Goal: Transaction & Acquisition: Book appointment/travel/reservation

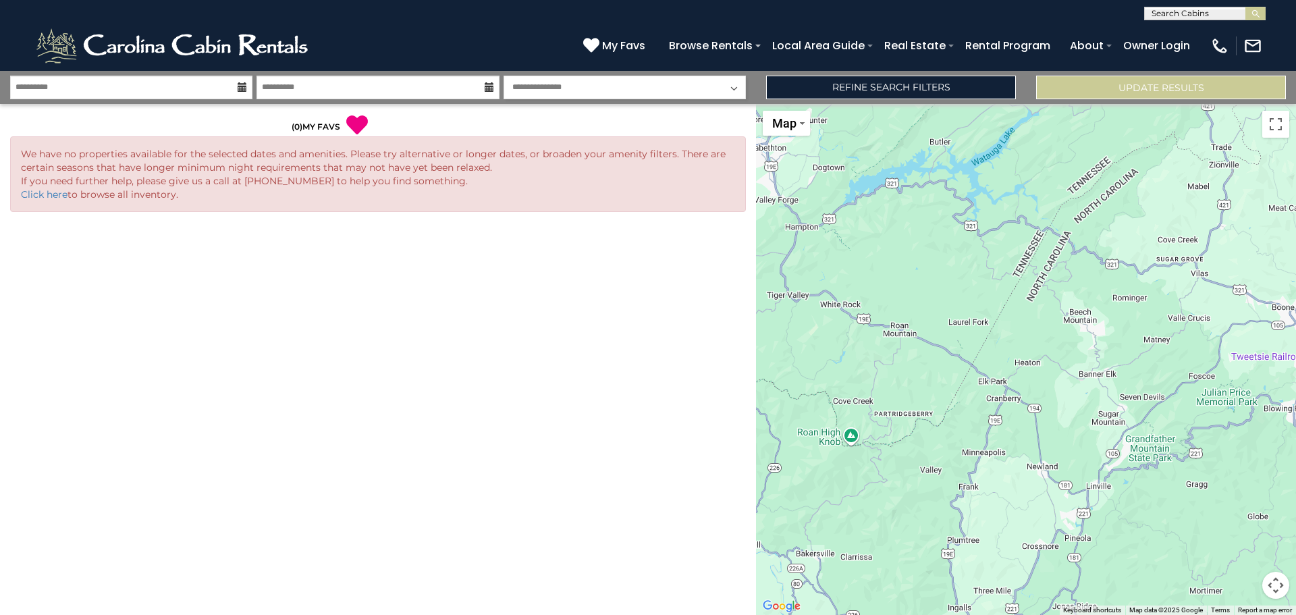
click at [1176, 10] on input "text" at bounding box center [1204, 16] width 118 height 14
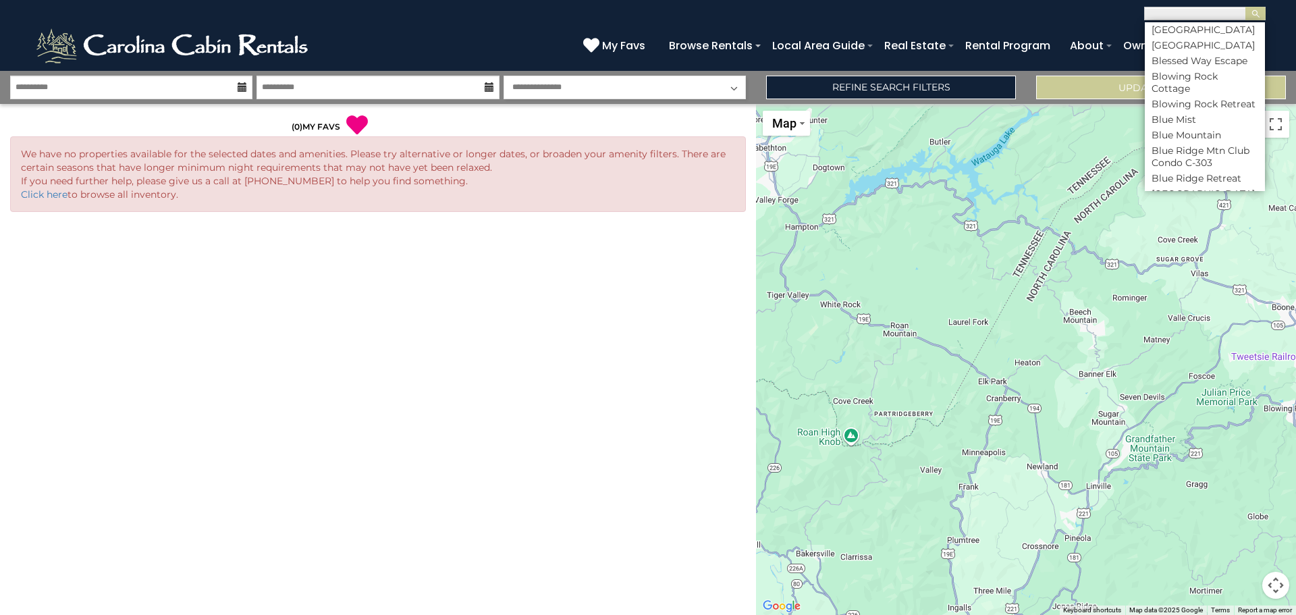
scroll to position [1215, 0]
click at [1203, 101] on li "Blue Ridge Mtn Club Condo C-303" at bounding box center [1205, 89] width 120 height 24
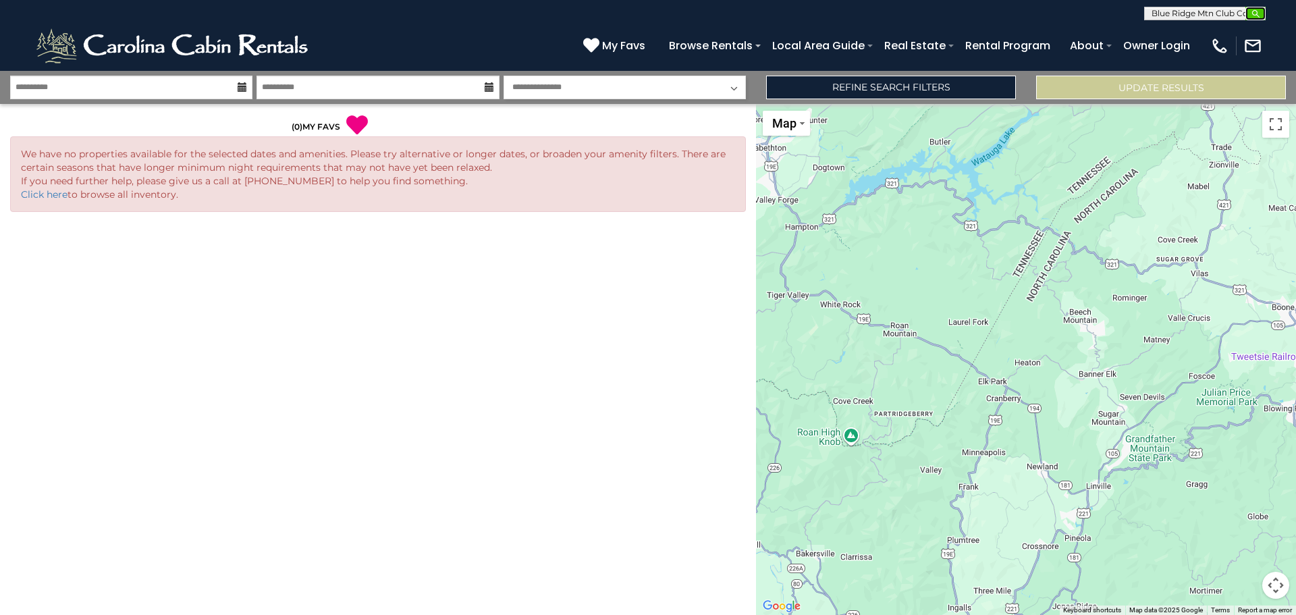
click at [1254, 14] on img "submit" at bounding box center [1256, 14] width 10 height 10
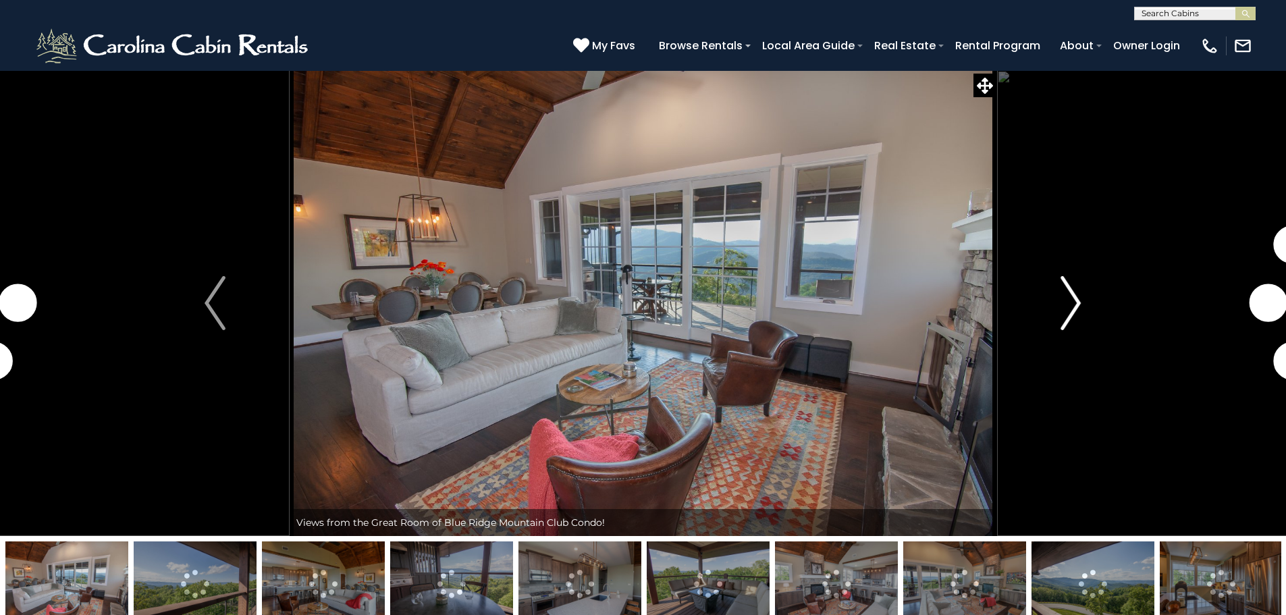
click at [1082, 305] on button "Next" at bounding box center [1071, 303] width 149 height 466
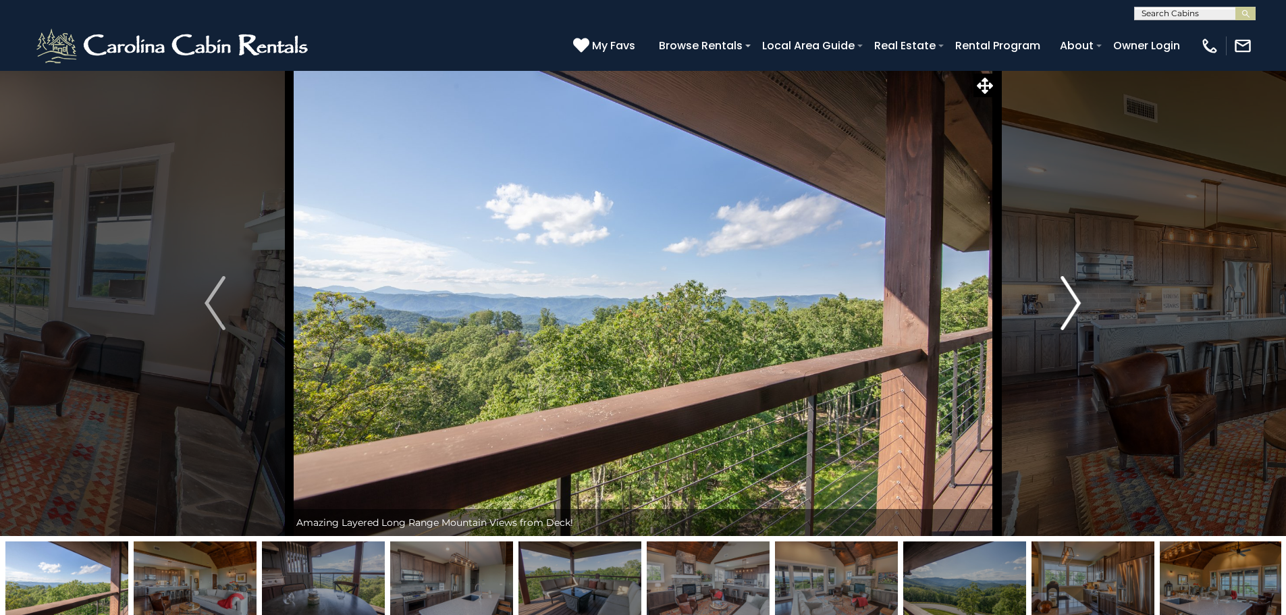
click at [1079, 304] on img "Next" at bounding box center [1071, 303] width 20 height 54
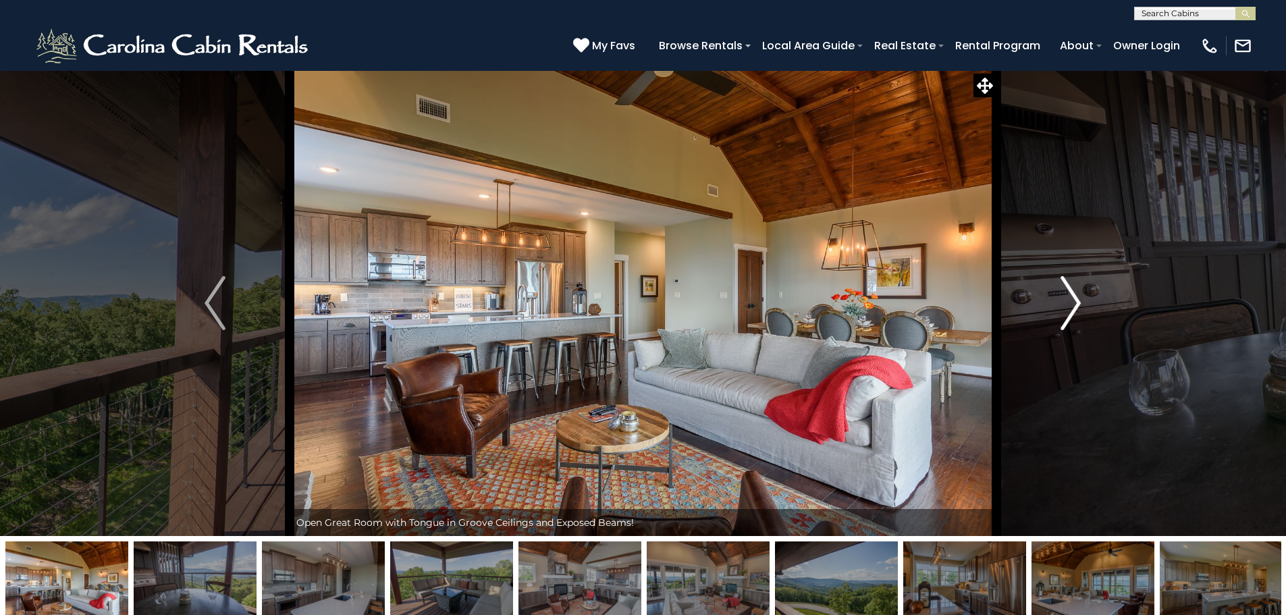
click at [1079, 304] on img "Next" at bounding box center [1071, 303] width 20 height 54
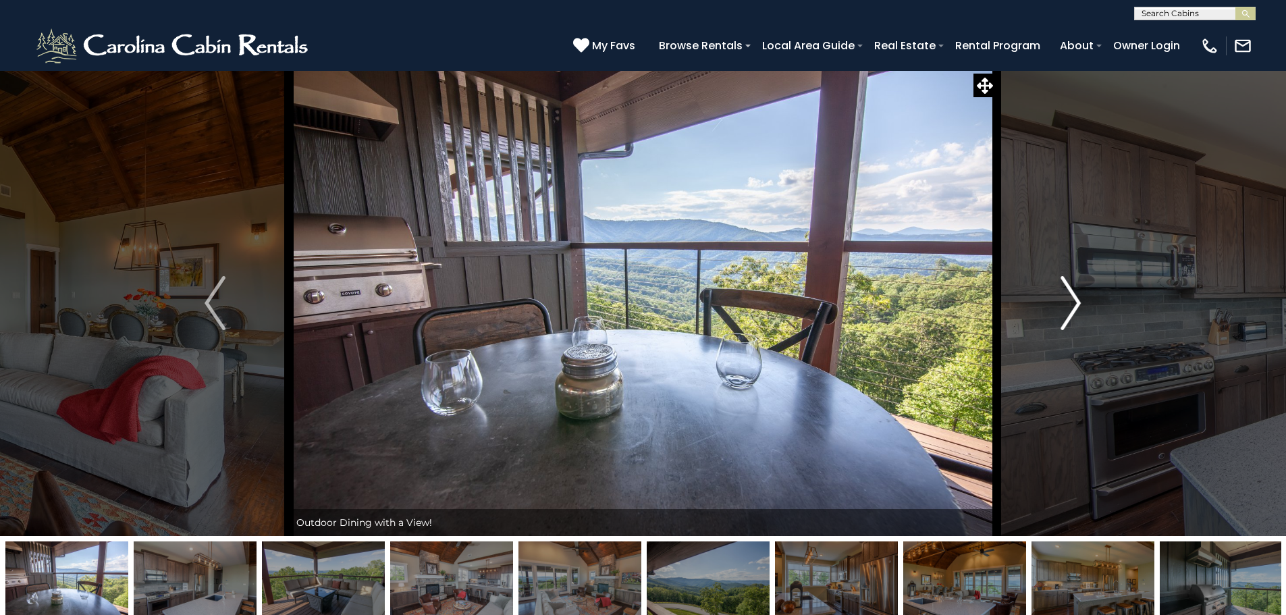
click at [1079, 304] on img "Next" at bounding box center [1071, 303] width 20 height 54
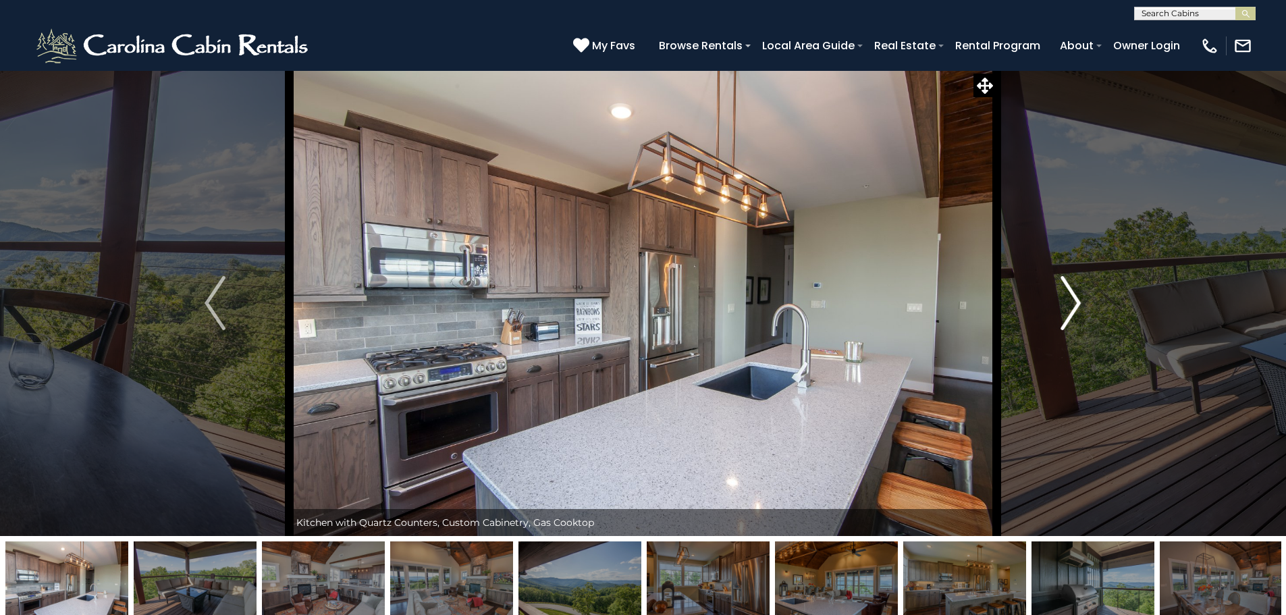
click at [1079, 304] on img "Next" at bounding box center [1071, 303] width 20 height 54
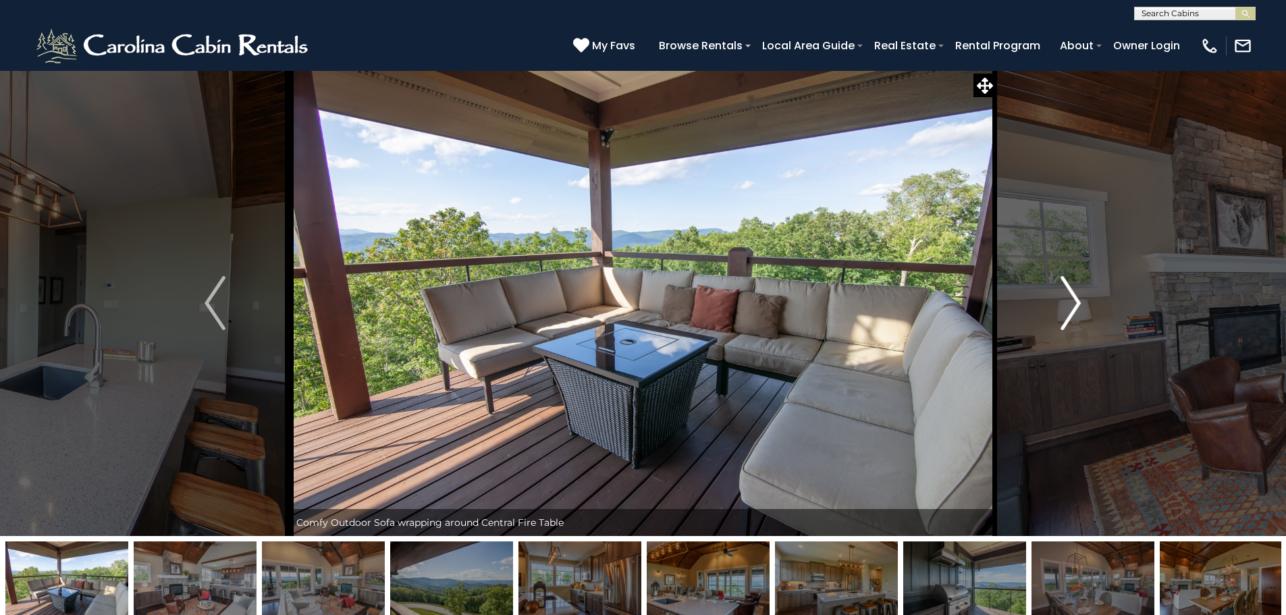
click at [1079, 304] on img "Next" at bounding box center [1071, 303] width 20 height 54
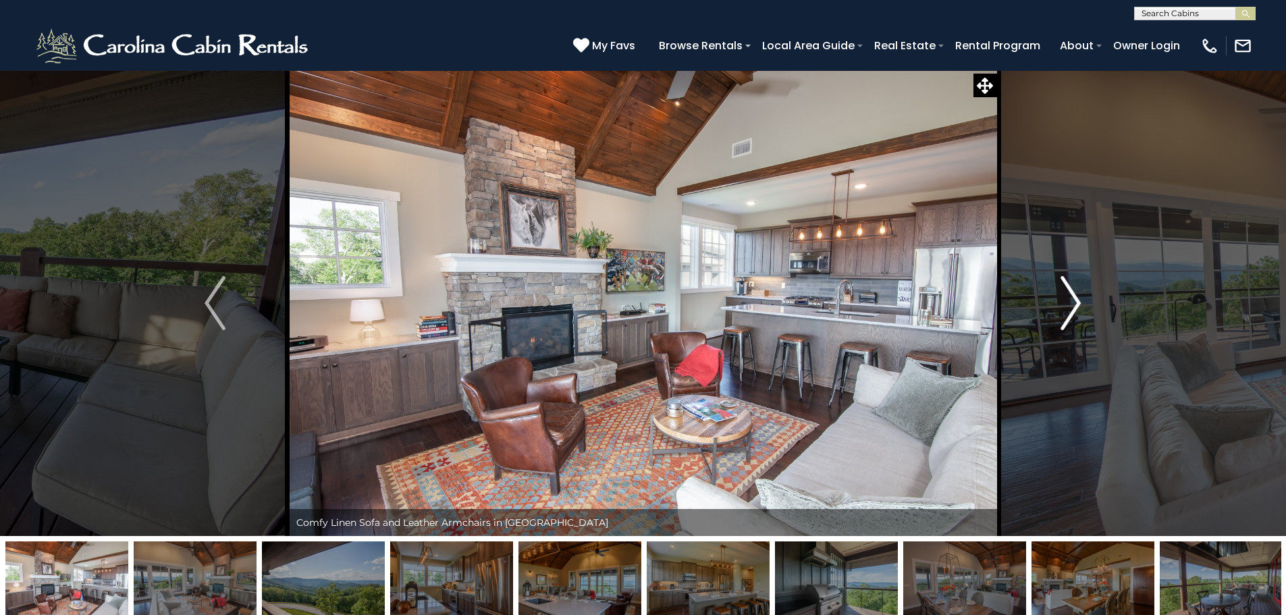
click at [1079, 304] on img "Next" at bounding box center [1071, 303] width 20 height 54
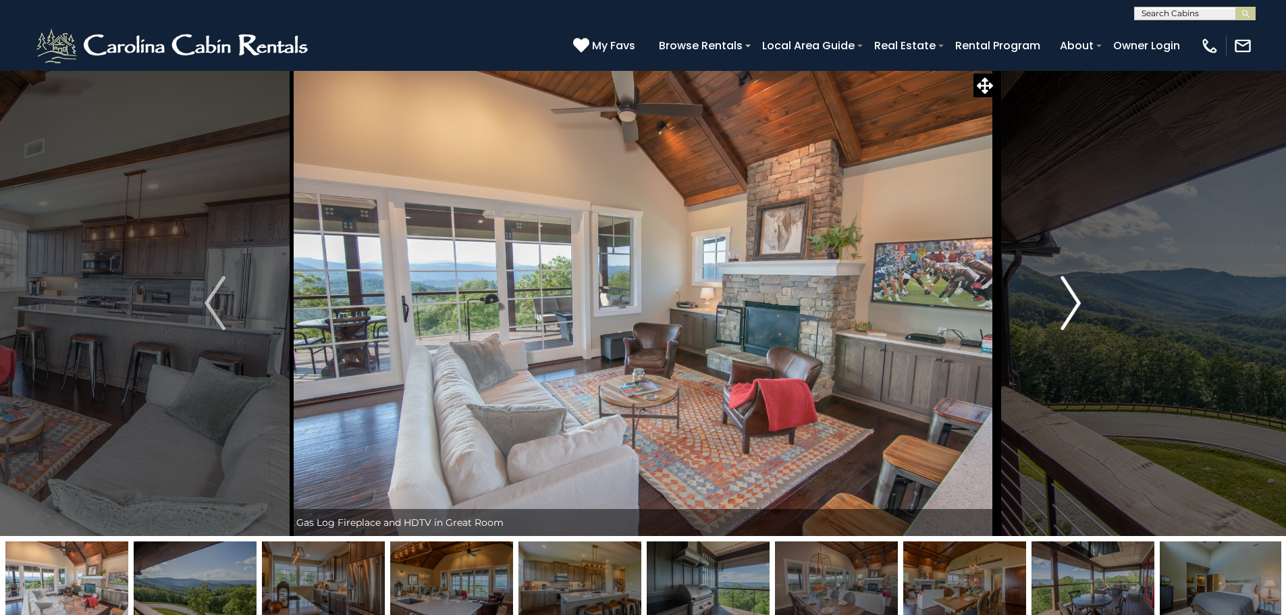
click at [1079, 304] on img "Next" at bounding box center [1071, 303] width 20 height 54
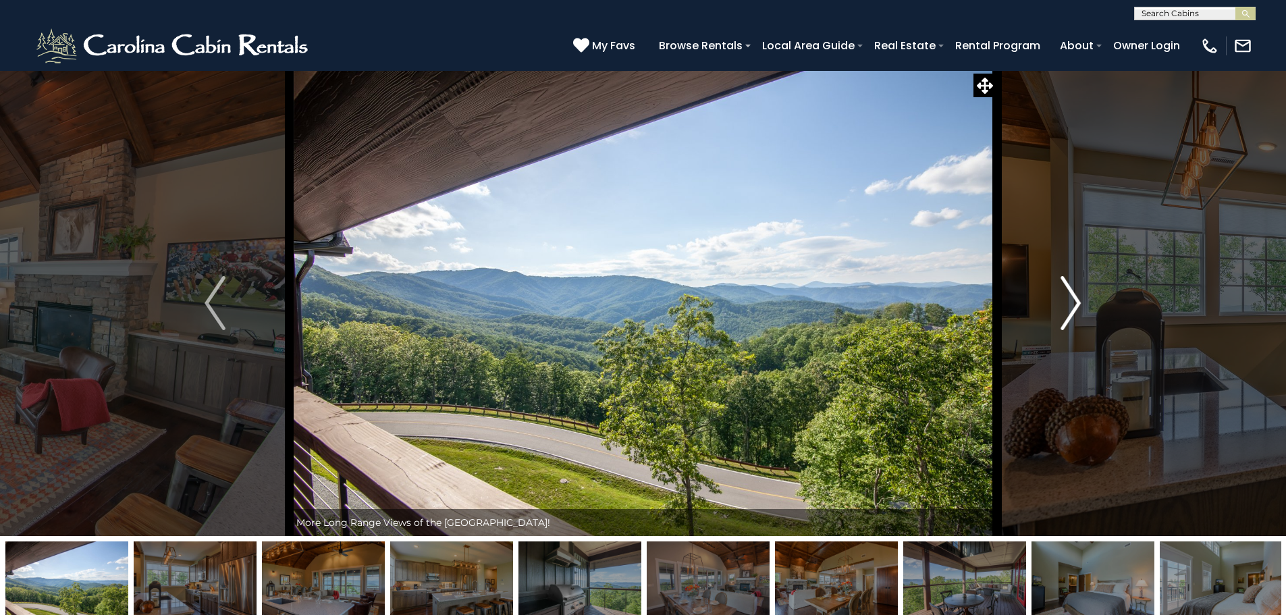
click at [1075, 300] on img "Next" at bounding box center [1071, 303] width 20 height 54
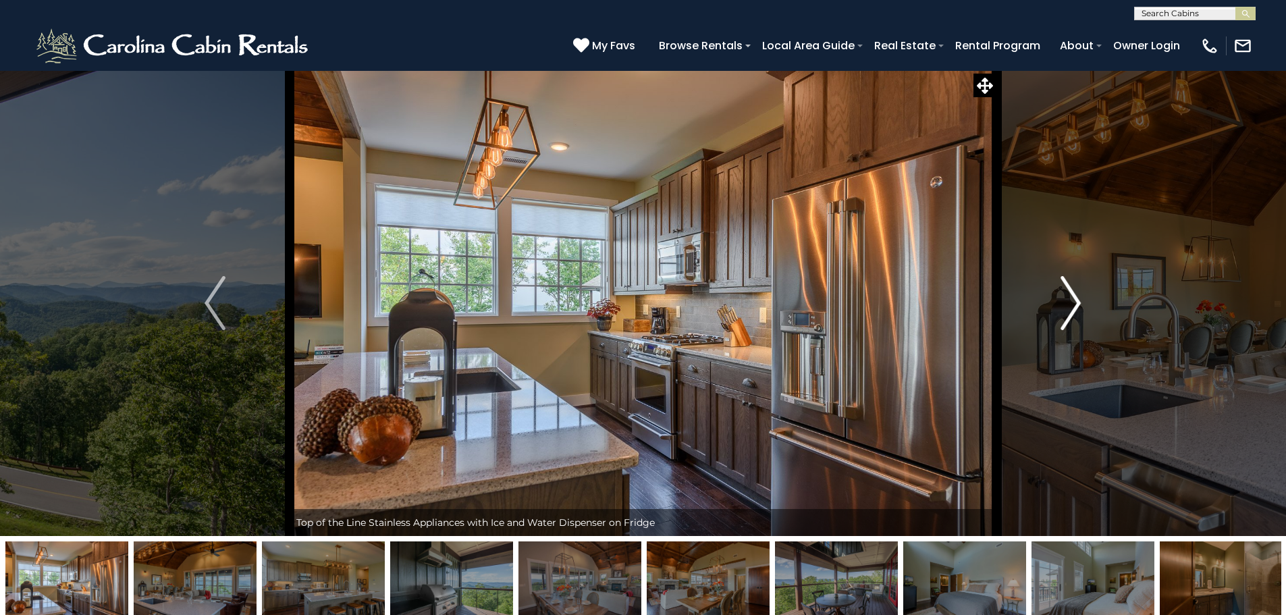
click at [1075, 300] on img "Next" at bounding box center [1071, 303] width 20 height 54
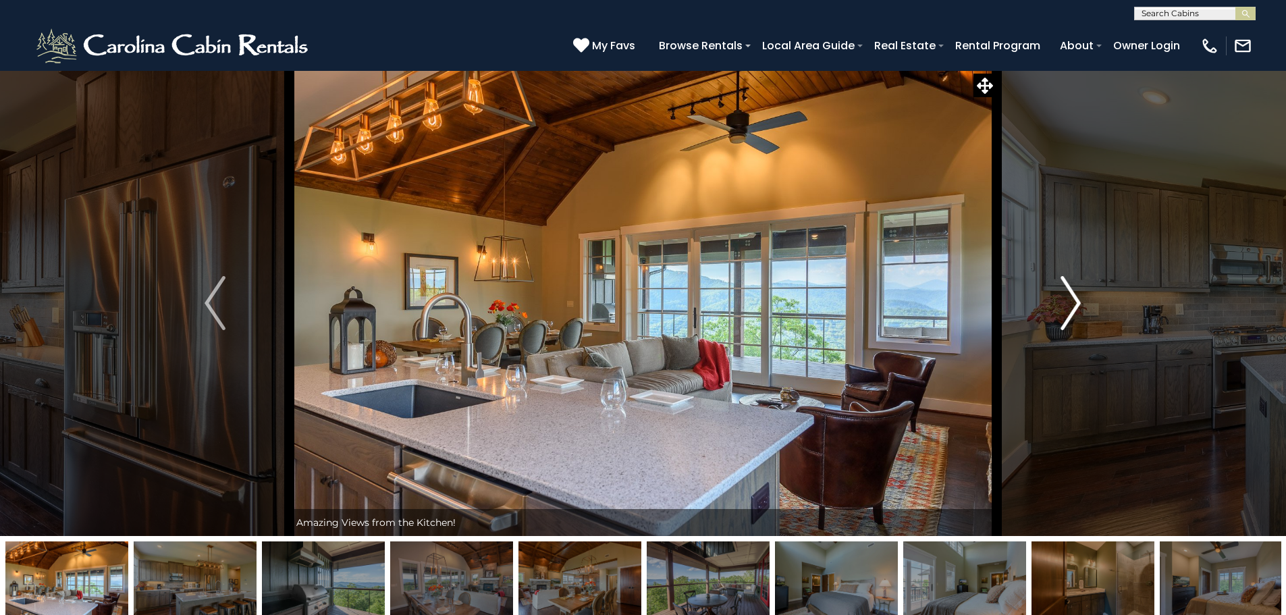
click at [1075, 300] on img "Next" at bounding box center [1071, 303] width 20 height 54
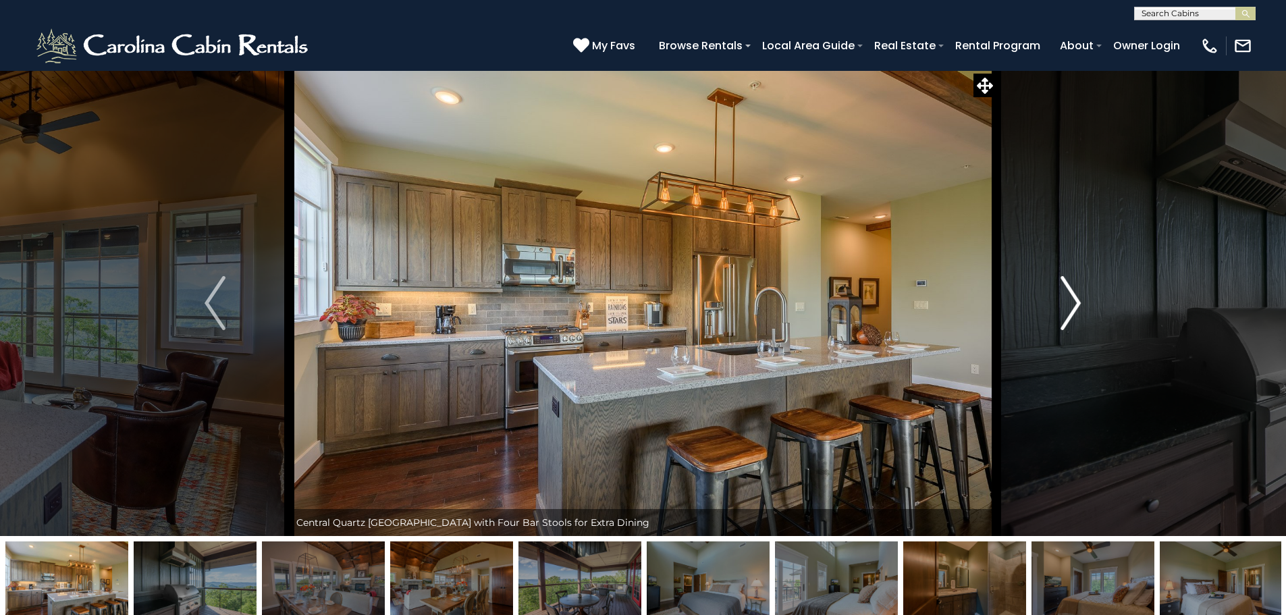
click at [1075, 300] on img "Next" at bounding box center [1071, 303] width 20 height 54
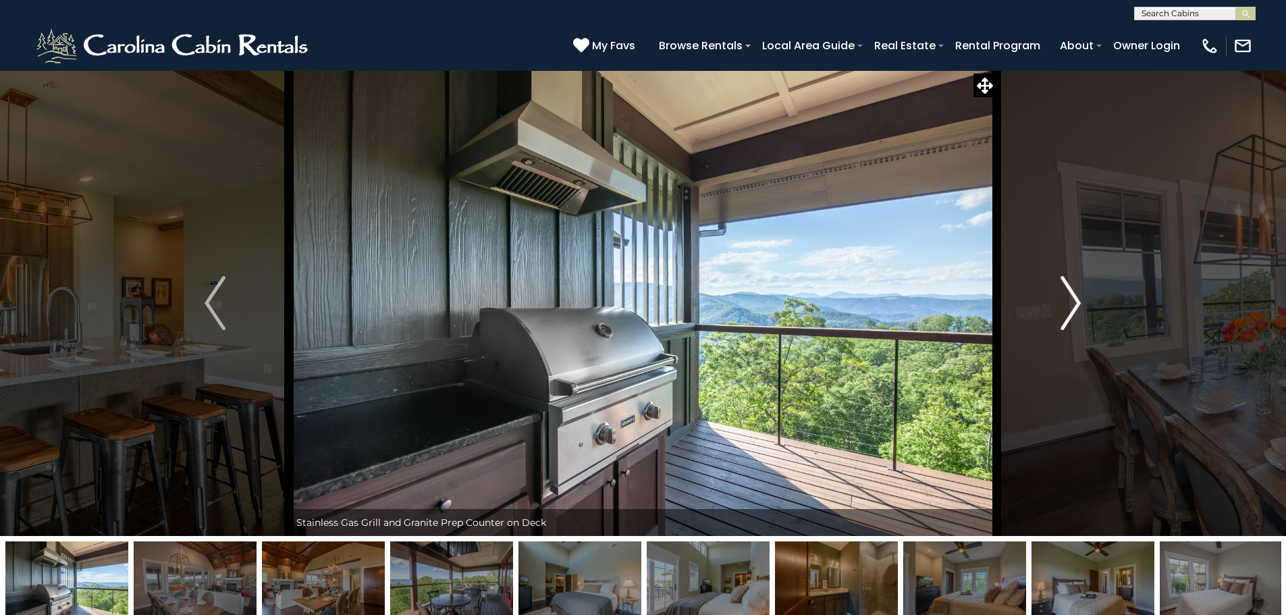
click at [1075, 300] on img "Next" at bounding box center [1071, 303] width 20 height 54
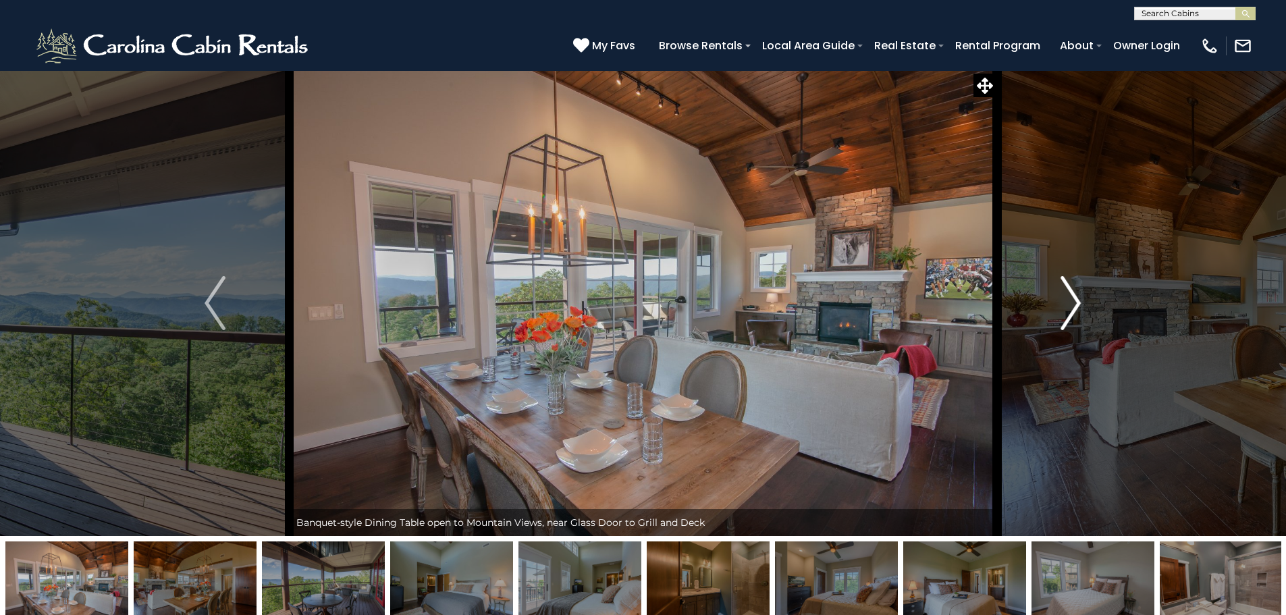
click at [1075, 300] on img "Next" at bounding box center [1071, 303] width 20 height 54
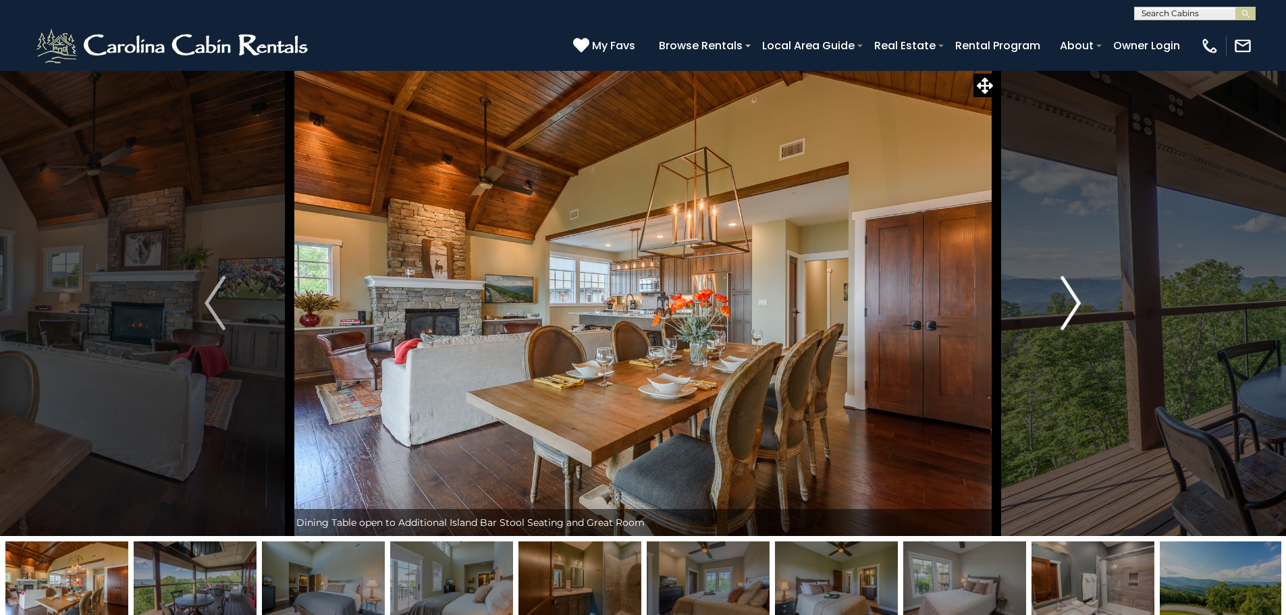
click at [1075, 300] on img "Next" at bounding box center [1071, 303] width 20 height 54
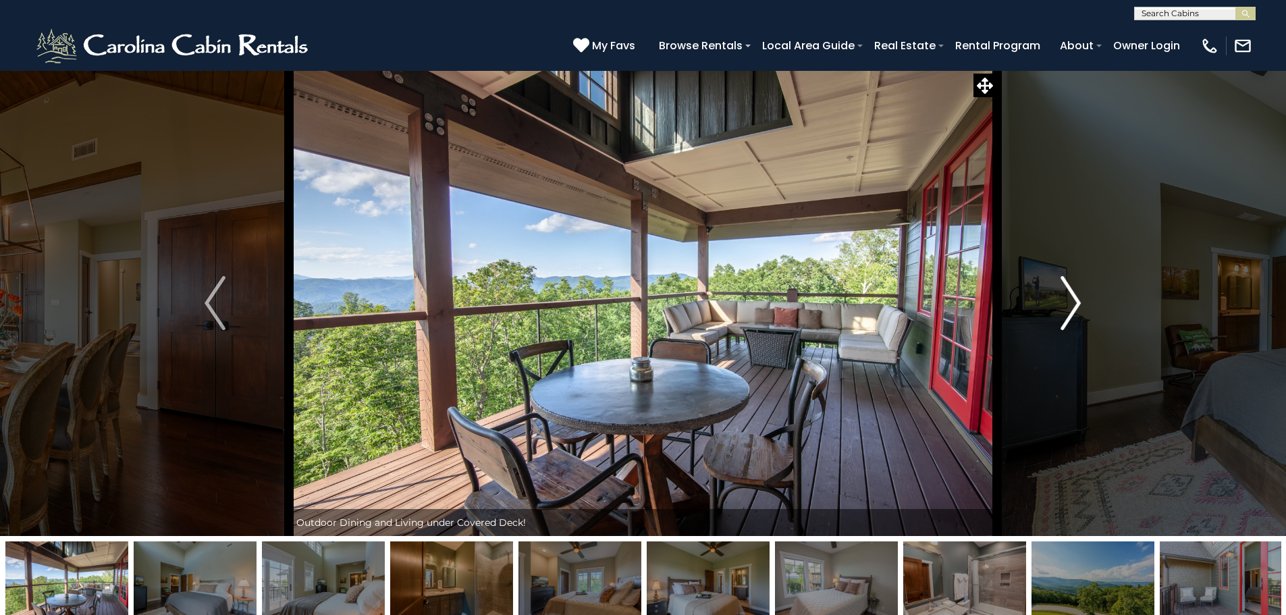
click at [1075, 300] on img "Next" at bounding box center [1071, 303] width 20 height 54
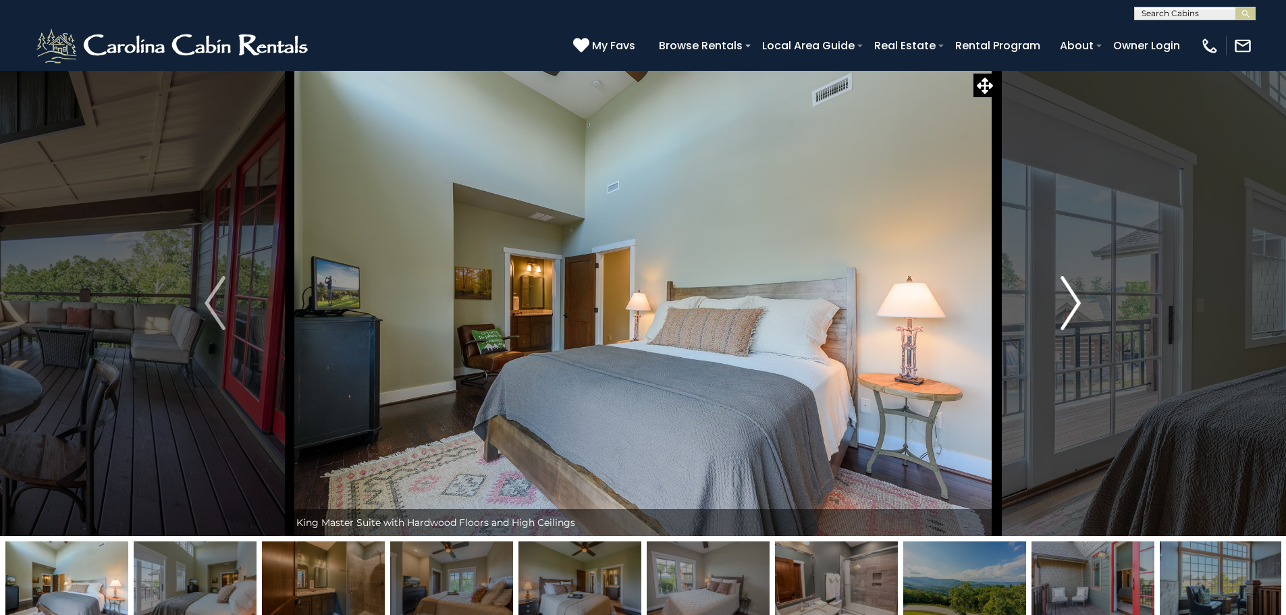
click at [1075, 300] on img "Next" at bounding box center [1071, 303] width 20 height 54
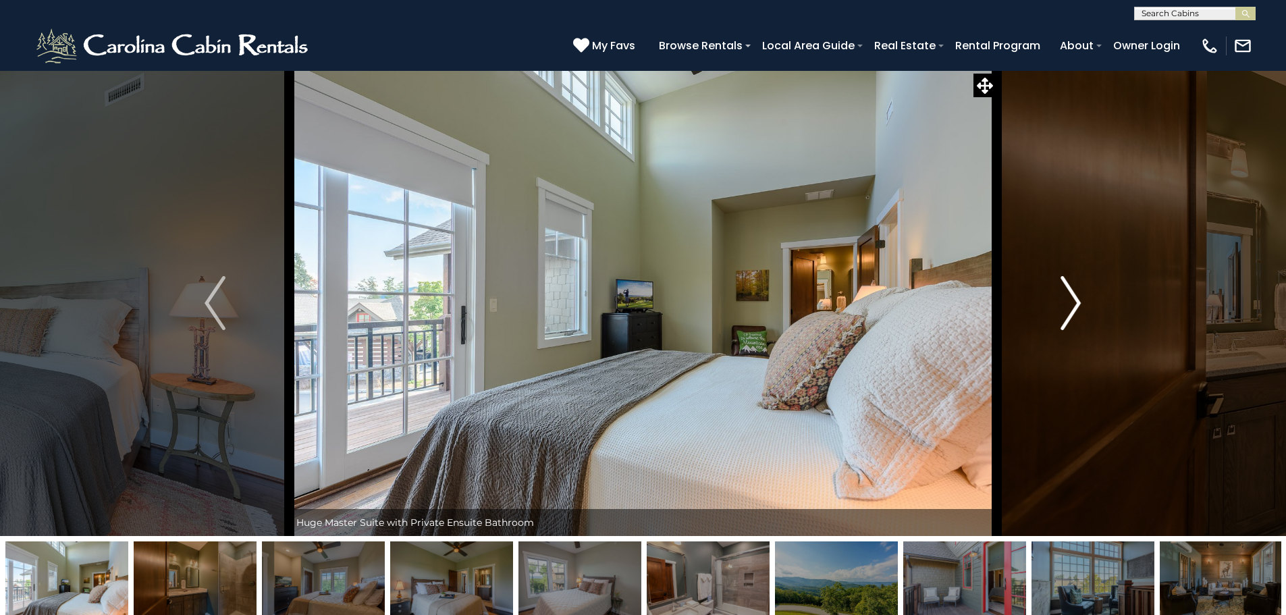
click at [1075, 300] on img "Next" at bounding box center [1071, 303] width 20 height 54
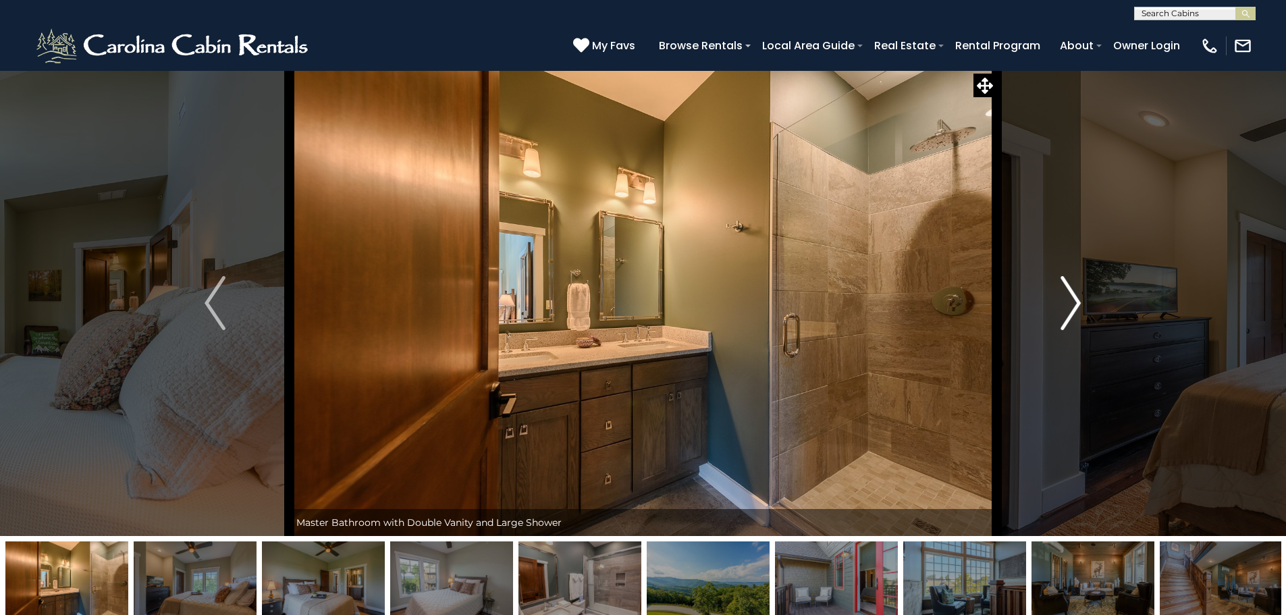
click at [1075, 300] on img "Next" at bounding box center [1071, 303] width 20 height 54
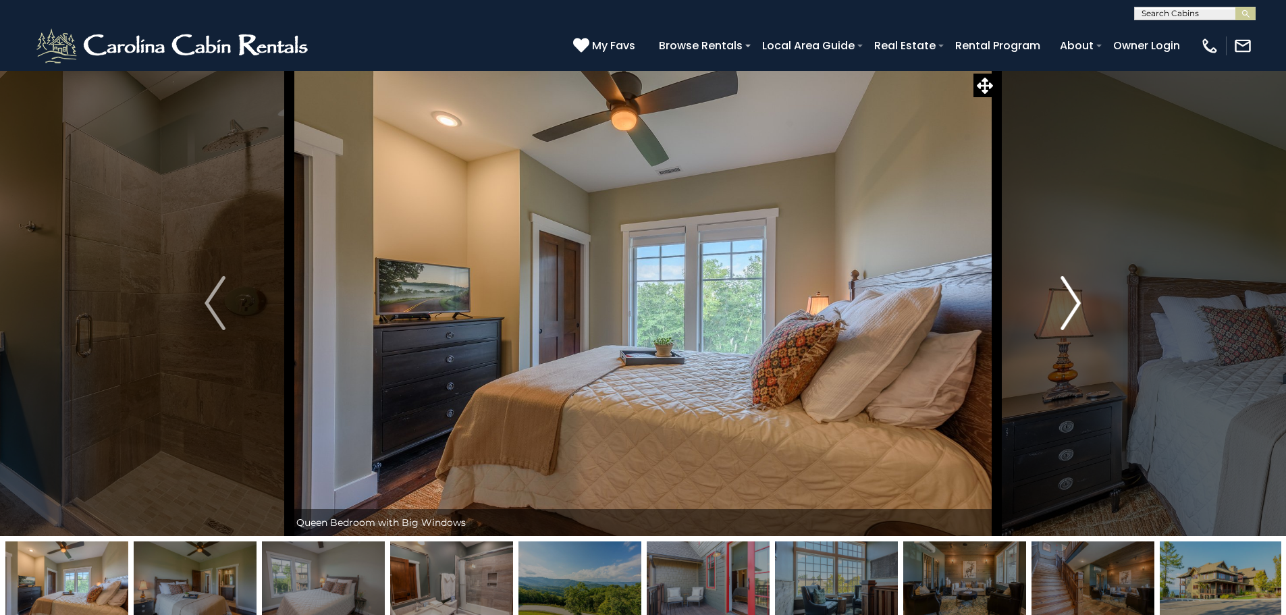
click at [1075, 300] on img "Next" at bounding box center [1071, 303] width 20 height 54
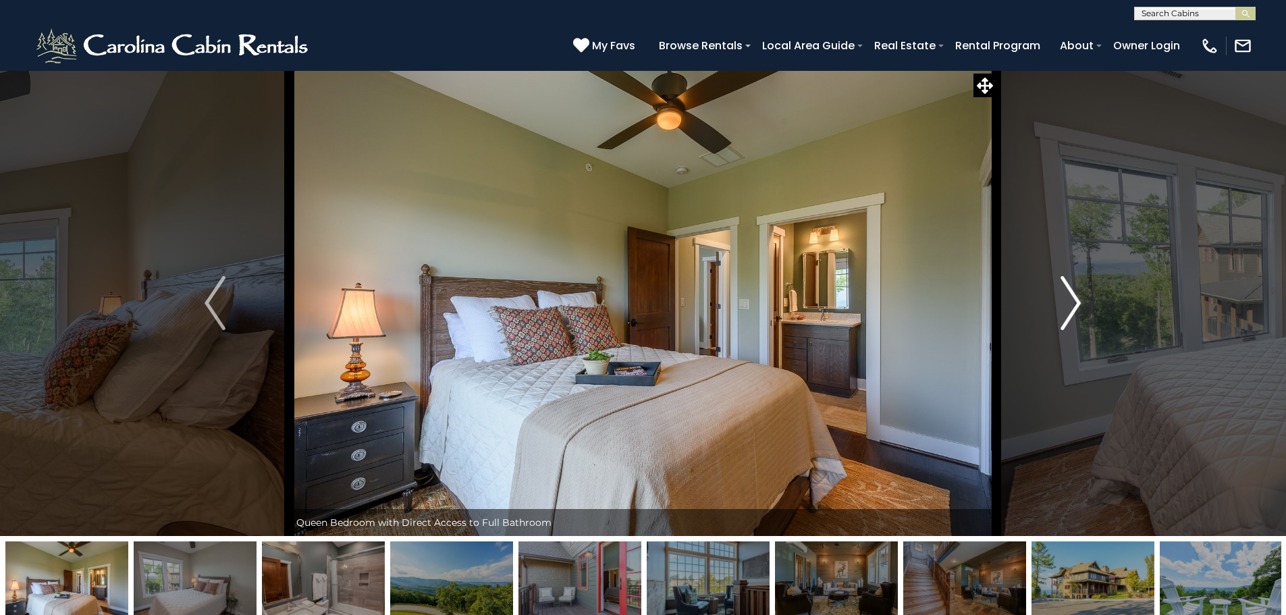
click at [1075, 300] on img "Next" at bounding box center [1071, 303] width 20 height 54
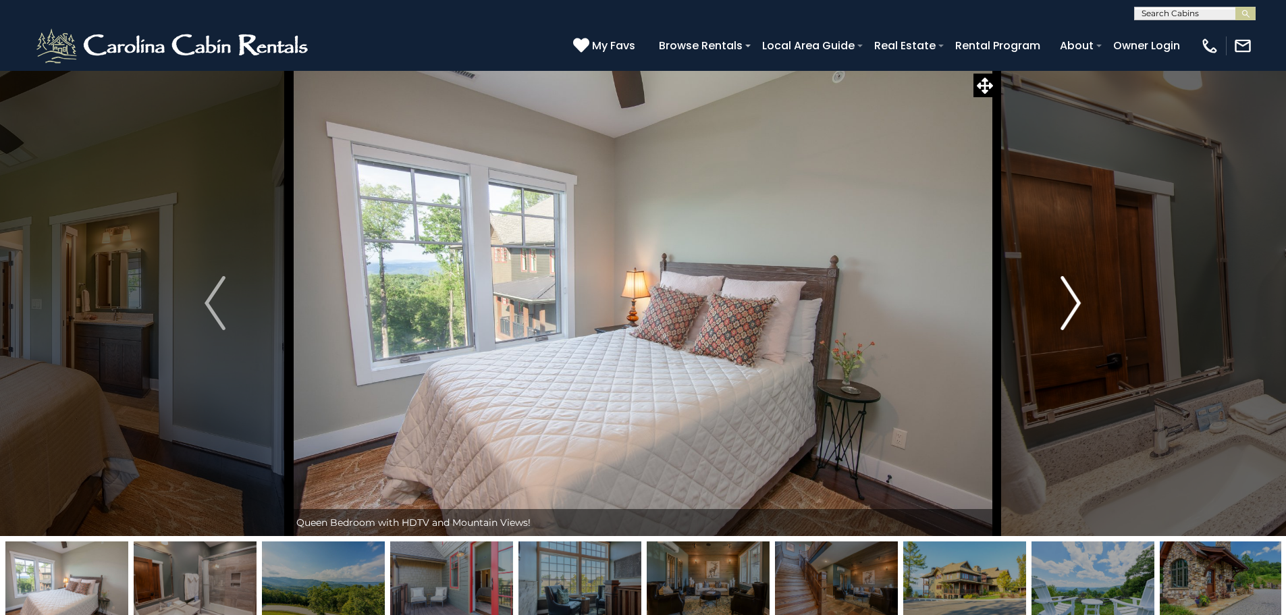
click at [1075, 300] on img "Next" at bounding box center [1071, 303] width 20 height 54
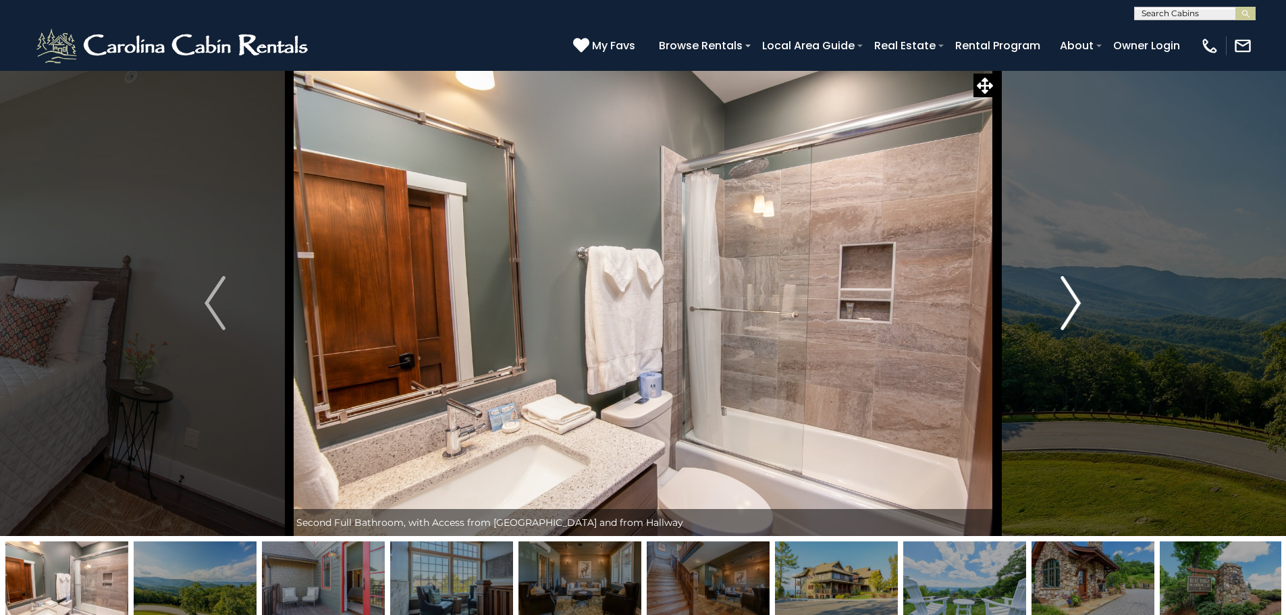
click at [1075, 300] on img "Next" at bounding box center [1071, 303] width 20 height 54
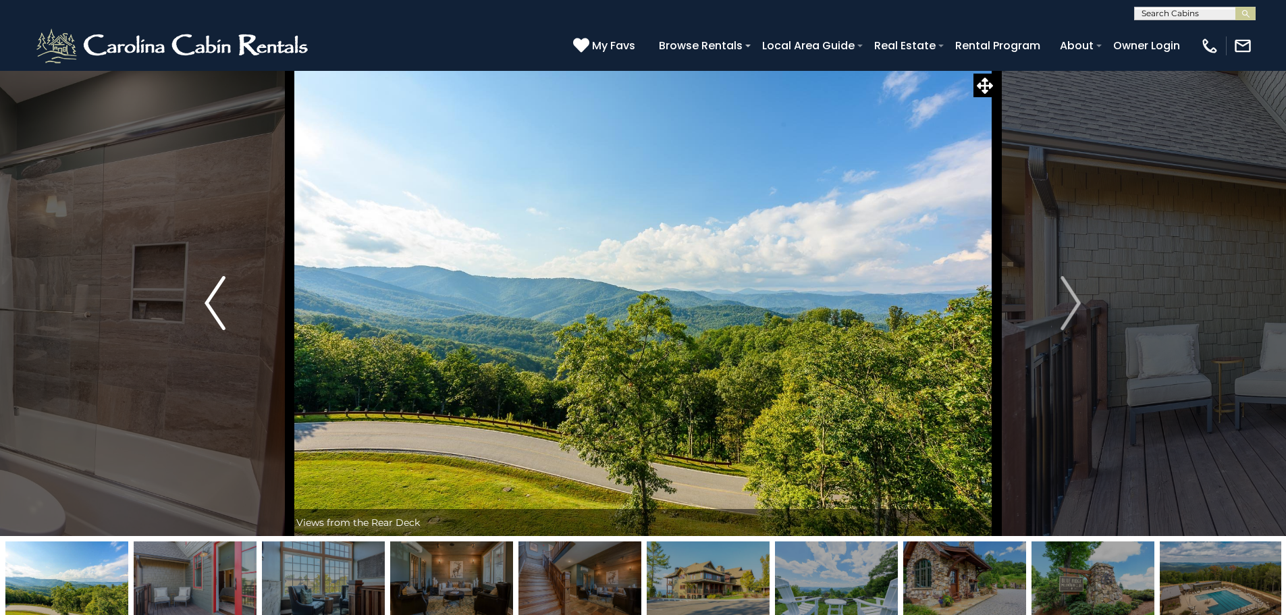
click at [229, 290] on button "Previous" at bounding box center [214, 303] width 149 height 466
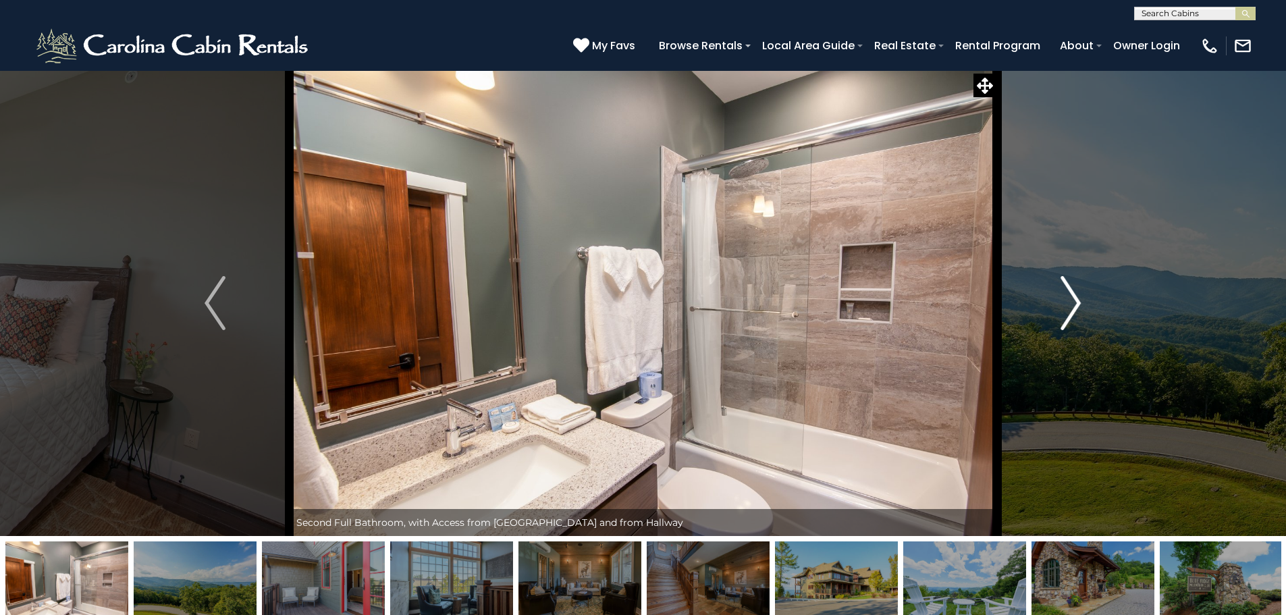
click at [1076, 296] on img "Next" at bounding box center [1071, 303] width 20 height 54
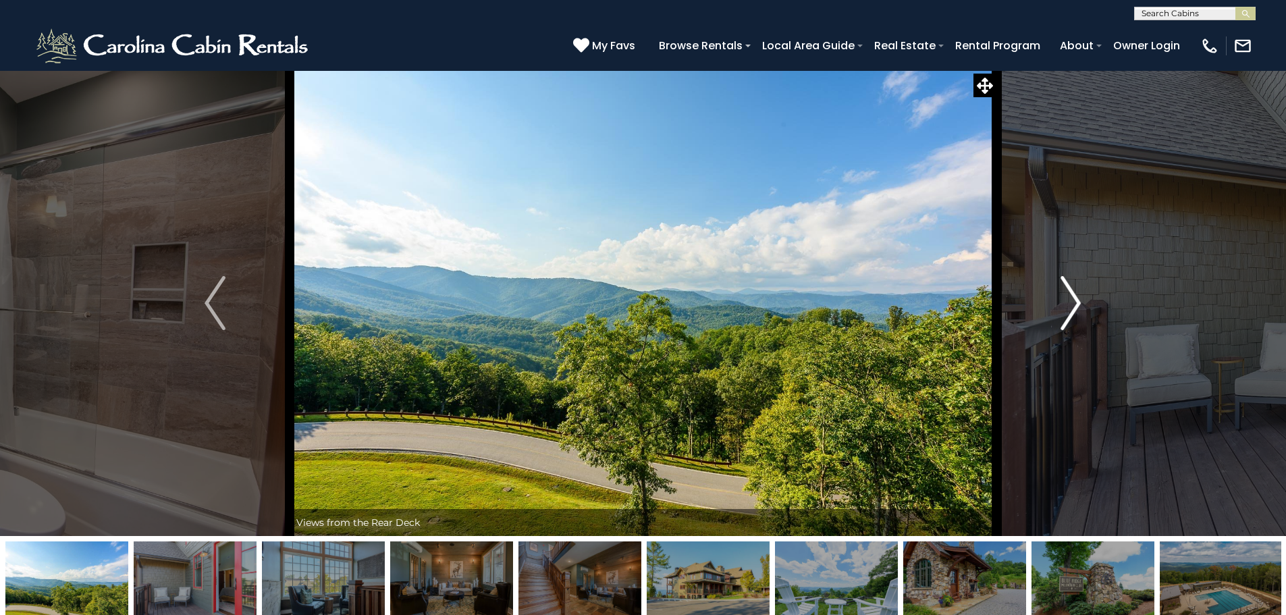
click at [1076, 296] on img "Next" at bounding box center [1071, 303] width 20 height 54
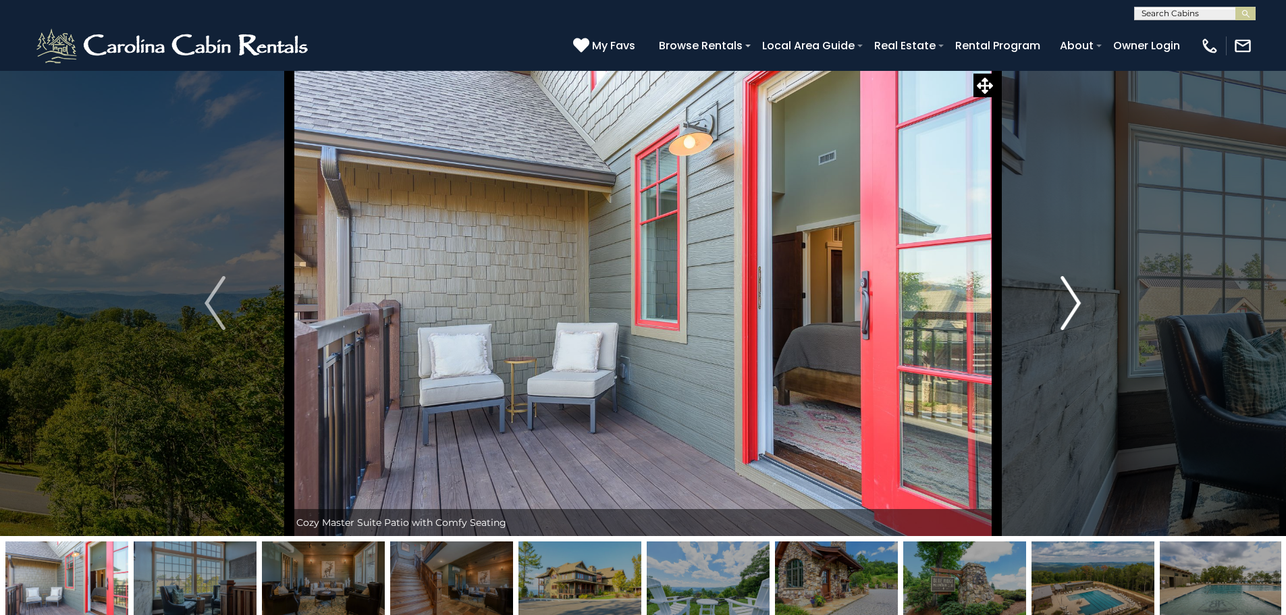
click at [1076, 296] on img "Next" at bounding box center [1071, 303] width 20 height 54
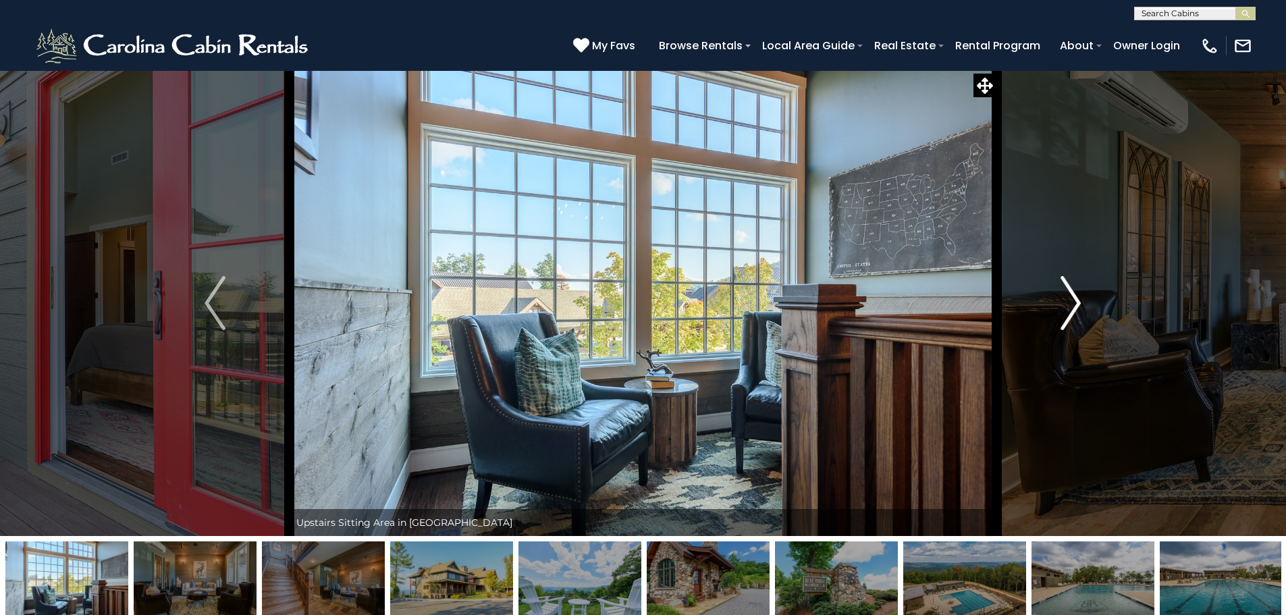
click at [1076, 296] on img "Next" at bounding box center [1071, 303] width 20 height 54
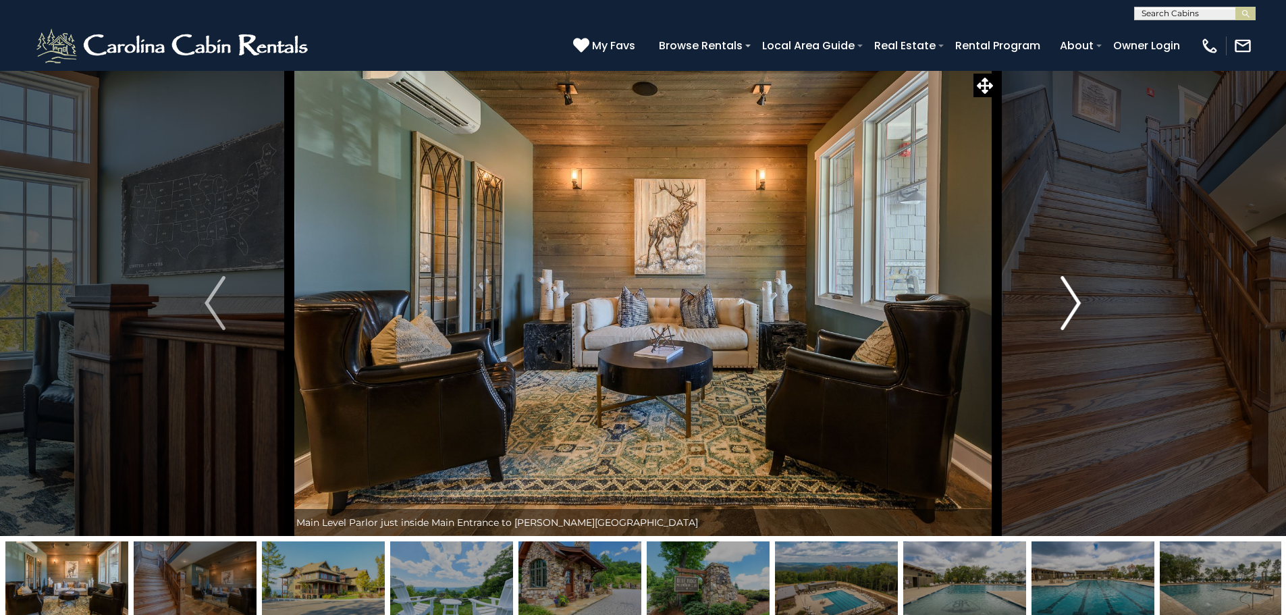
click at [1076, 296] on img "Next" at bounding box center [1071, 303] width 20 height 54
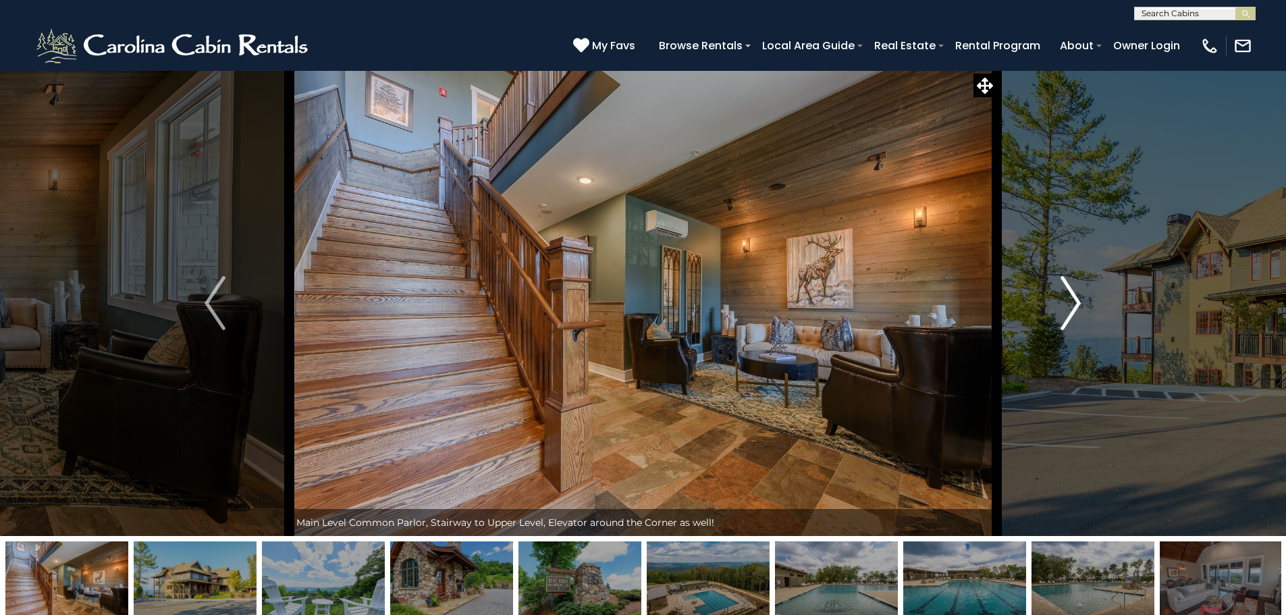
click at [1076, 296] on img "Next" at bounding box center [1071, 303] width 20 height 54
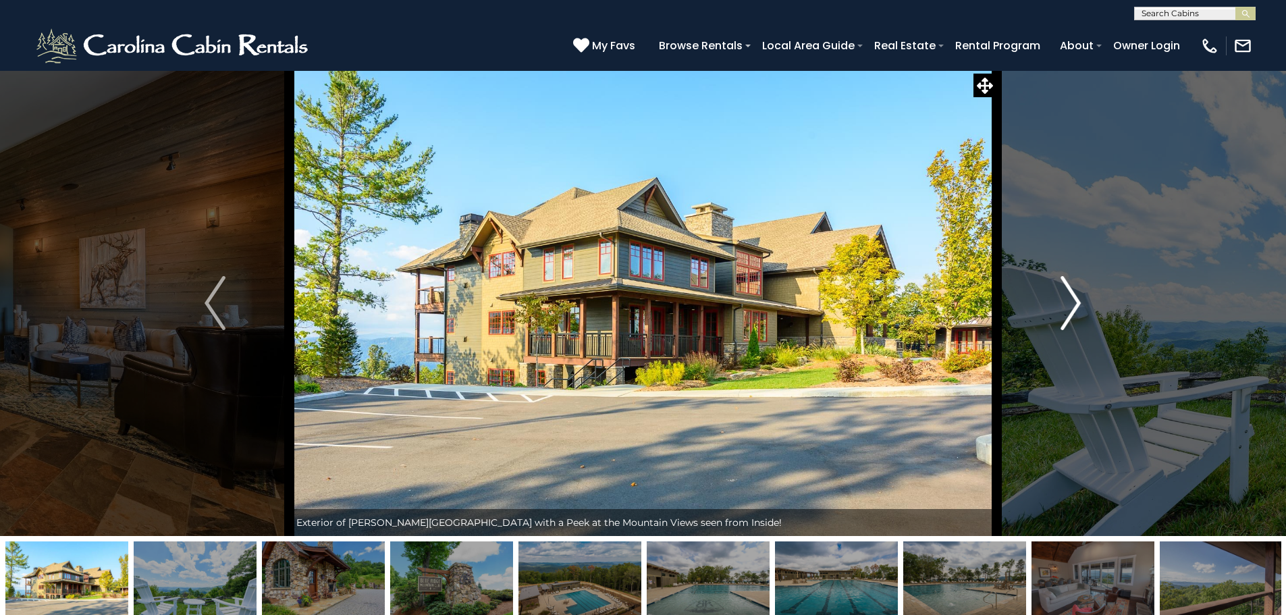
click at [1076, 296] on img "Next" at bounding box center [1071, 303] width 20 height 54
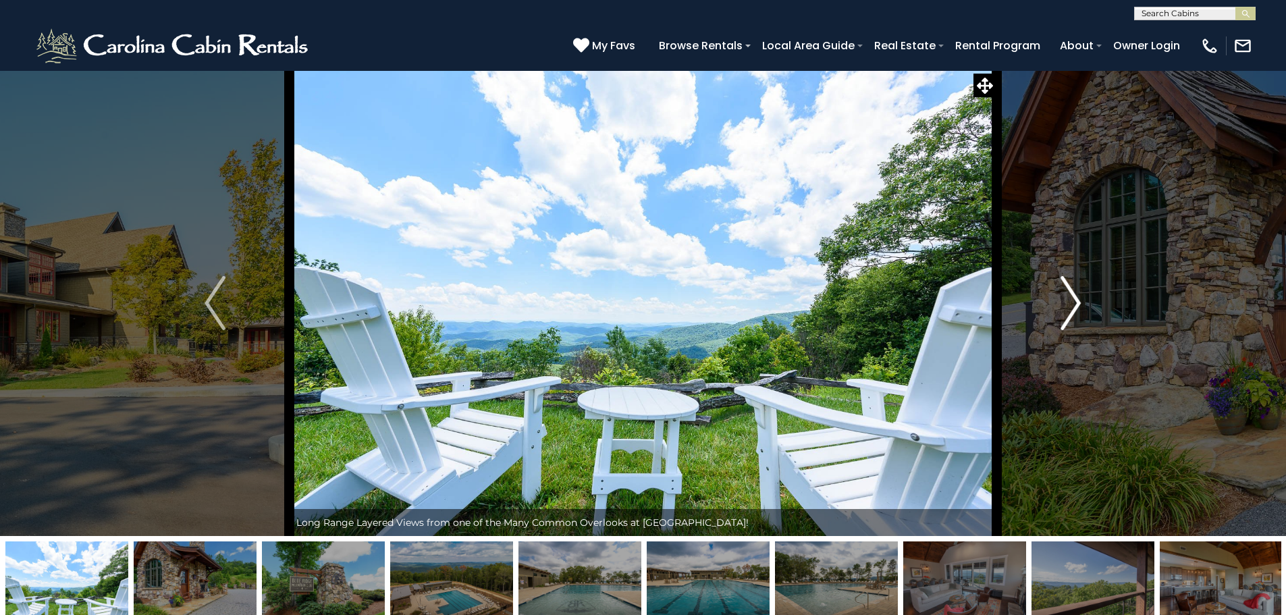
click at [1076, 296] on img "Next" at bounding box center [1071, 303] width 20 height 54
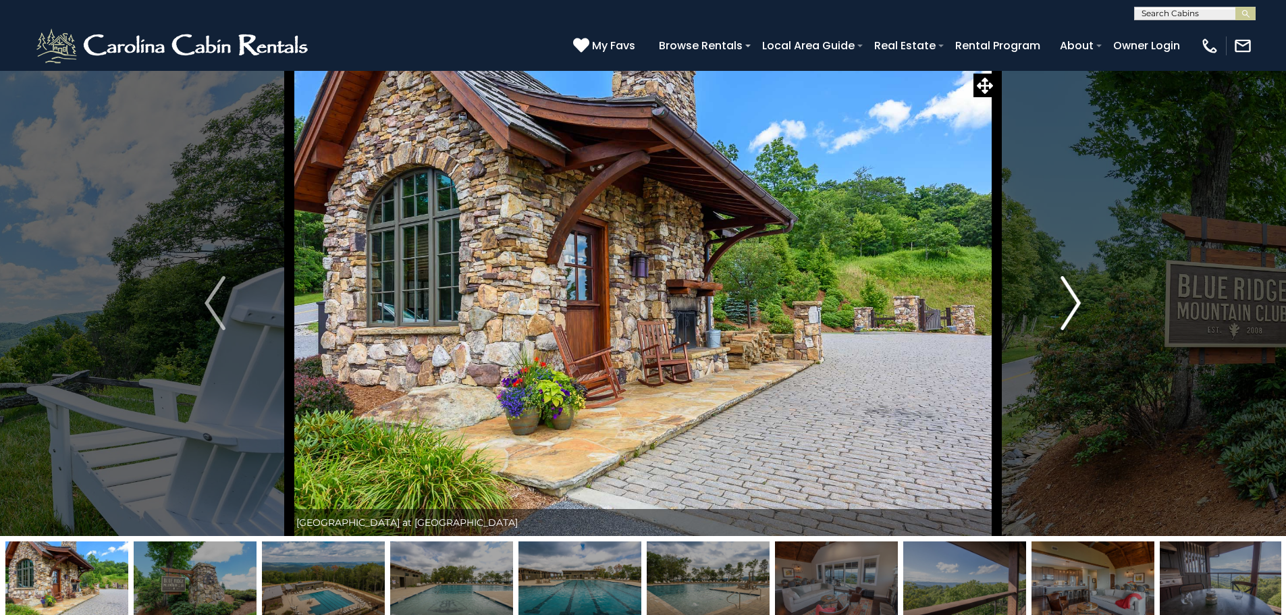
click at [1076, 296] on img "Next" at bounding box center [1071, 303] width 20 height 54
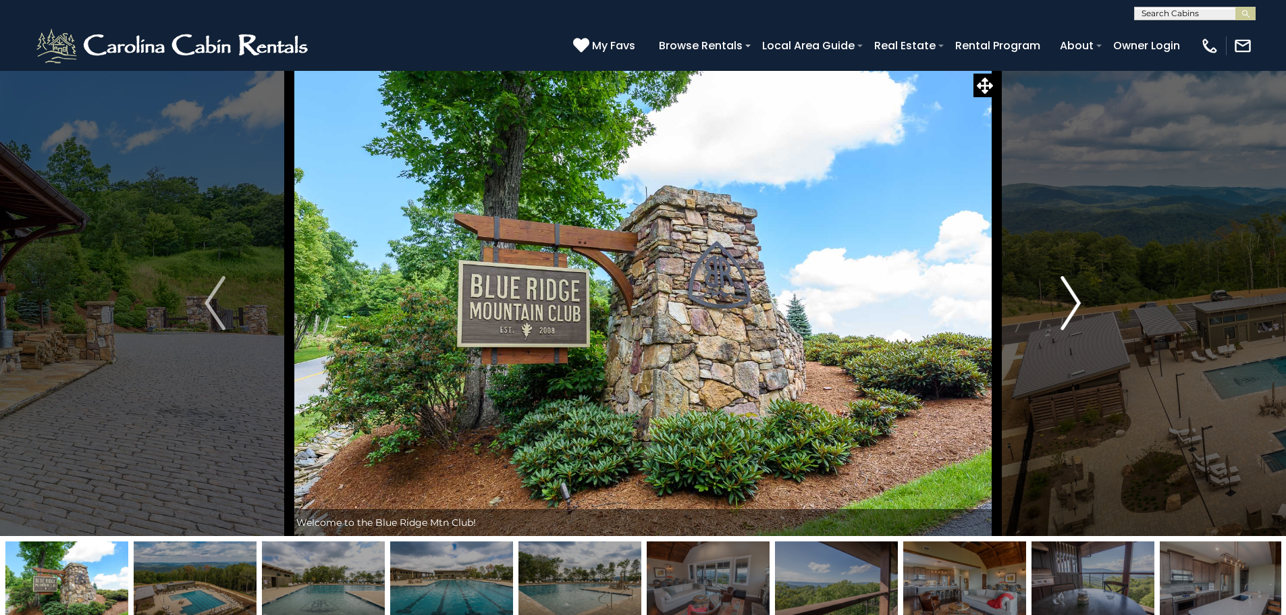
click at [1076, 296] on img "Next" at bounding box center [1071, 303] width 20 height 54
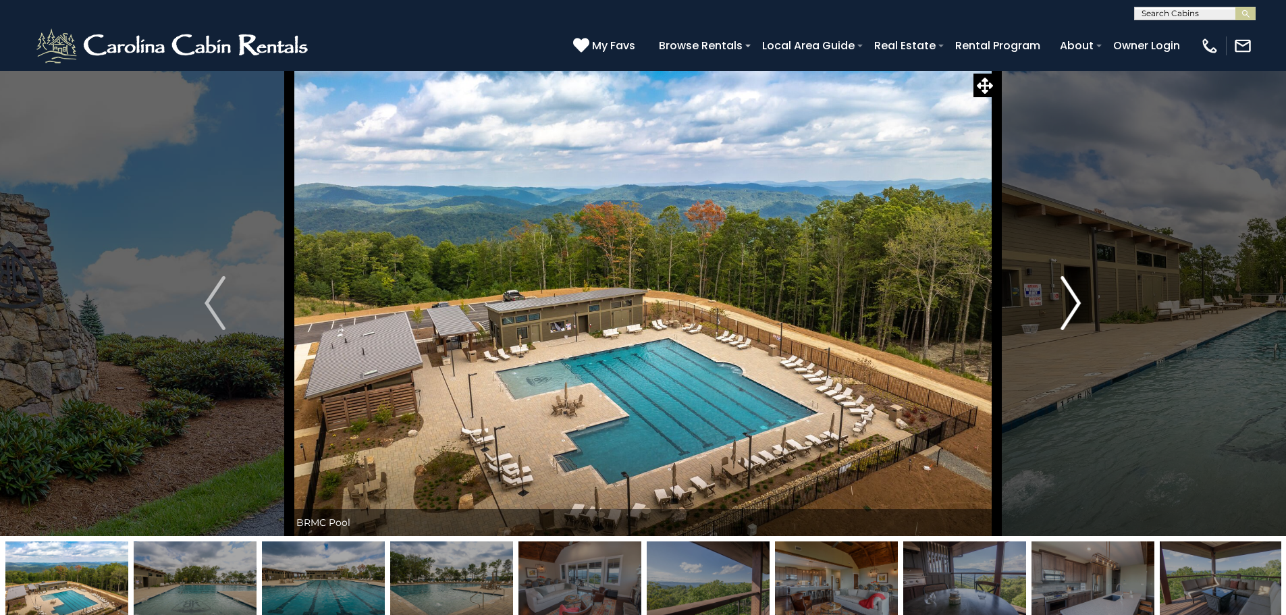
click at [1076, 296] on img "Next" at bounding box center [1071, 303] width 20 height 54
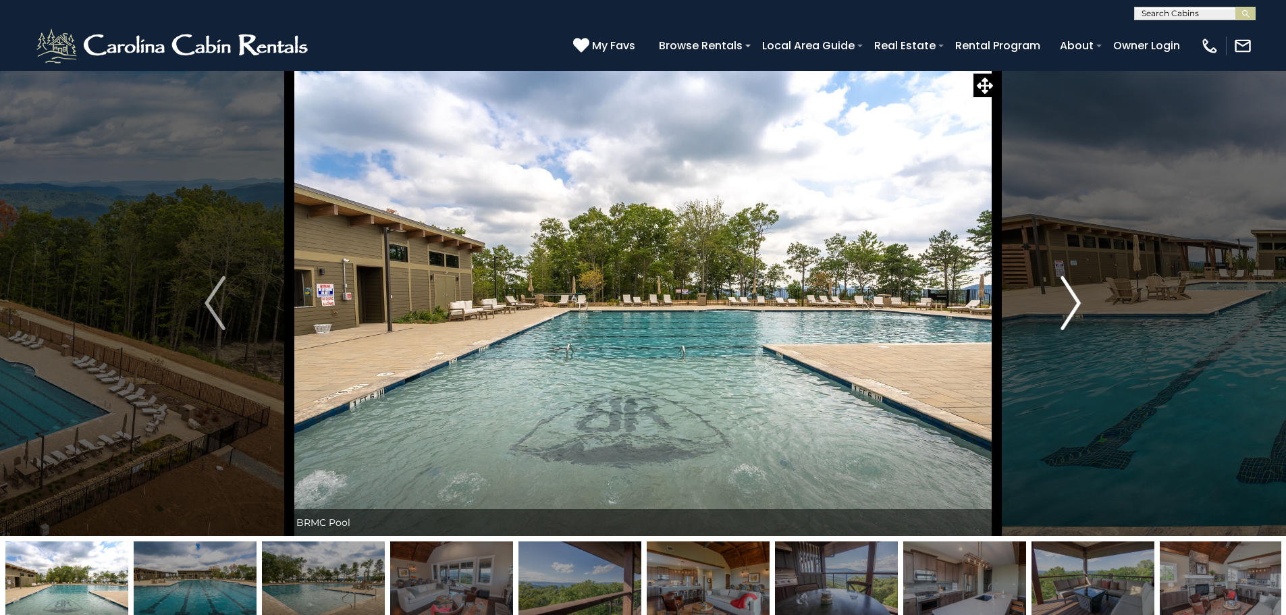
click at [1076, 296] on img "Next" at bounding box center [1071, 303] width 20 height 54
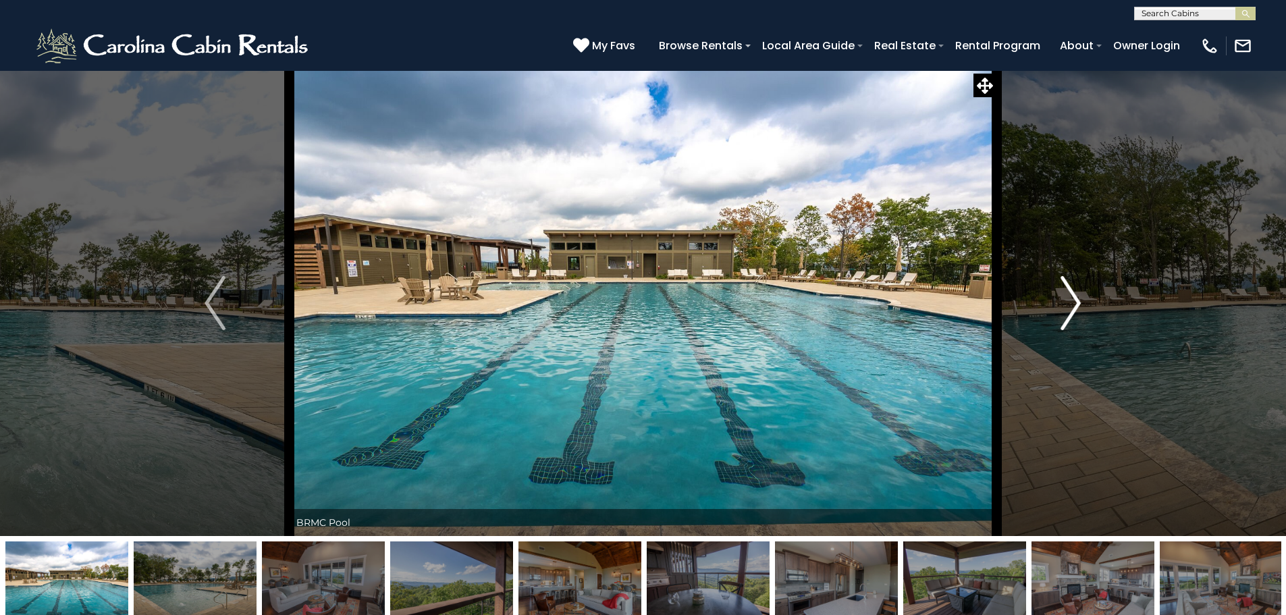
click at [1076, 296] on img "Next" at bounding box center [1071, 303] width 20 height 54
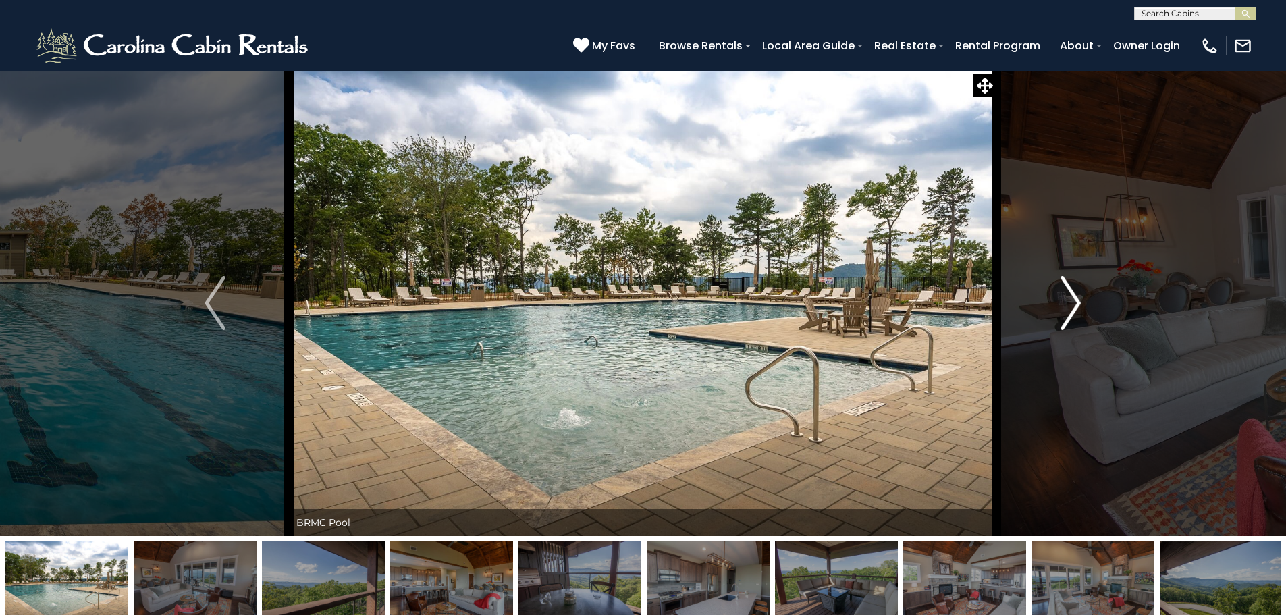
click at [1076, 296] on img "Next" at bounding box center [1071, 303] width 20 height 54
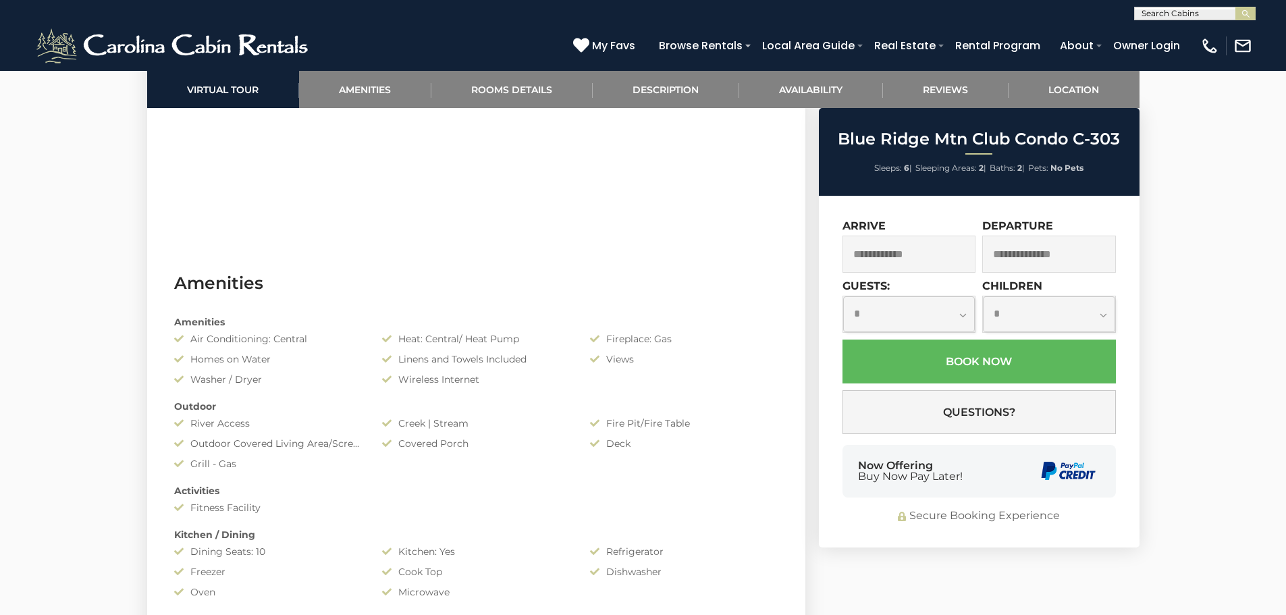
scroll to position [675, 0]
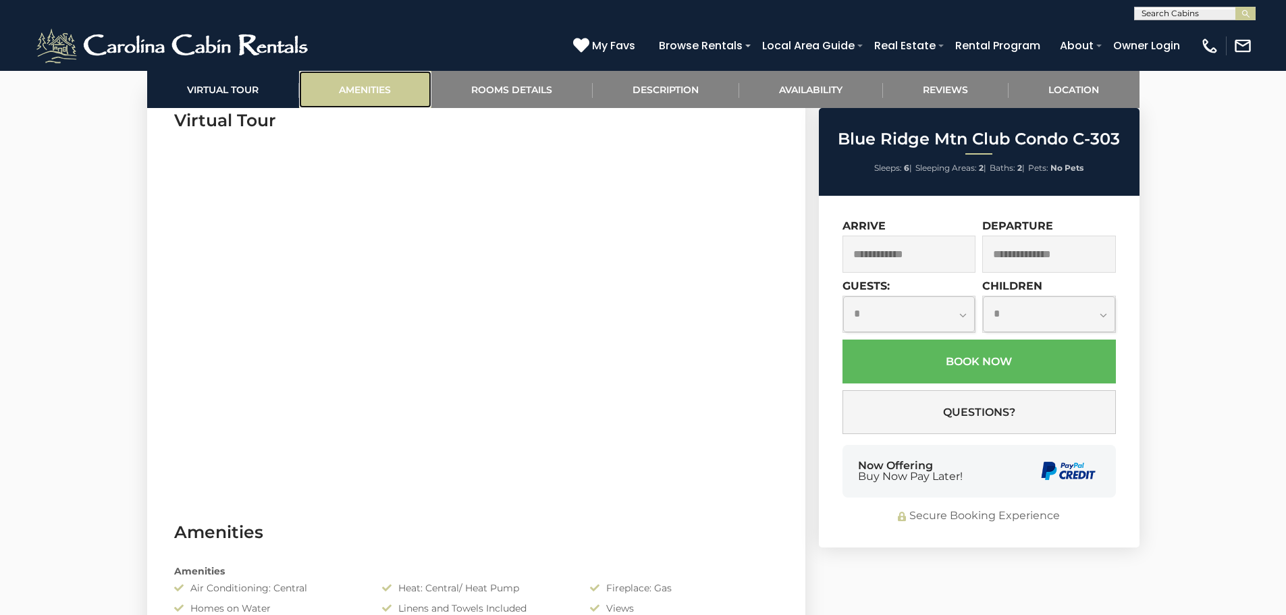
click at [347, 84] on link "Amenities" at bounding box center [365, 89] width 132 height 37
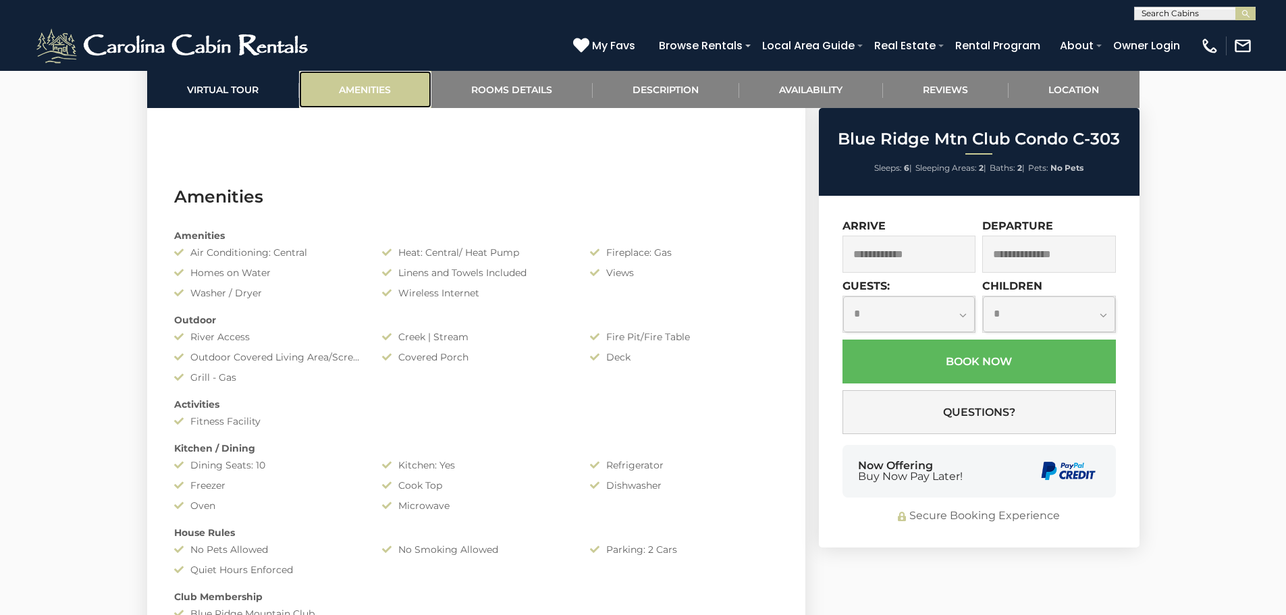
scroll to position [1074, 0]
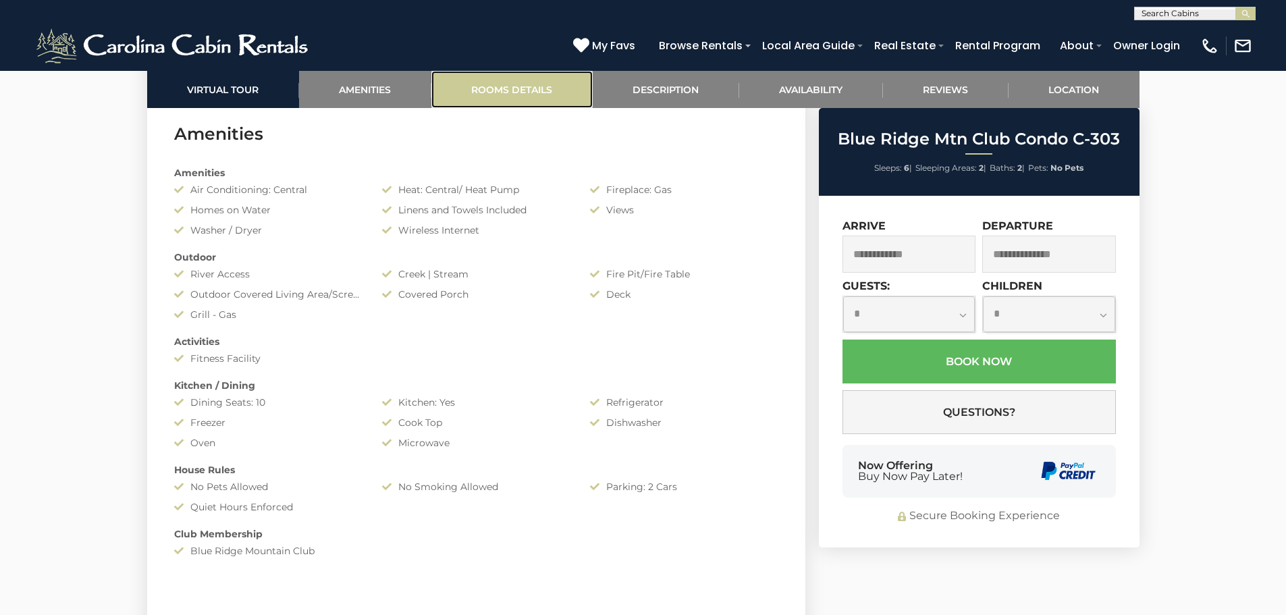
click at [479, 88] on link "Rooms Details" at bounding box center [511, 89] width 161 height 37
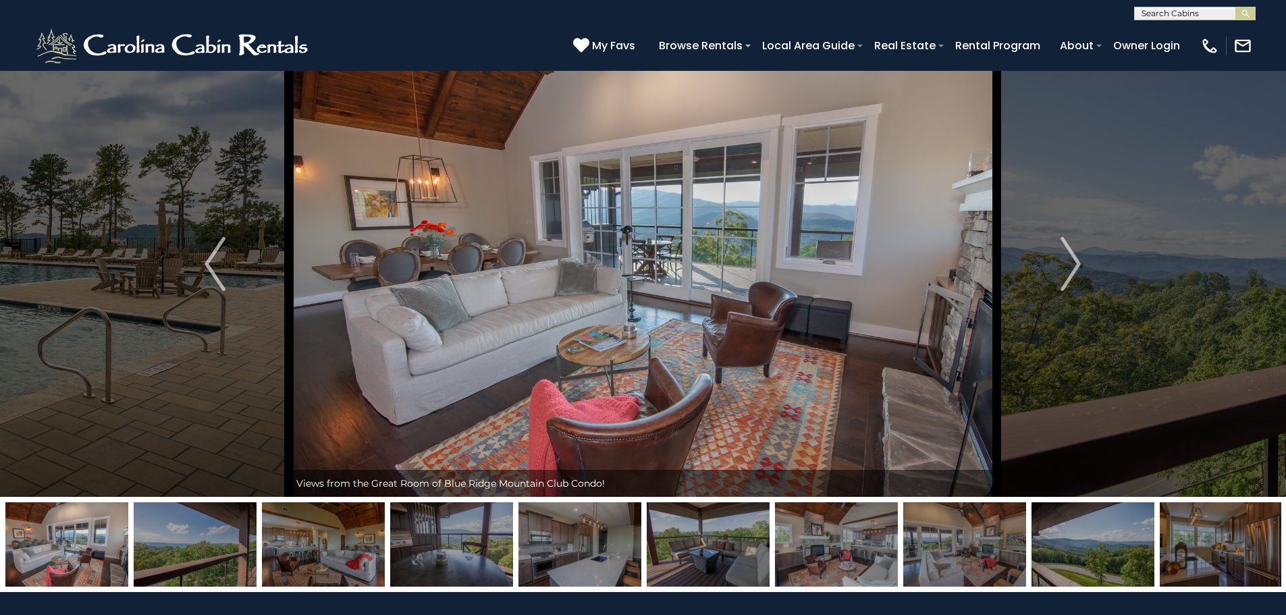
scroll to position [0, 0]
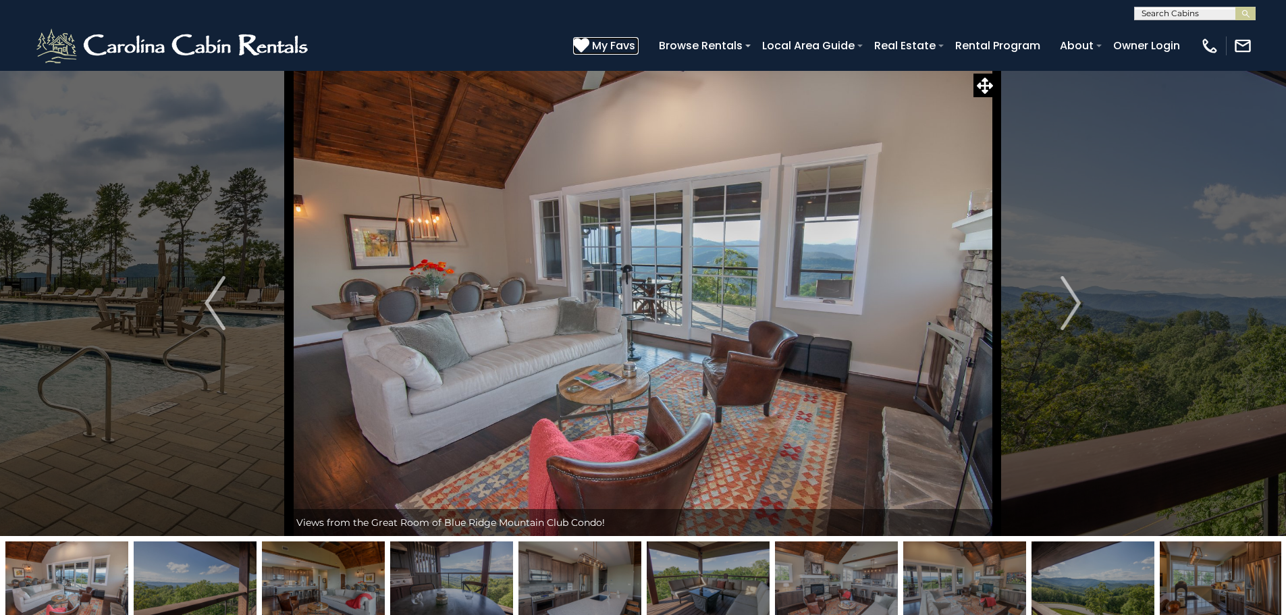
click at [585, 43] on icon at bounding box center [581, 45] width 16 height 16
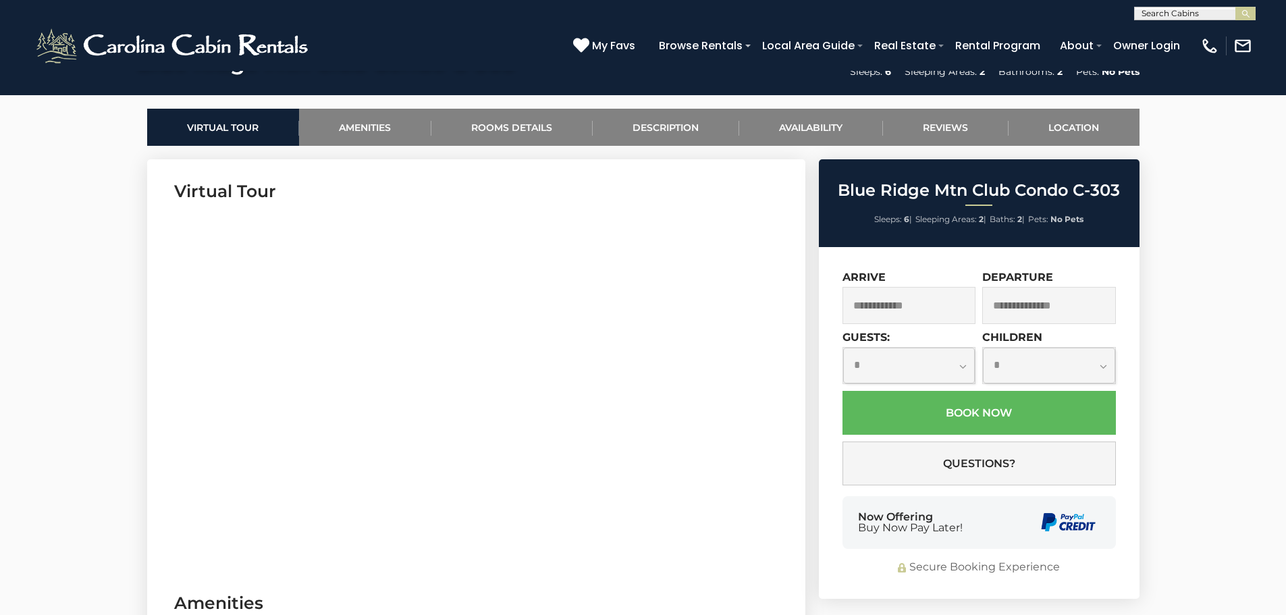
scroll to position [608, 0]
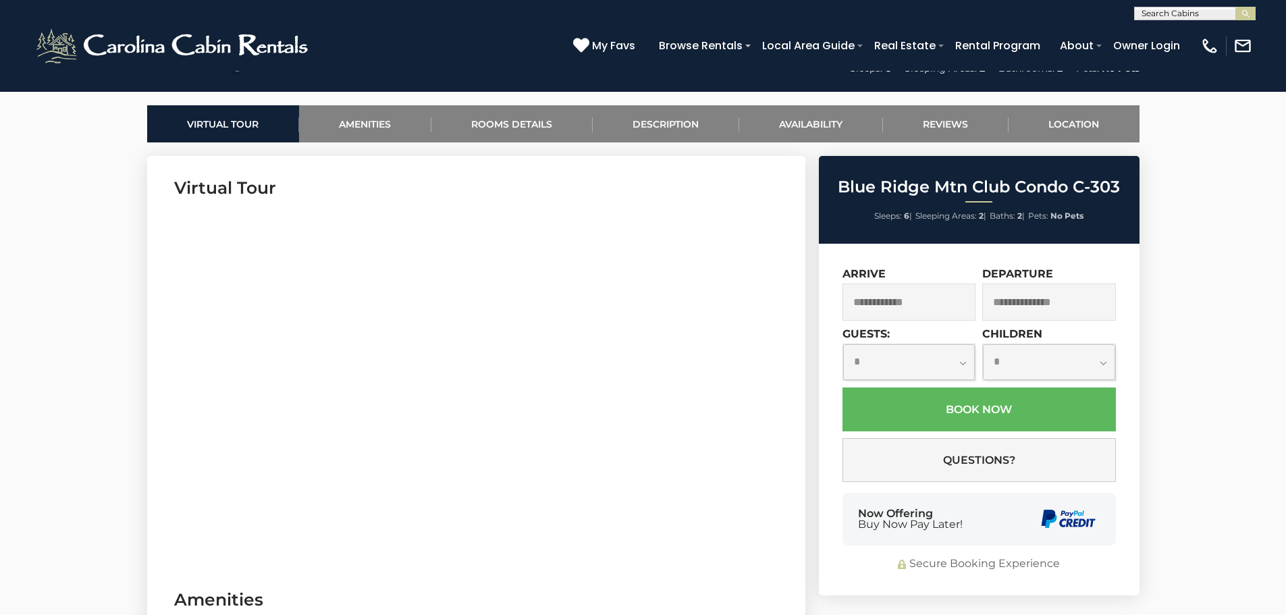
click at [893, 303] on input "text" at bounding box center [910, 302] width 134 height 37
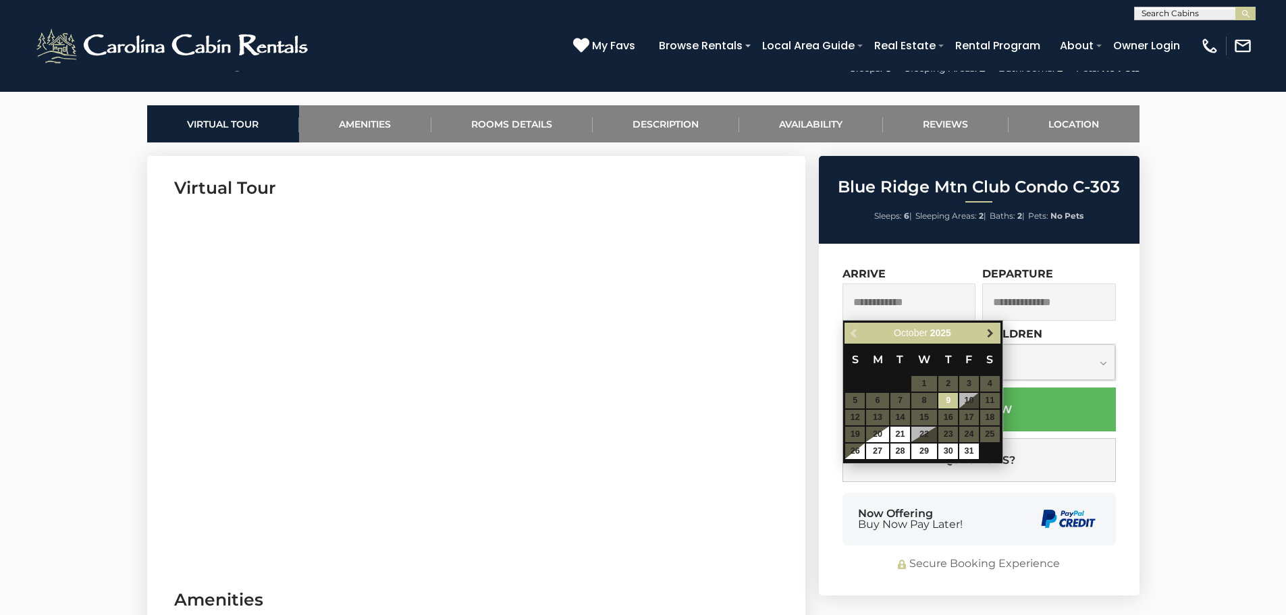
click at [990, 332] on span "Next" at bounding box center [990, 333] width 11 height 11
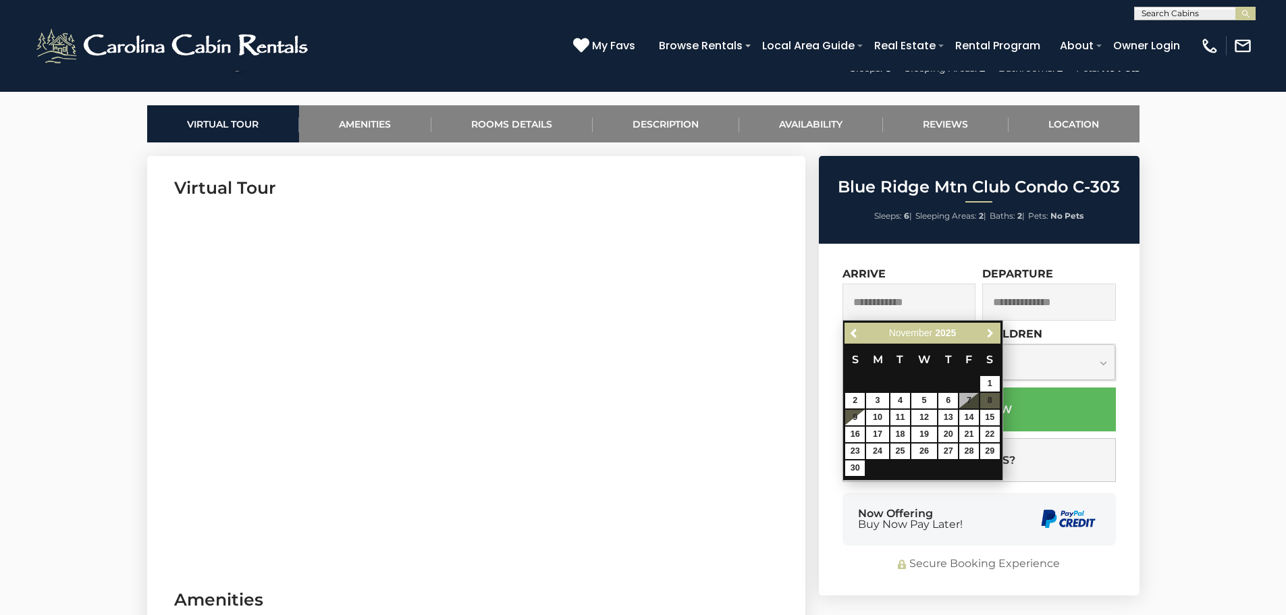
click at [990, 332] on span "Next" at bounding box center [990, 333] width 11 height 11
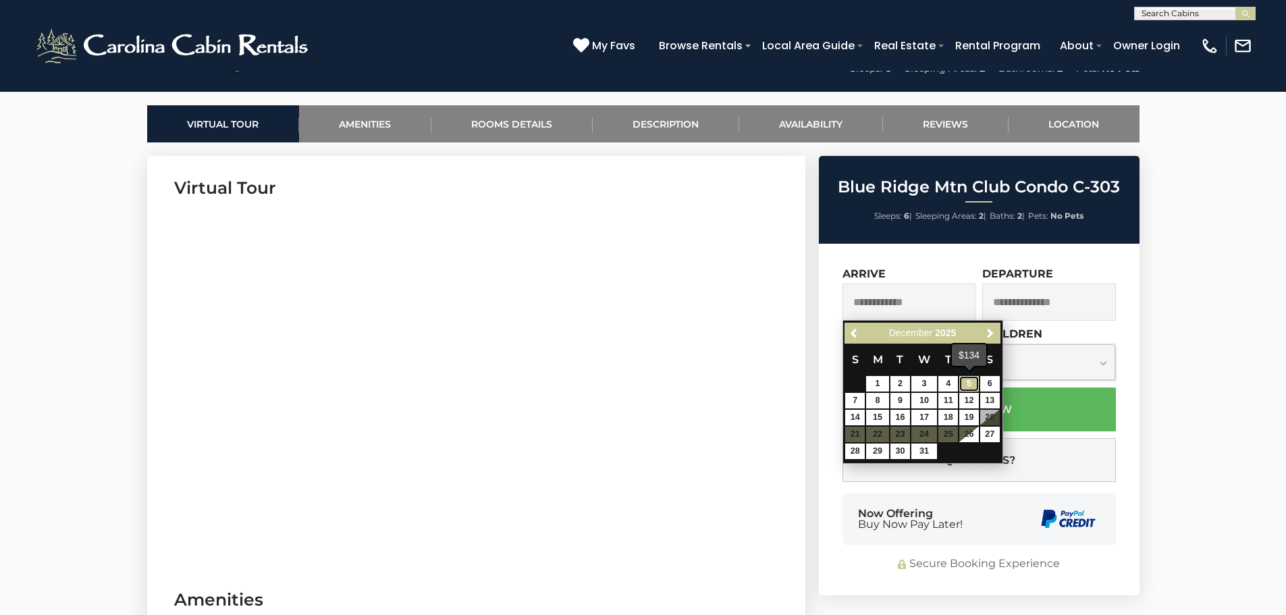
click at [972, 381] on link "5" at bounding box center [970, 384] width 20 height 16
type input "**********"
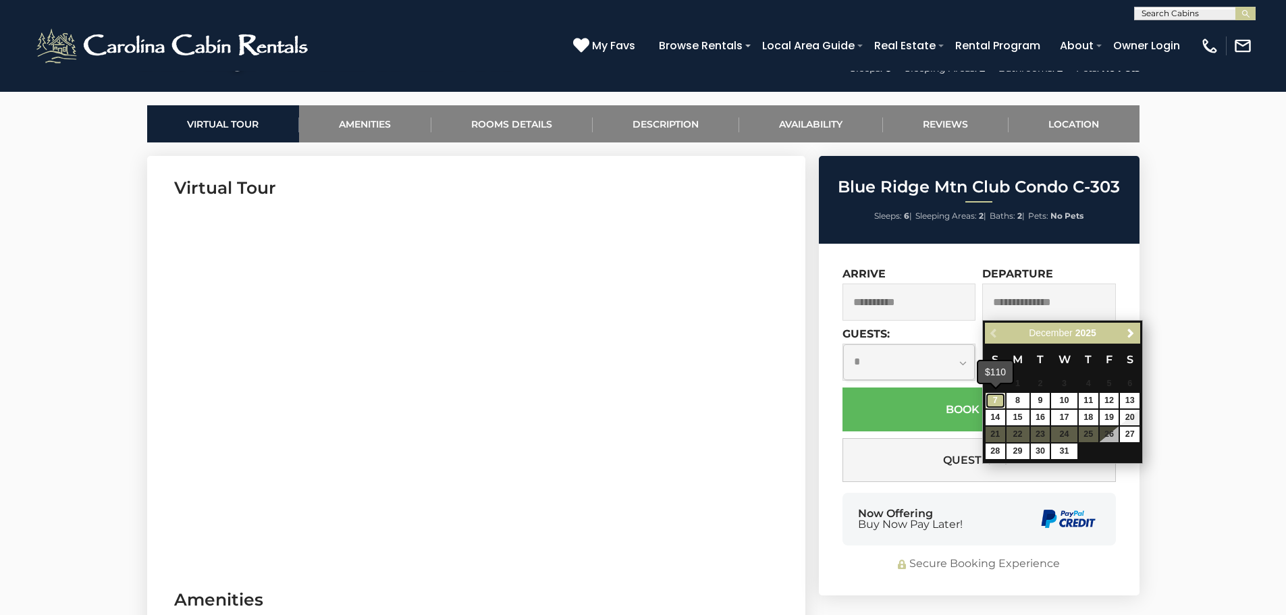
click at [995, 403] on link "7" at bounding box center [996, 401] width 20 height 16
type input "**********"
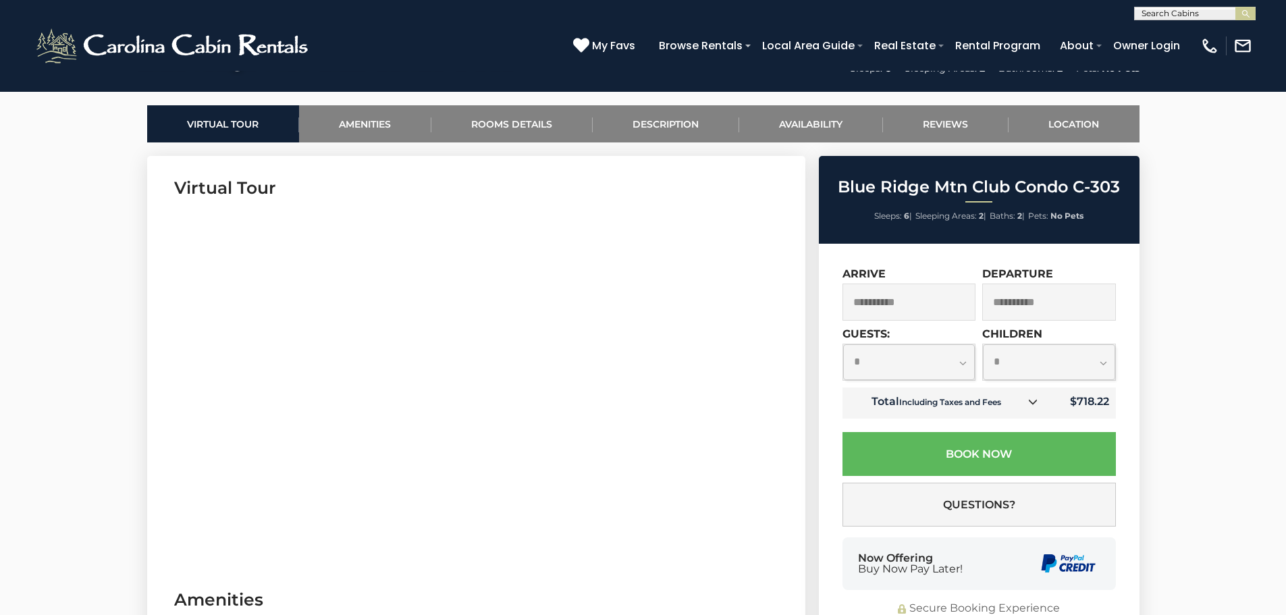
click at [959, 366] on select "**********" at bounding box center [909, 362] width 132 height 36
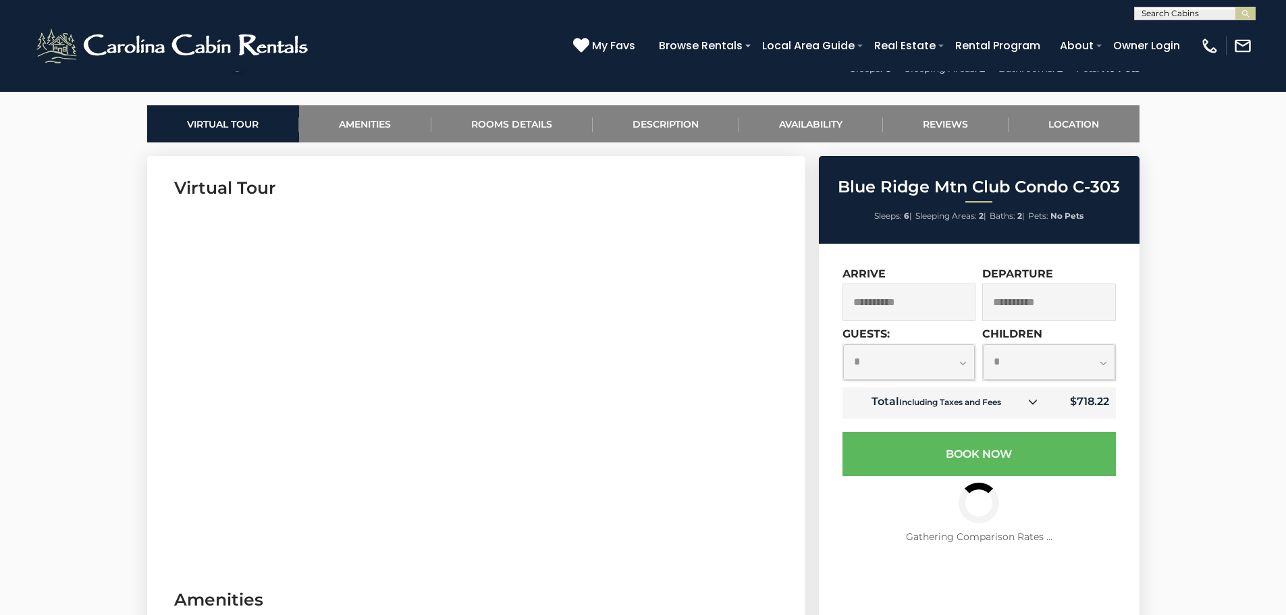
select select "*"
click at [843, 344] on select "**********" at bounding box center [909, 362] width 132 height 36
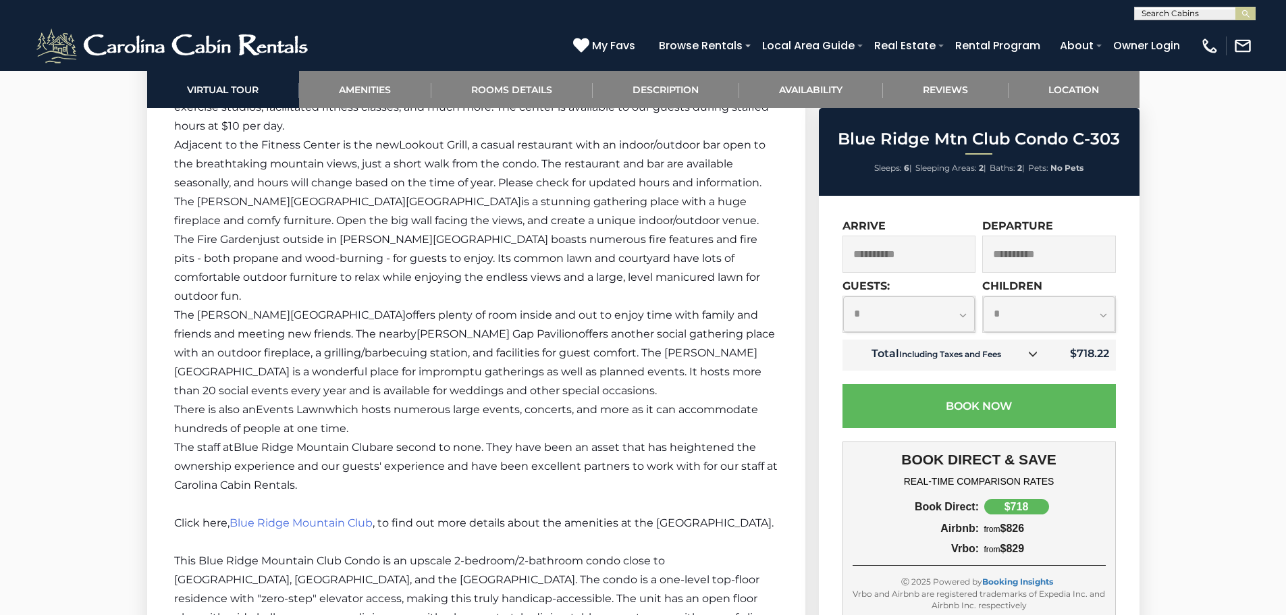
scroll to position [2228, 0]
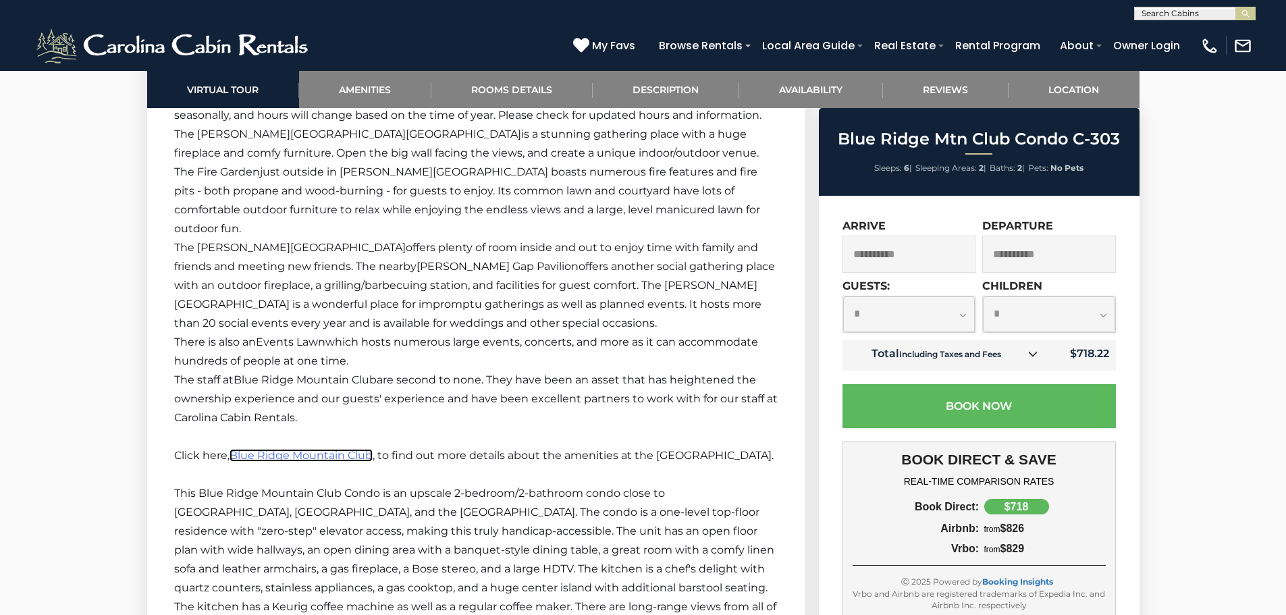
click at [319, 449] on span "Blue Ridge Mountain Club" at bounding box center [301, 455] width 143 height 13
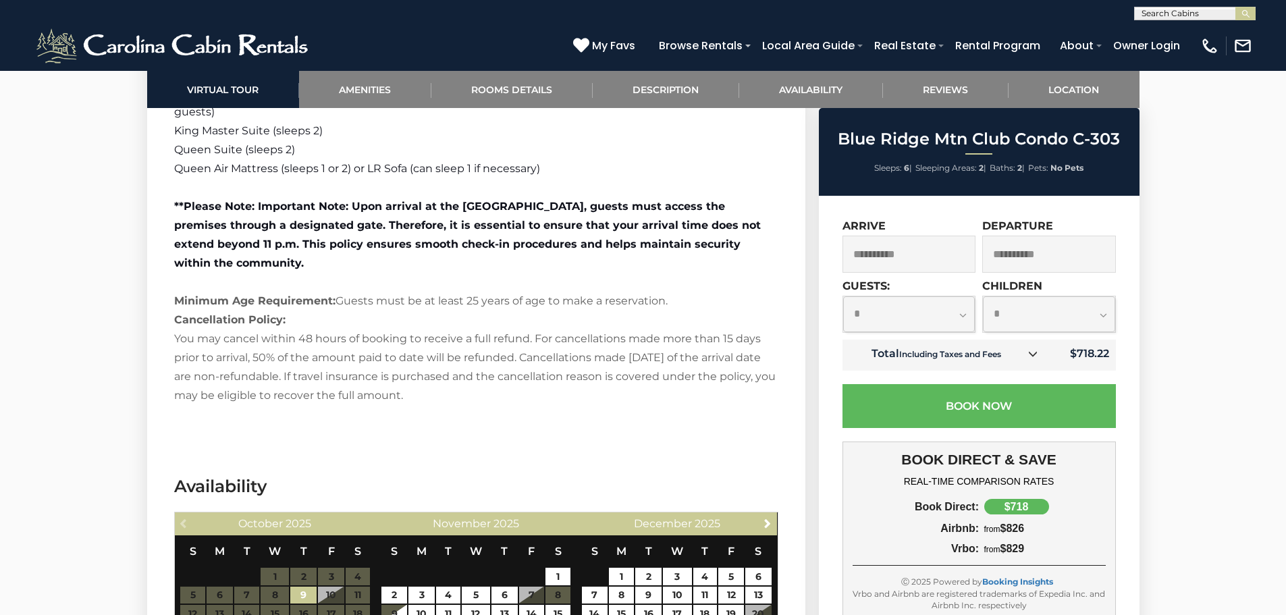
scroll to position [3174, 0]
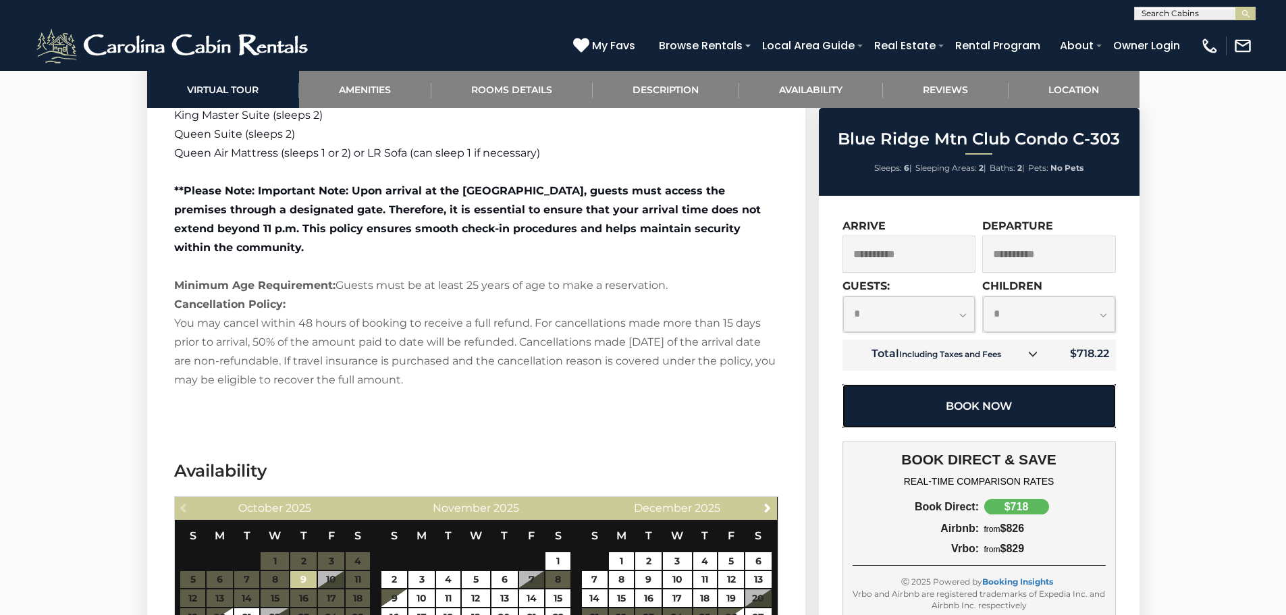
click at [973, 401] on button "Book Now" at bounding box center [979, 406] width 273 height 44
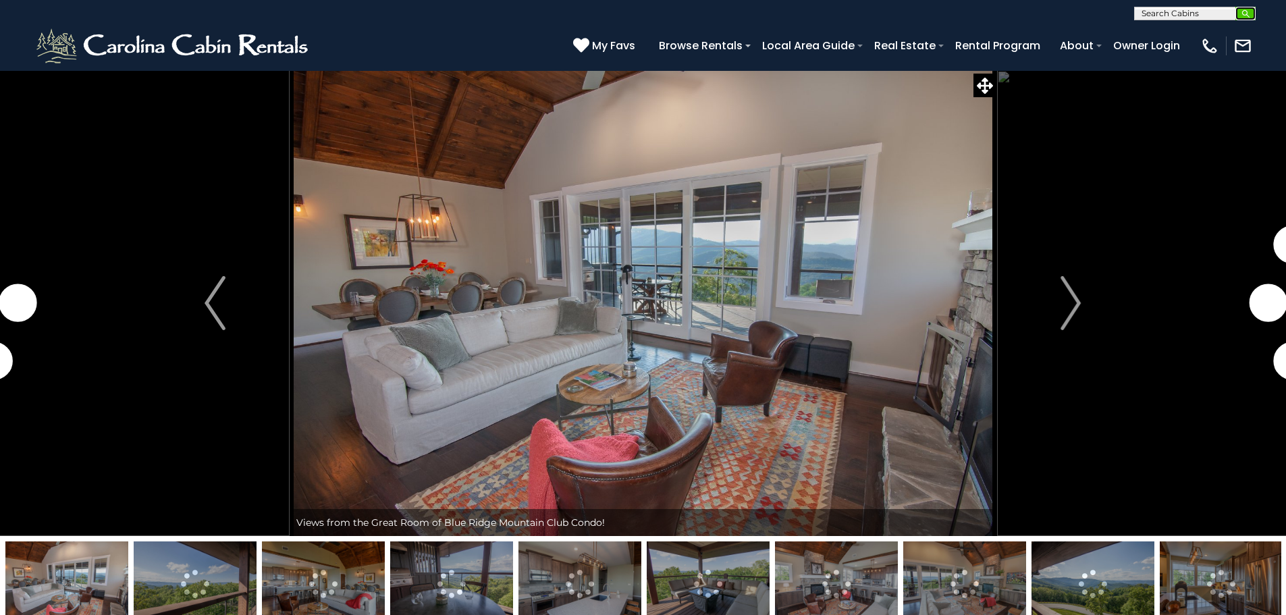
click at [1244, 14] on img "submit" at bounding box center [1246, 14] width 10 height 10
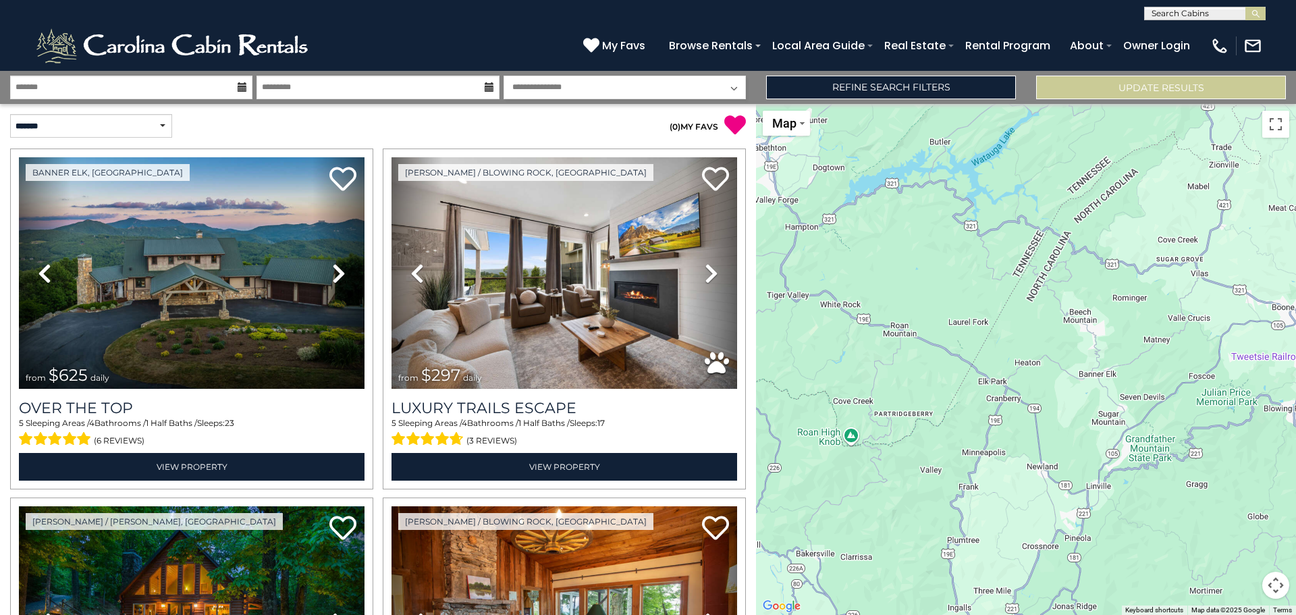
click at [1162, 16] on input "text" at bounding box center [1204, 16] width 118 height 14
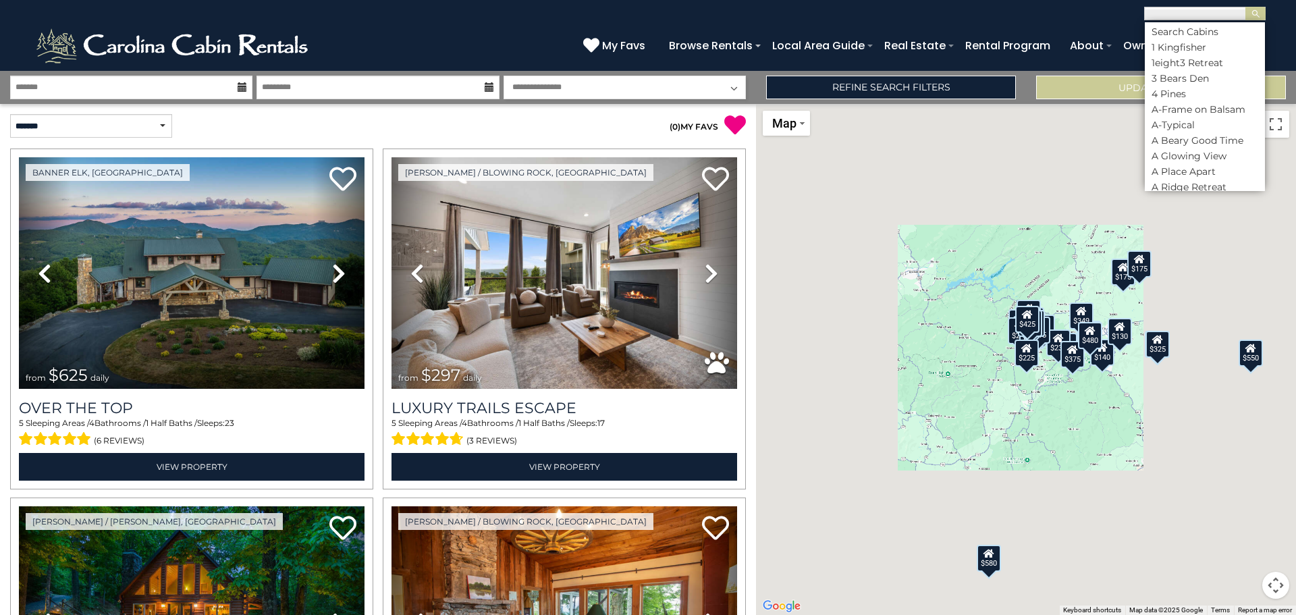
scroll to position [1, 0]
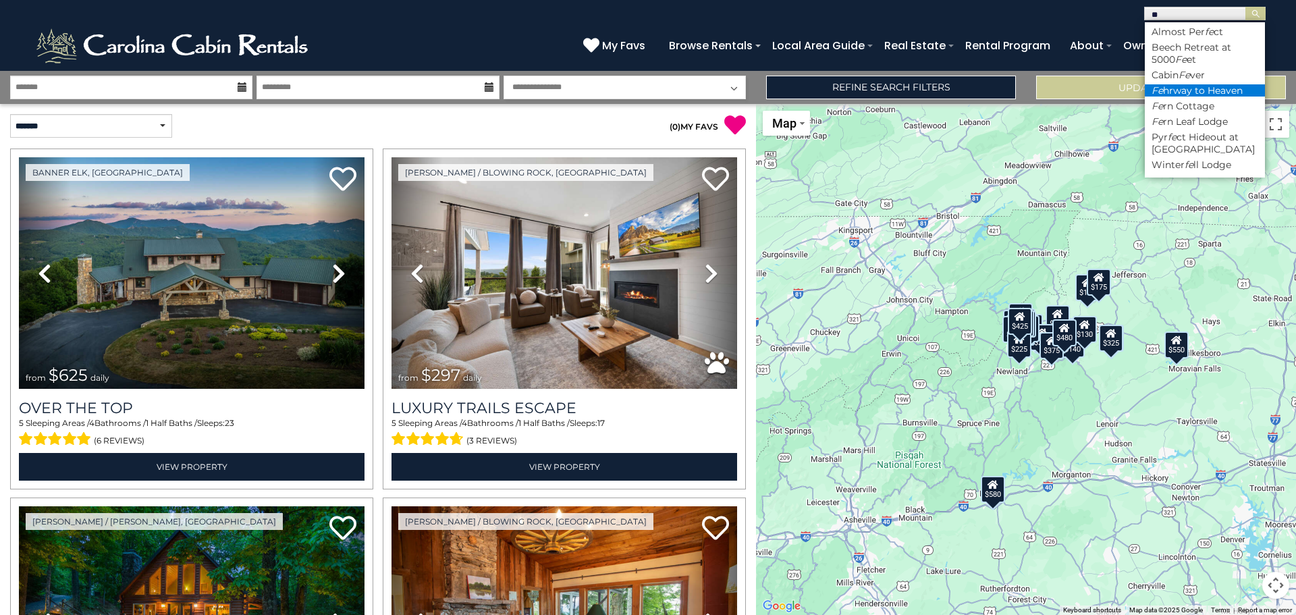
type input "**"
click at [1182, 86] on li "Fe hrway to Heaven" at bounding box center [1205, 90] width 120 height 12
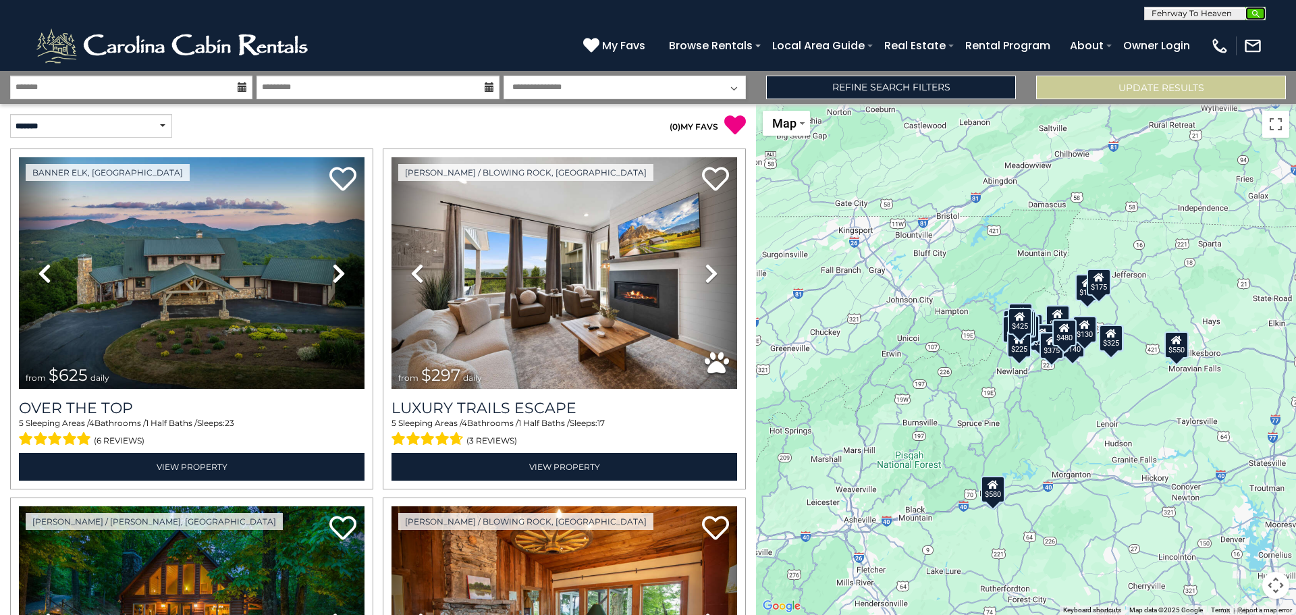
click at [1261, 11] on img "submit" at bounding box center [1256, 14] width 10 height 10
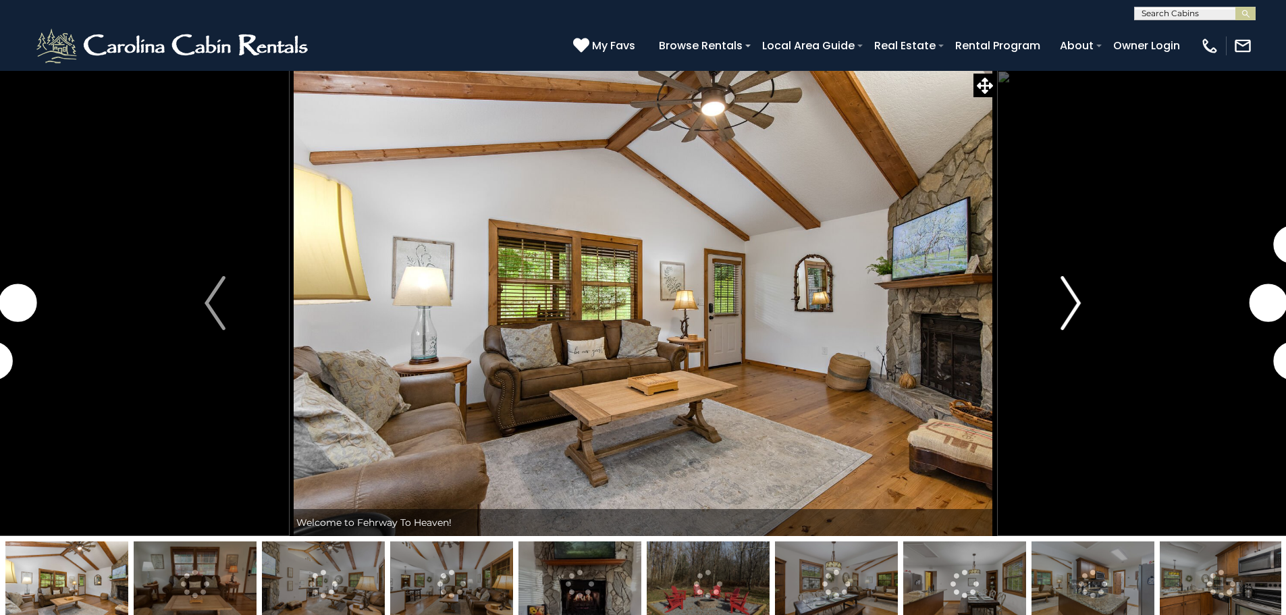
click at [1059, 307] on button "Next" at bounding box center [1071, 303] width 149 height 466
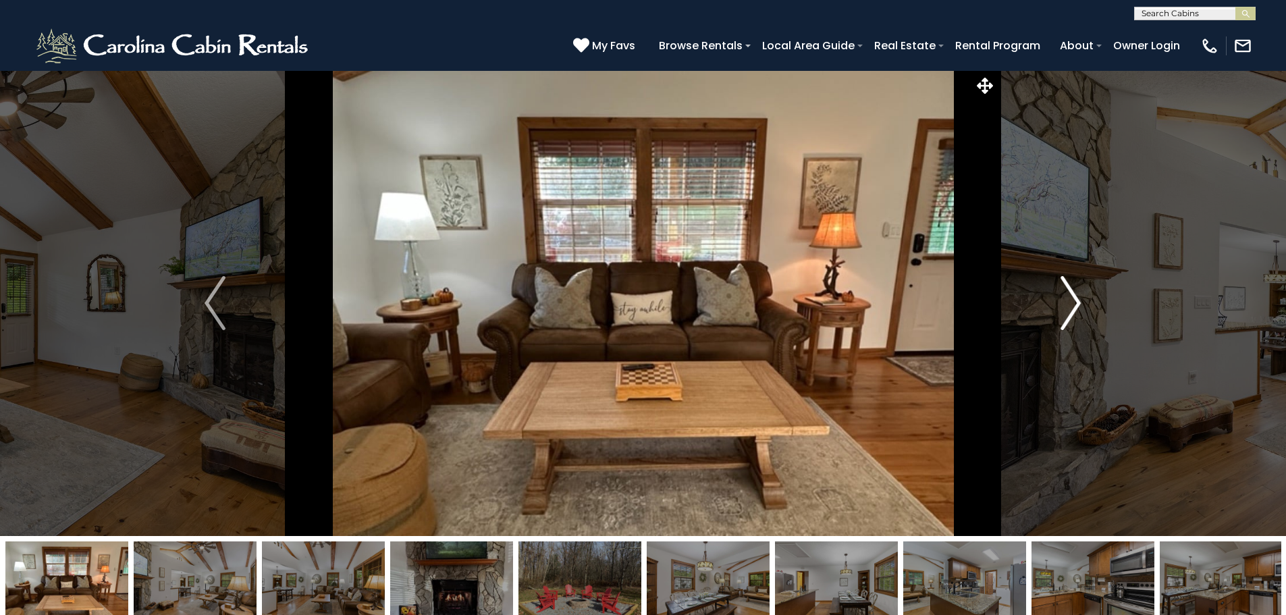
click at [1063, 304] on img "Next" at bounding box center [1071, 303] width 20 height 54
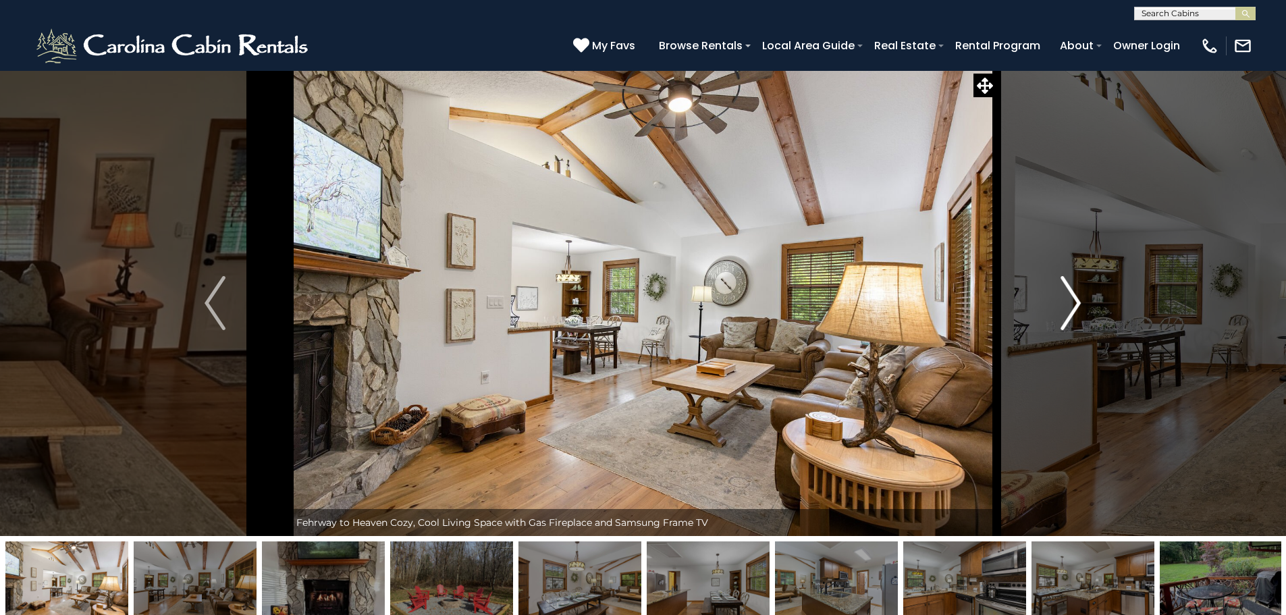
click at [1063, 304] on img "Next" at bounding box center [1071, 303] width 20 height 54
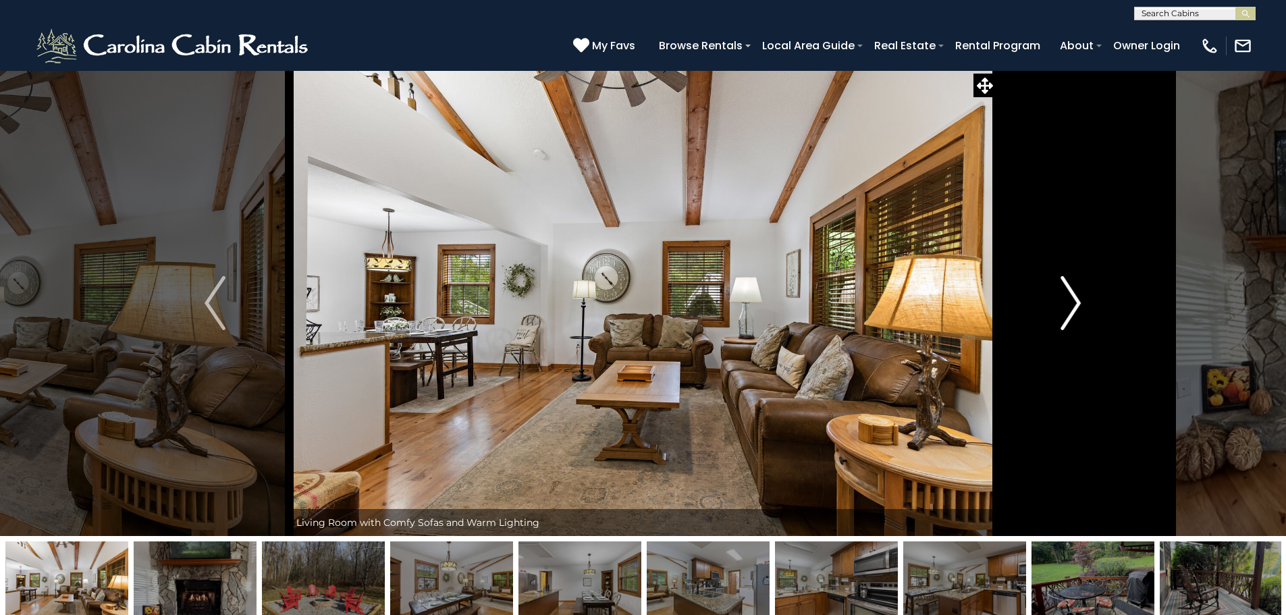
click at [1063, 304] on img "Next" at bounding box center [1071, 303] width 20 height 54
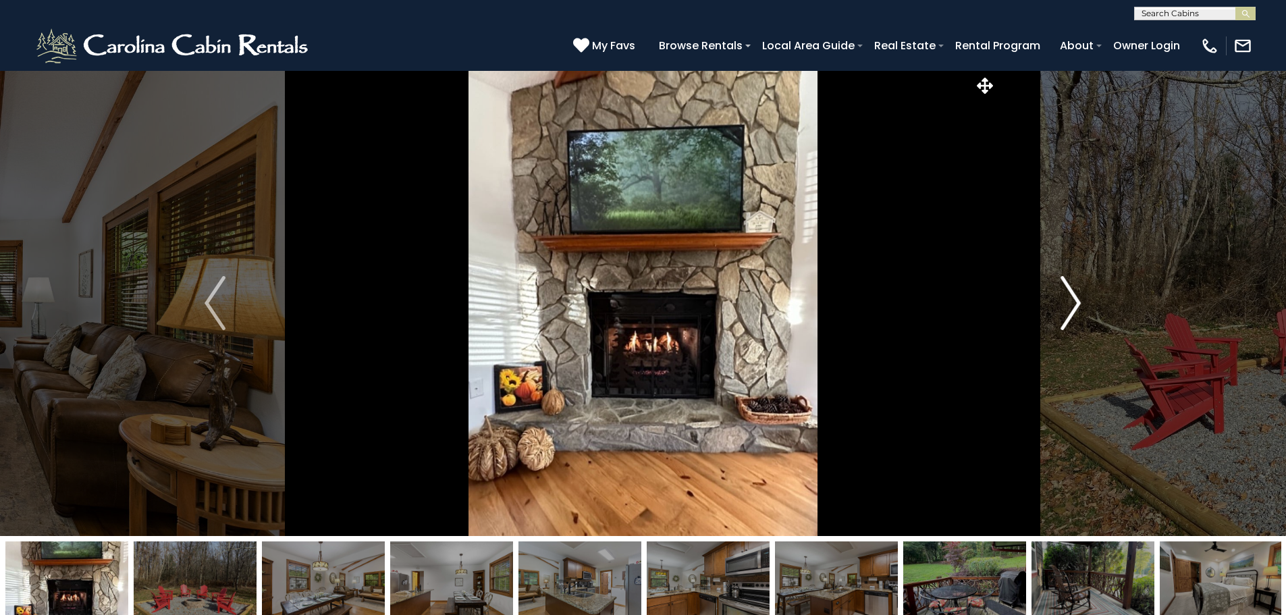
click at [1063, 304] on img "Next" at bounding box center [1071, 303] width 20 height 54
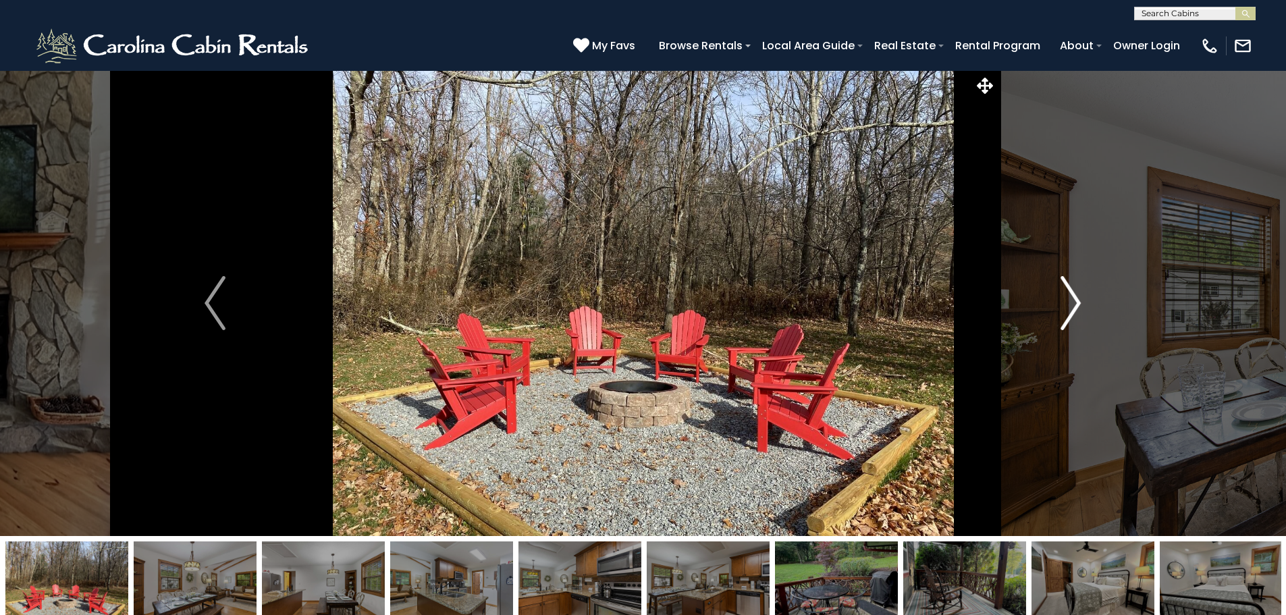
click at [1063, 304] on img "Next" at bounding box center [1071, 303] width 20 height 54
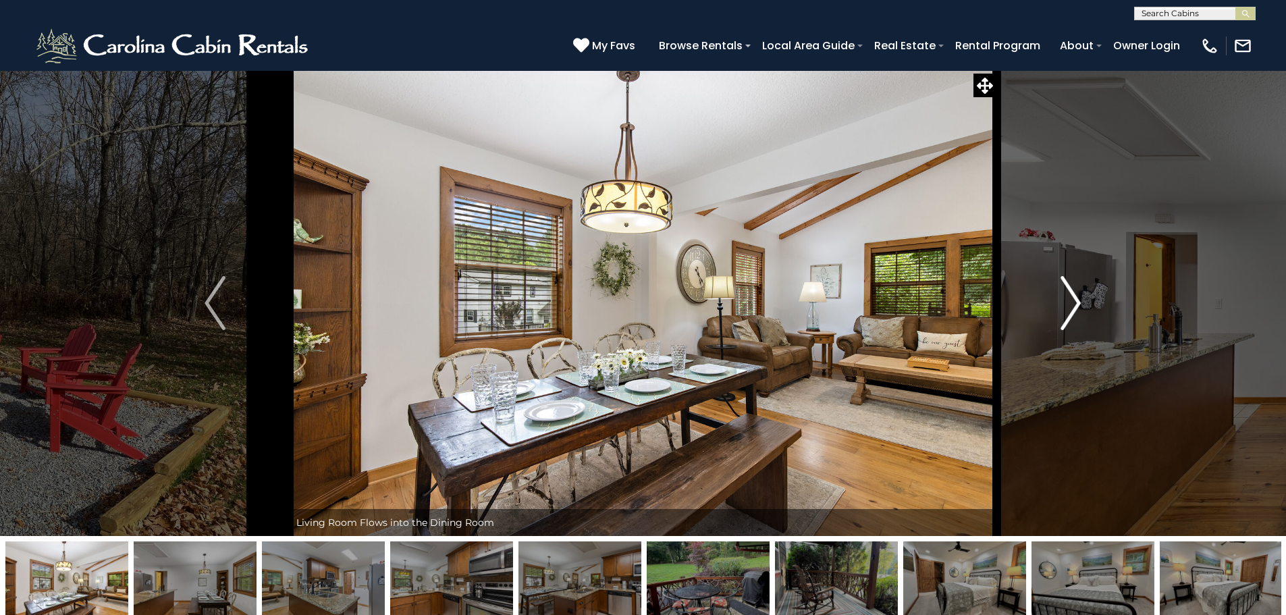
click at [1063, 304] on img "Next" at bounding box center [1071, 303] width 20 height 54
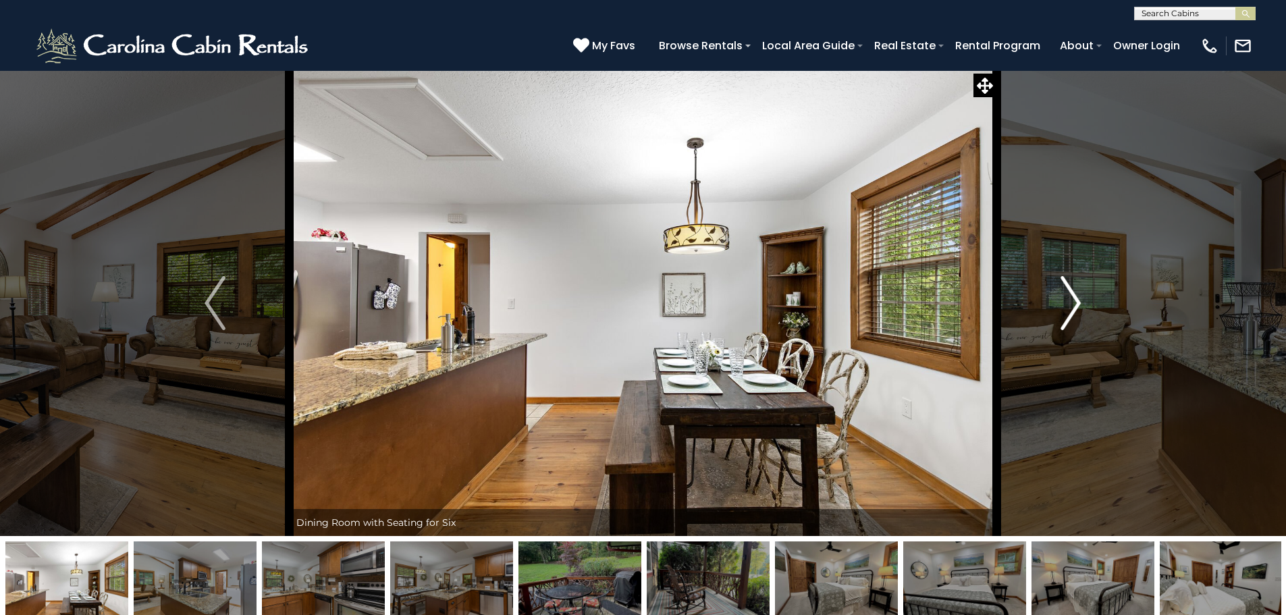
click at [1063, 304] on img "Next" at bounding box center [1071, 303] width 20 height 54
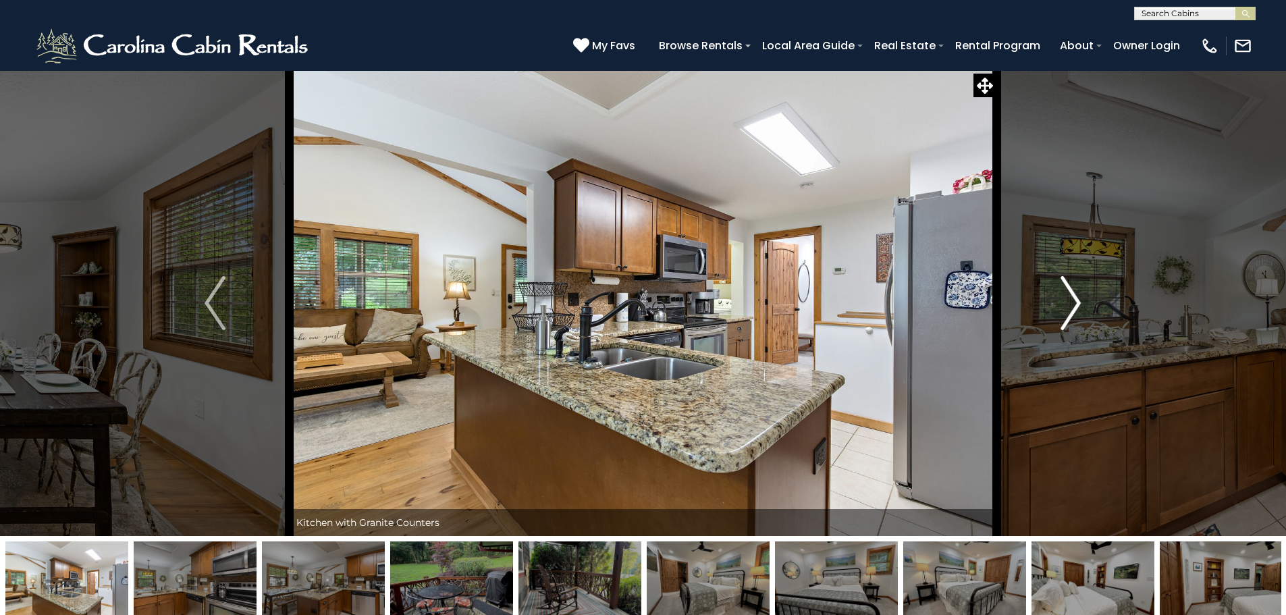
click at [1063, 304] on img "Next" at bounding box center [1071, 303] width 20 height 54
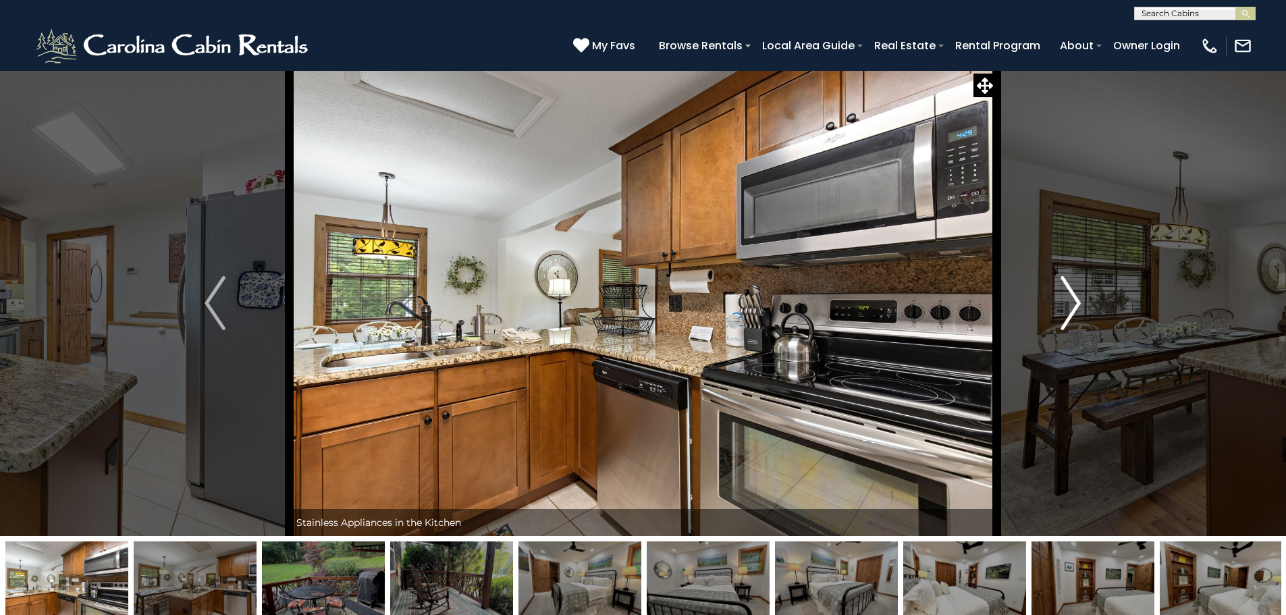
click at [1063, 304] on img "Next" at bounding box center [1071, 303] width 20 height 54
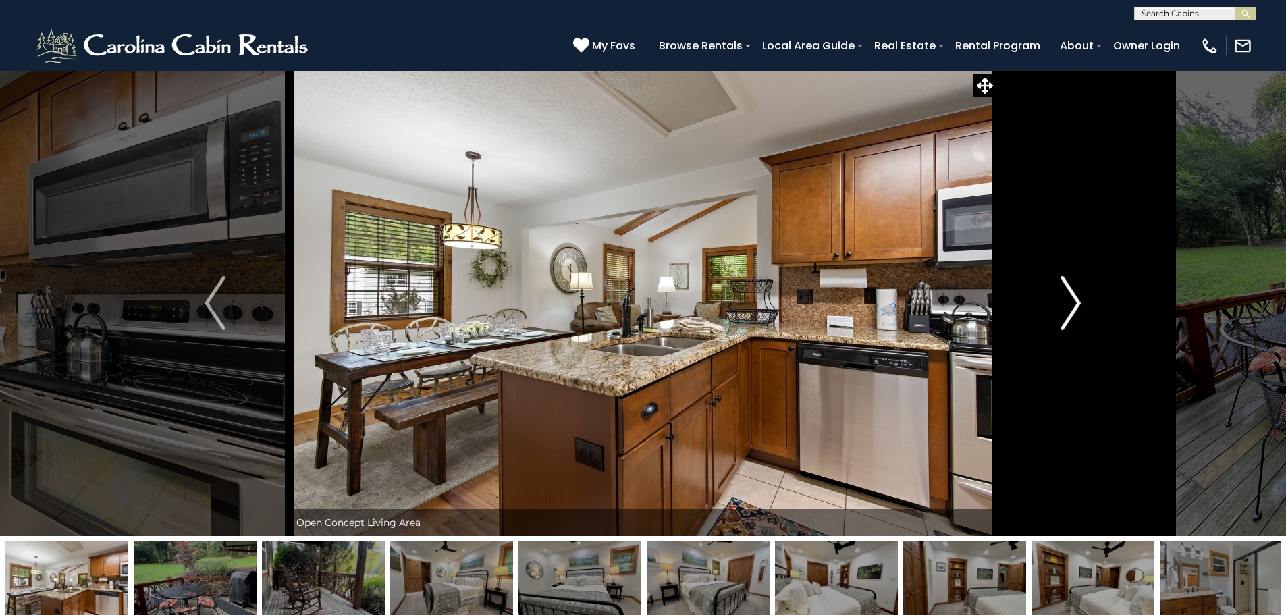
click at [1063, 304] on img "Next" at bounding box center [1071, 303] width 20 height 54
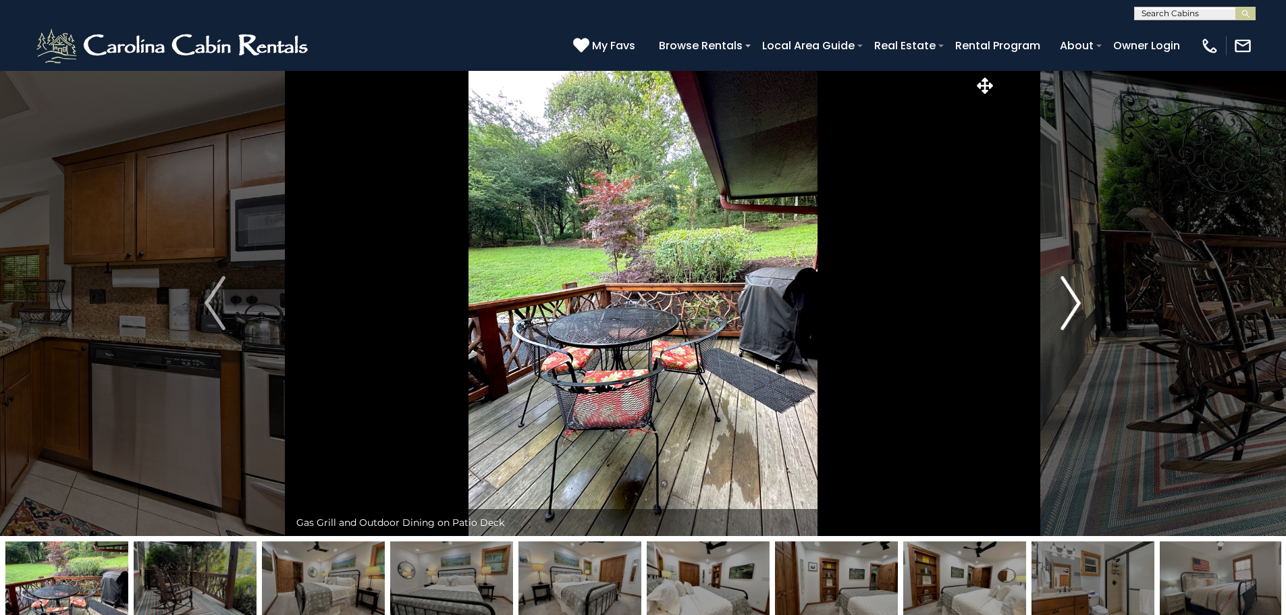
click at [1063, 304] on img "Next" at bounding box center [1071, 303] width 20 height 54
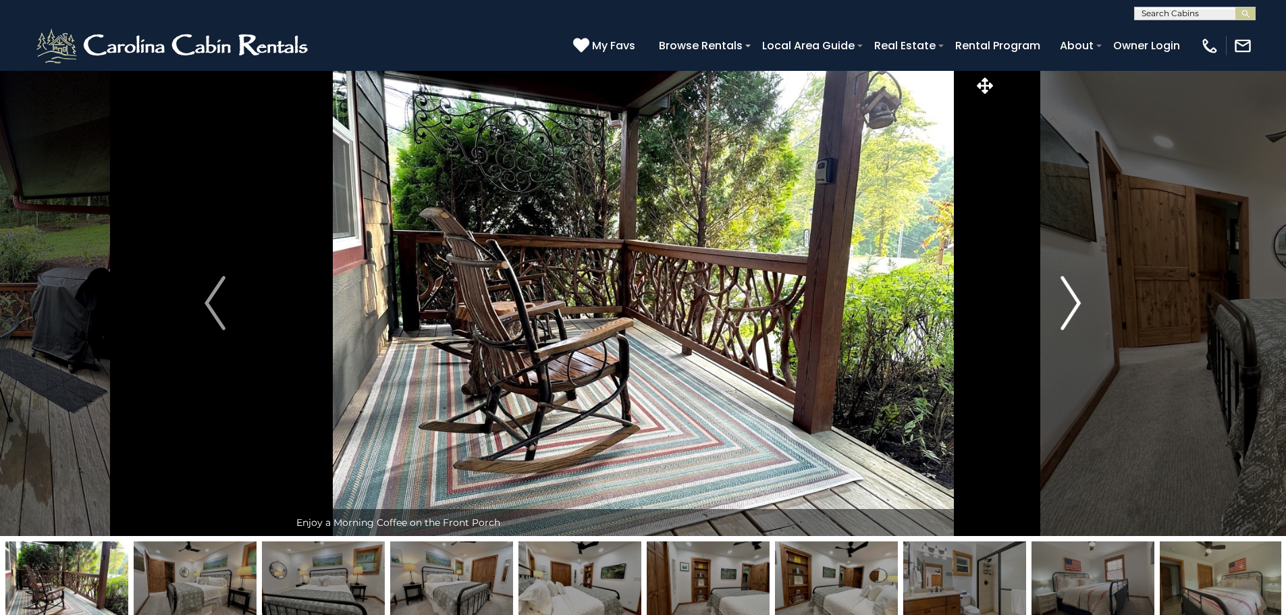
click at [1063, 304] on img "Next" at bounding box center [1071, 303] width 20 height 54
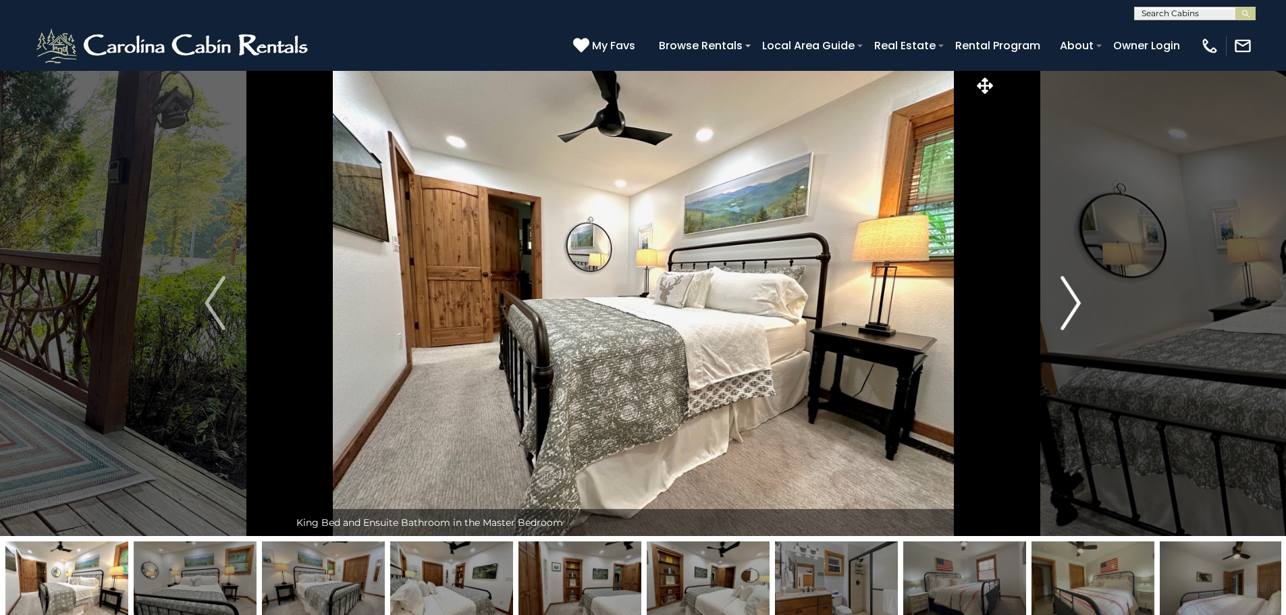
click at [1063, 304] on img "Next" at bounding box center [1071, 303] width 20 height 54
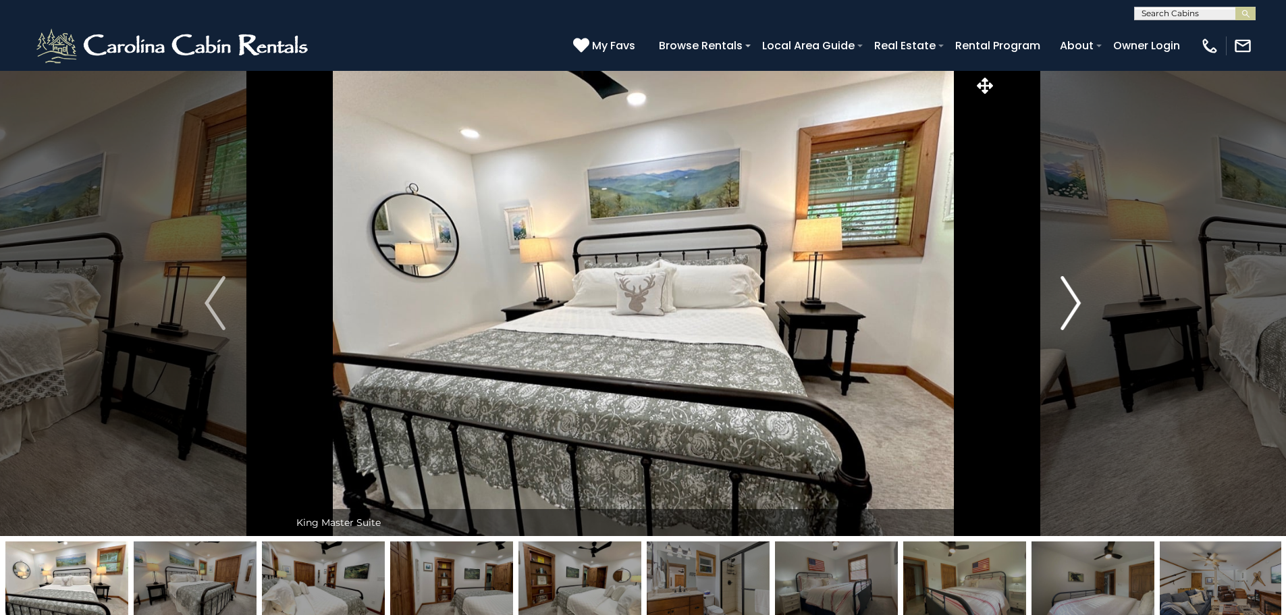
click at [1063, 304] on img "Next" at bounding box center [1071, 303] width 20 height 54
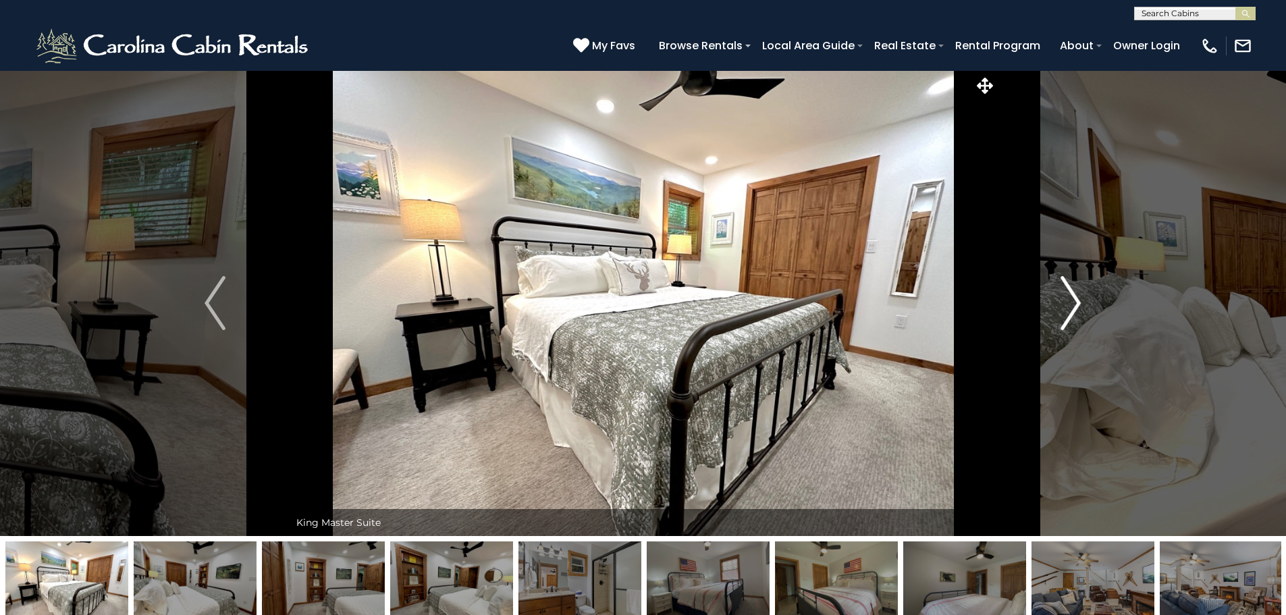
click at [1063, 304] on img "Next" at bounding box center [1071, 303] width 20 height 54
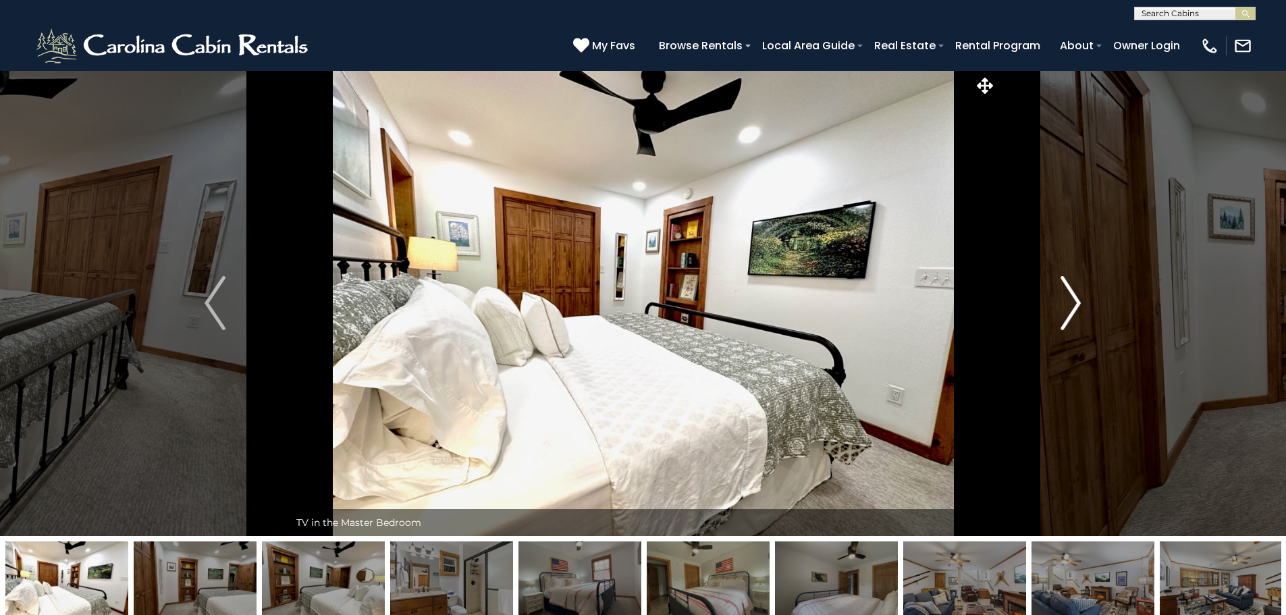
click at [1063, 304] on img "Next" at bounding box center [1071, 303] width 20 height 54
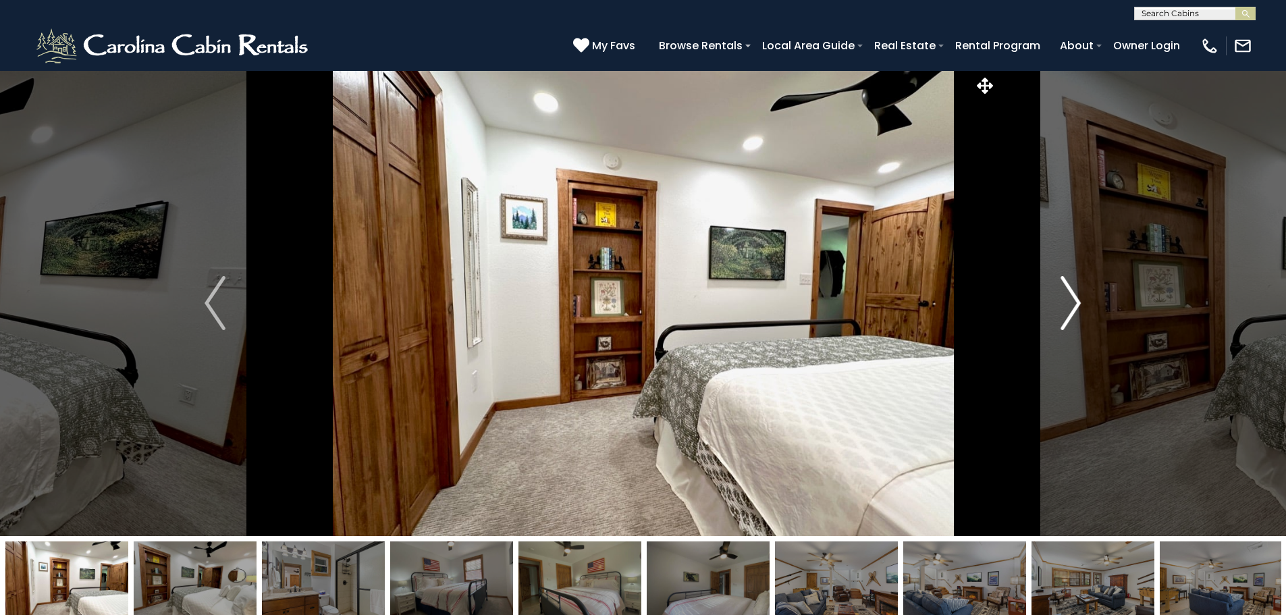
click at [1063, 304] on img "Next" at bounding box center [1071, 303] width 20 height 54
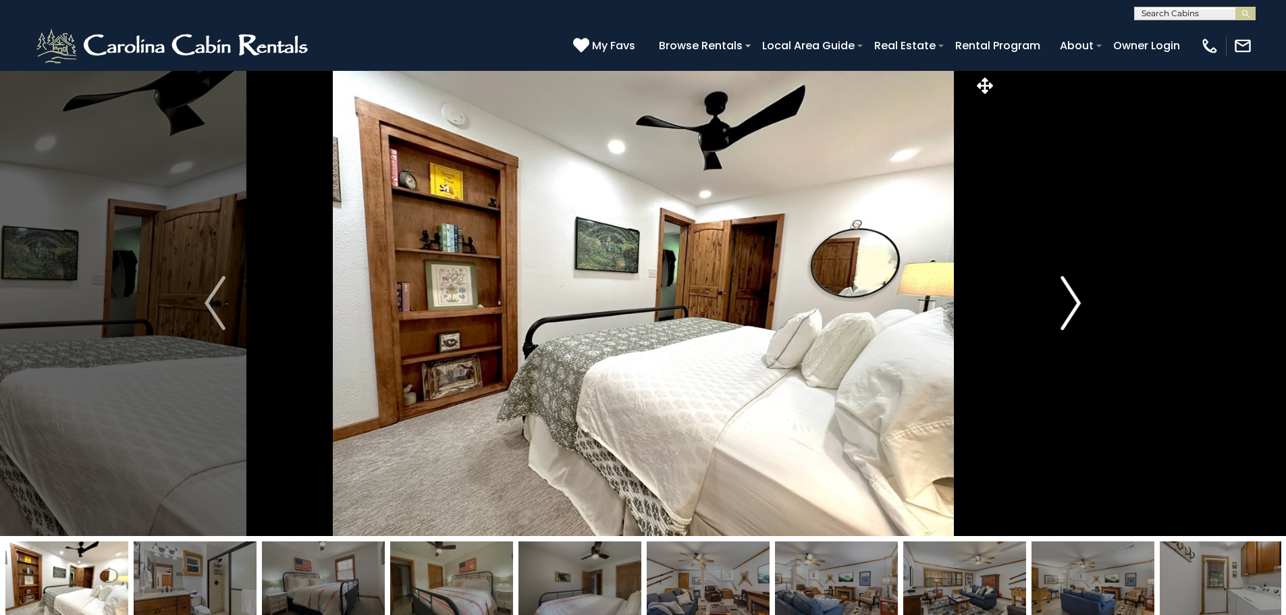
click at [1063, 304] on img "Next" at bounding box center [1071, 303] width 20 height 54
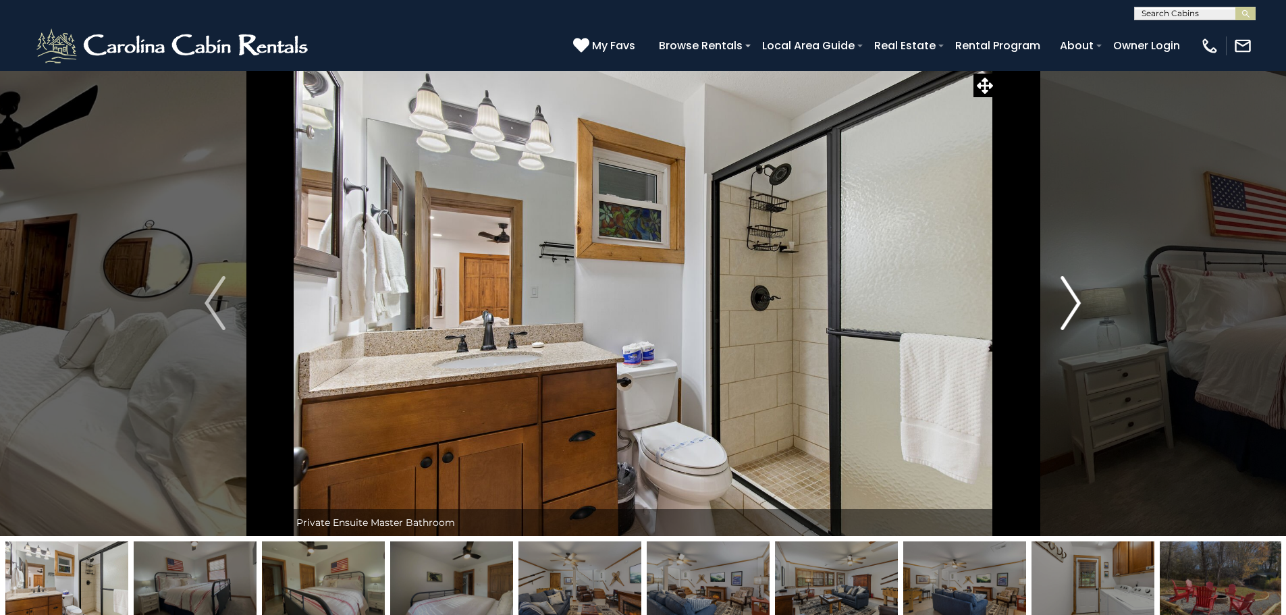
click at [1063, 304] on img "Next" at bounding box center [1071, 303] width 20 height 54
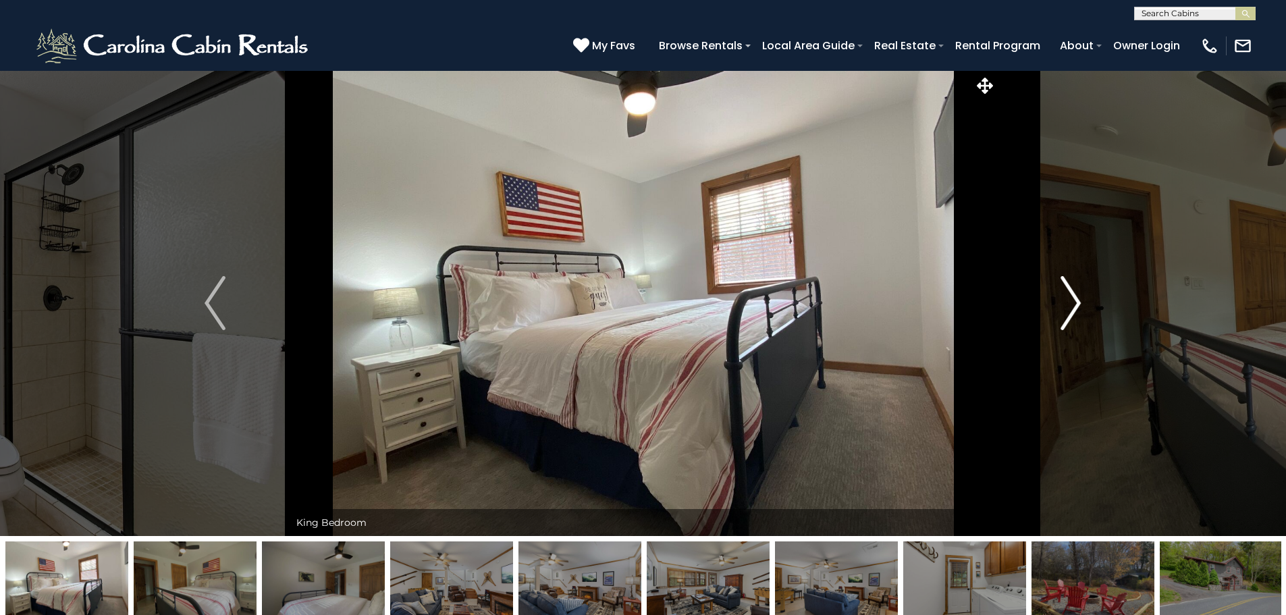
click at [1063, 304] on img "Next" at bounding box center [1071, 303] width 20 height 54
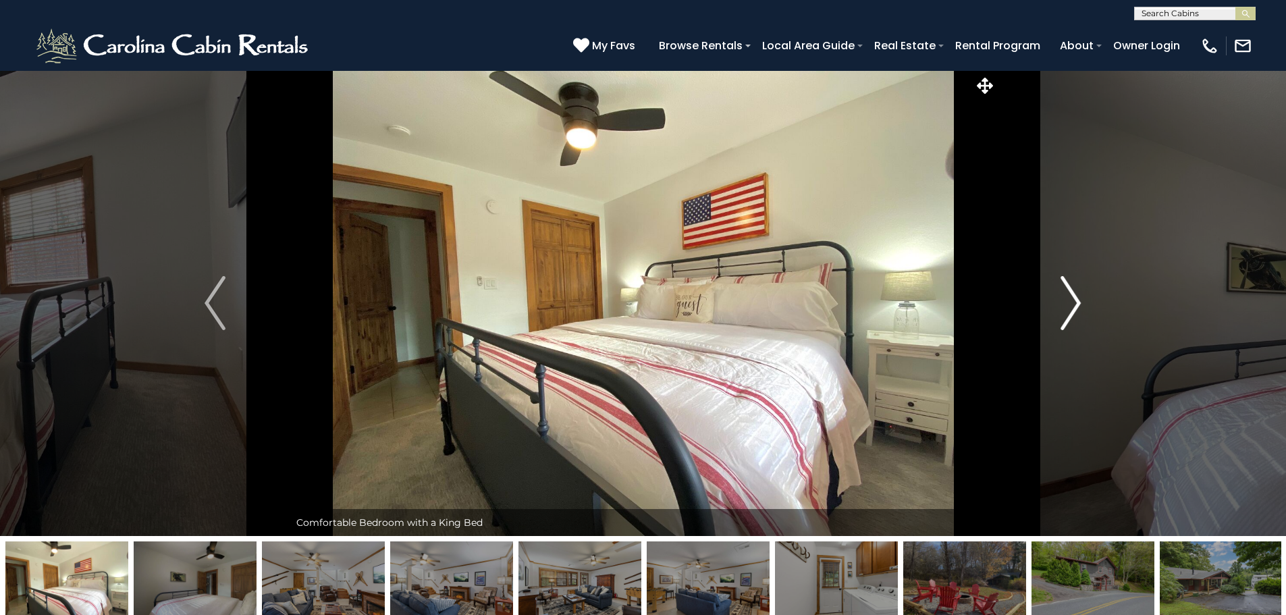
click at [1063, 304] on img "Next" at bounding box center [1071, 303] width 20 height 54
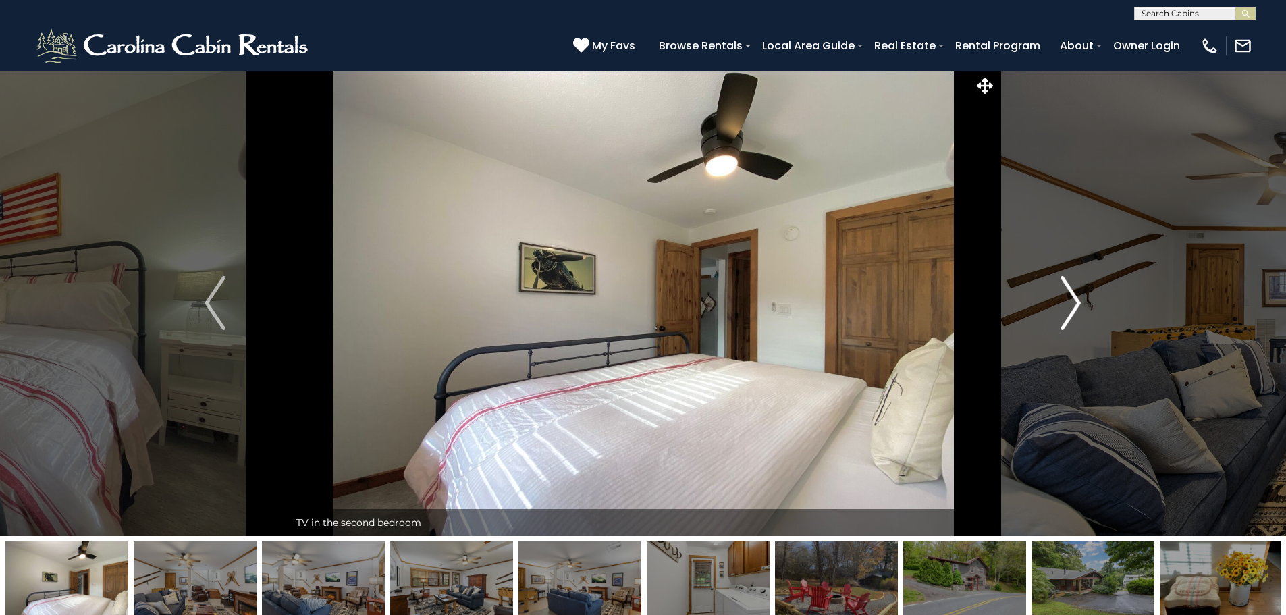
click at [1063, 304] on img "Next" at bounding box center [1071, 303] width 20 height 54
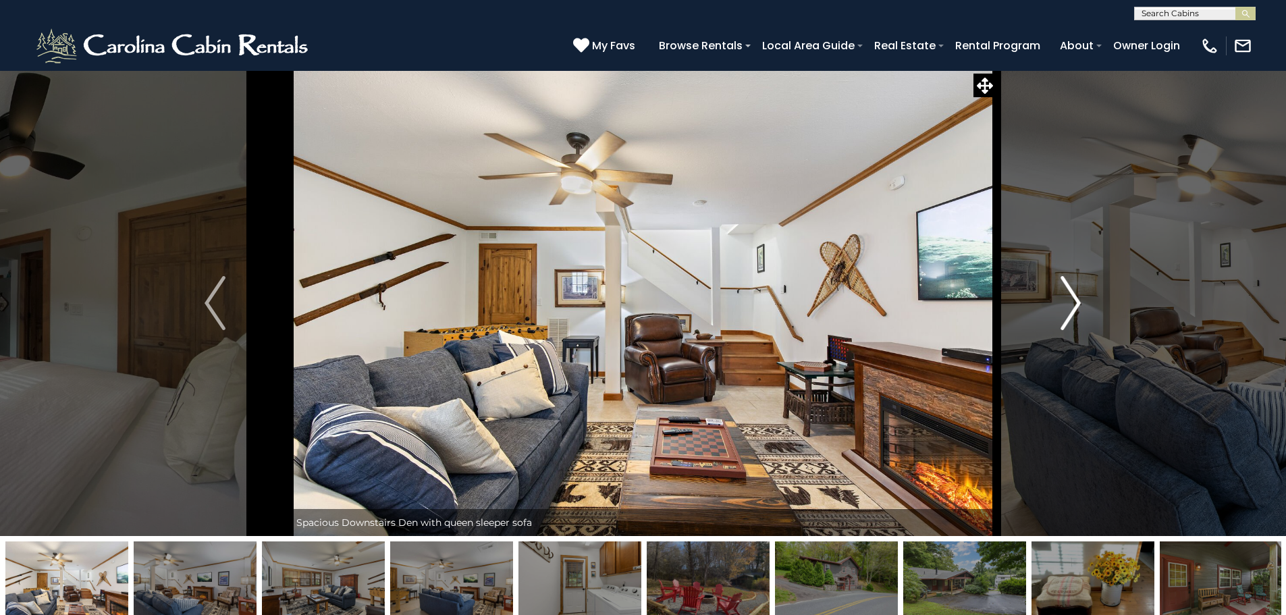
click at [1063, 304] on img "Next" at bounding box center [1071, 303] width 20 height 54
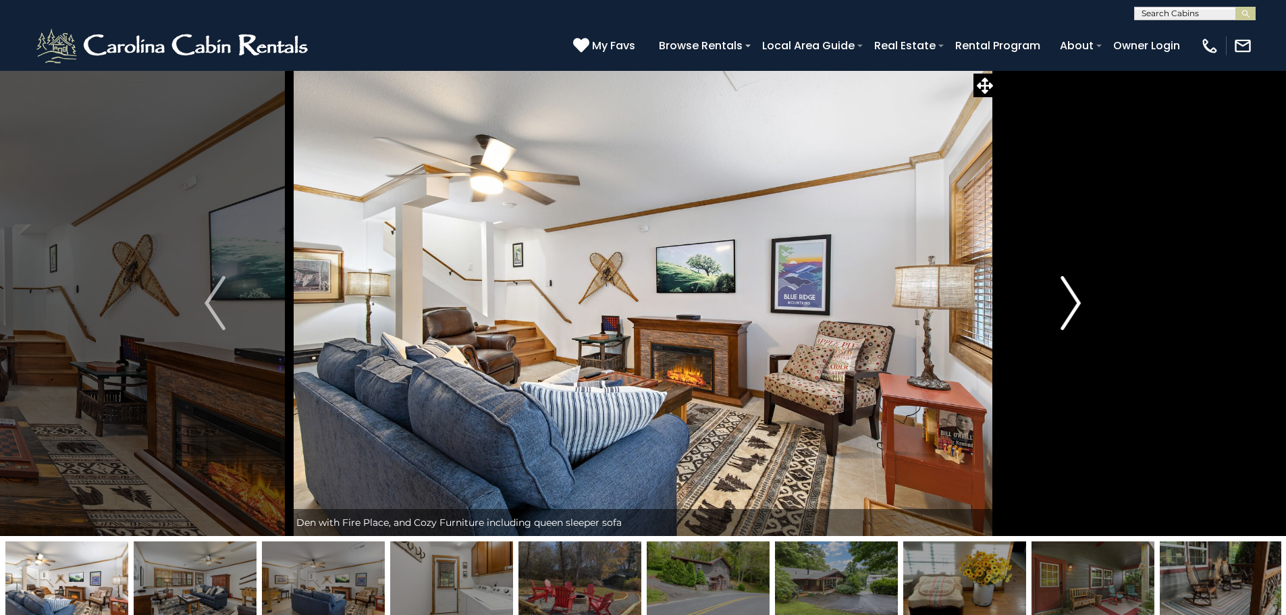
click at [1063, 304] on img "Next" at bounding box center [1071, 303] width 20 height 54
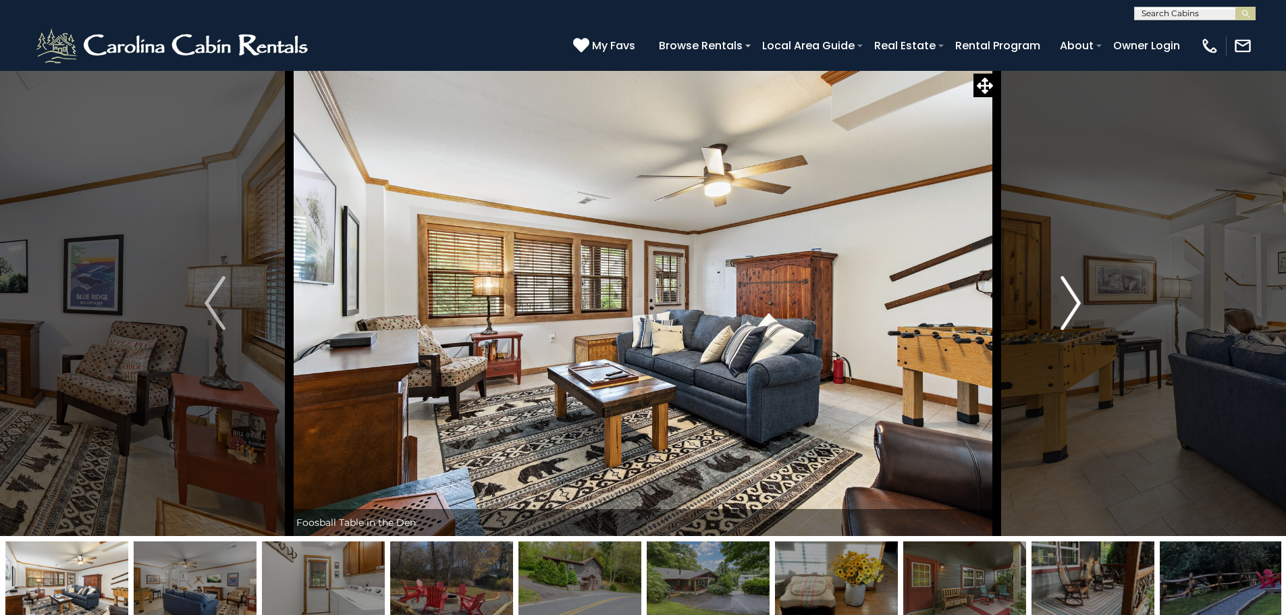
click at [1063, 304] on img "Next" at bounding box center [1071, 303] width 20 height 54
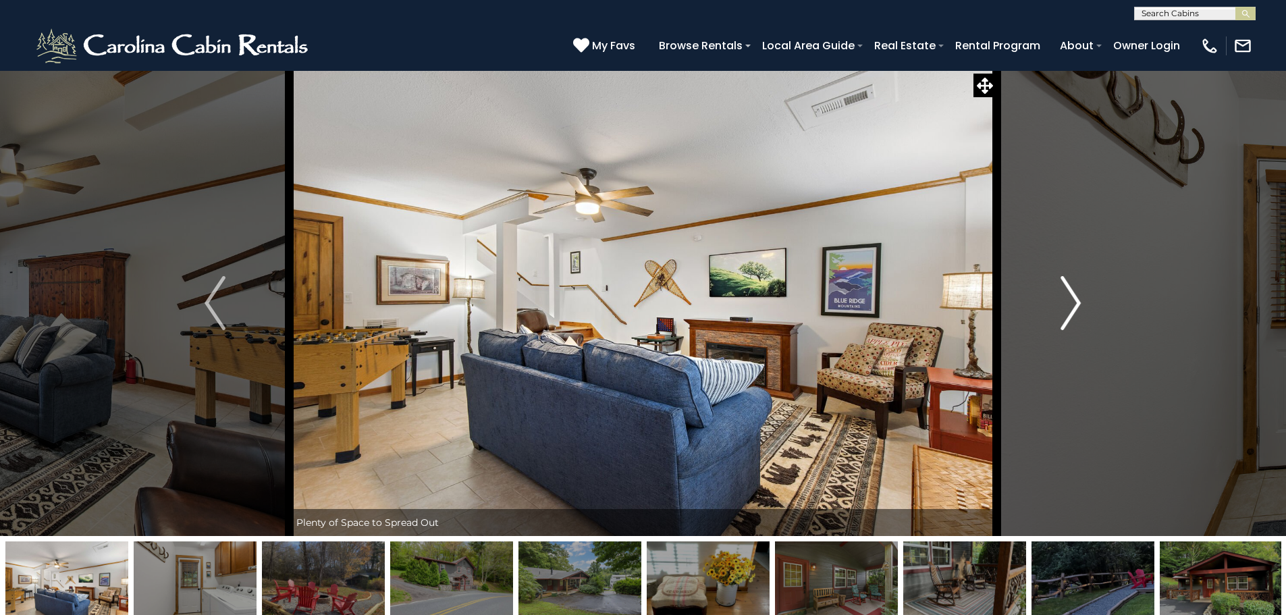
click at [1063, 304] on img "Next" at bounding box center [1071, 303] width 20 height 54
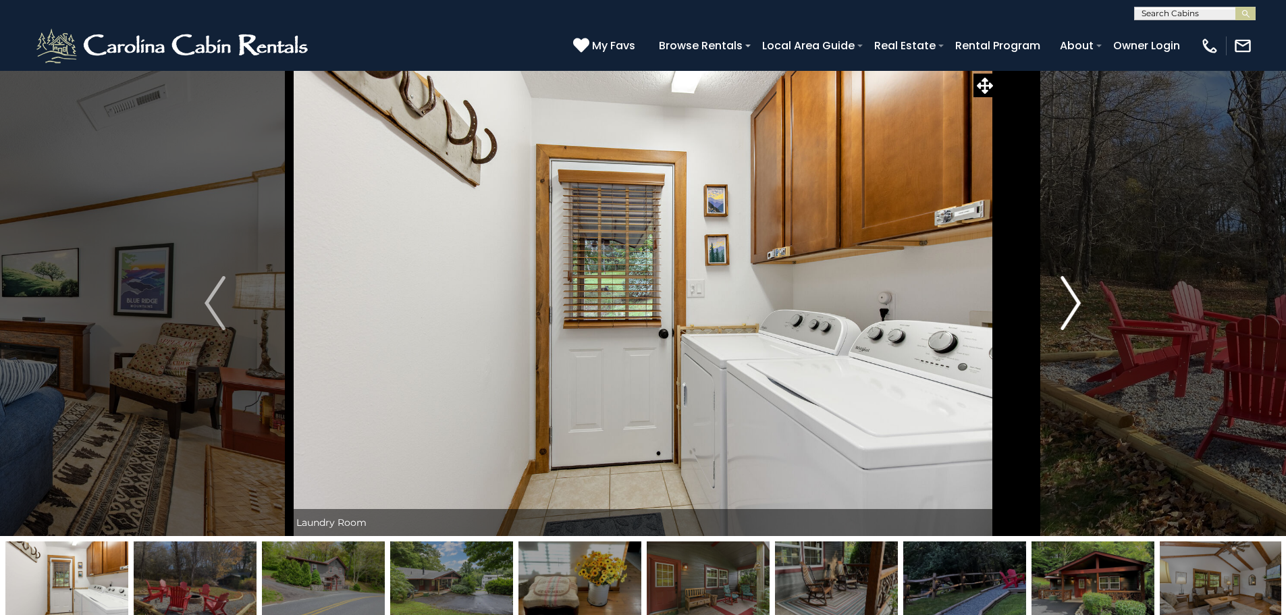
click at [1063, 304] on img "Next" at bounding box center [1071, 303] width 20 height 54
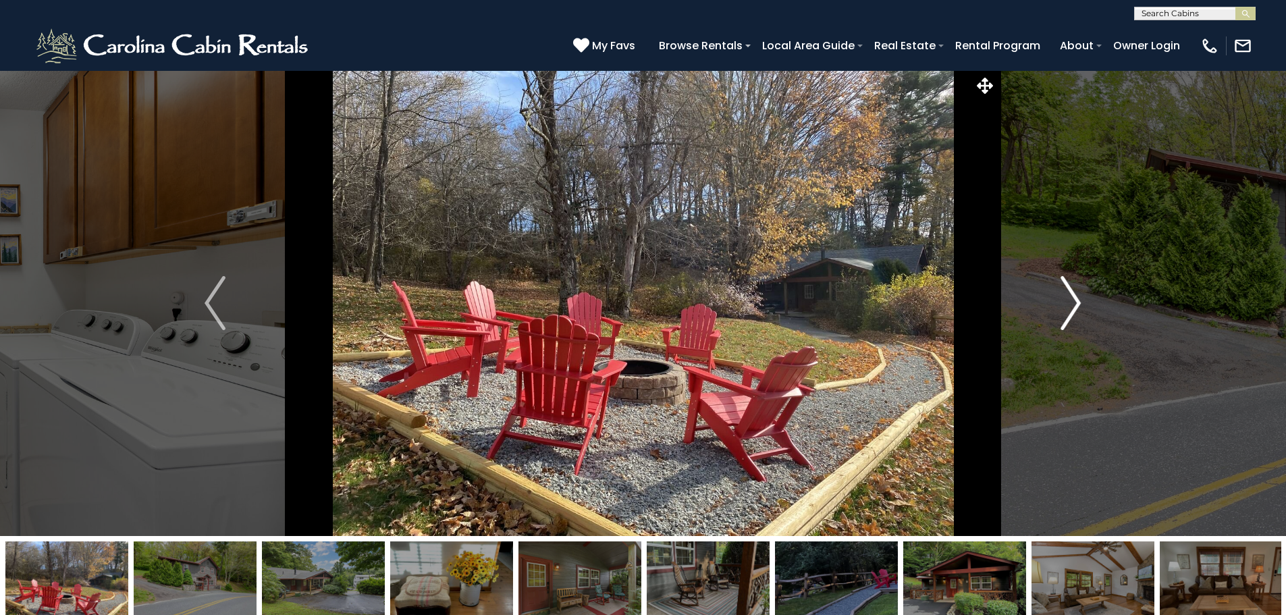
click at [1063, 304] on img "Next" at bounding box center [1071, 303] width 20 height 54
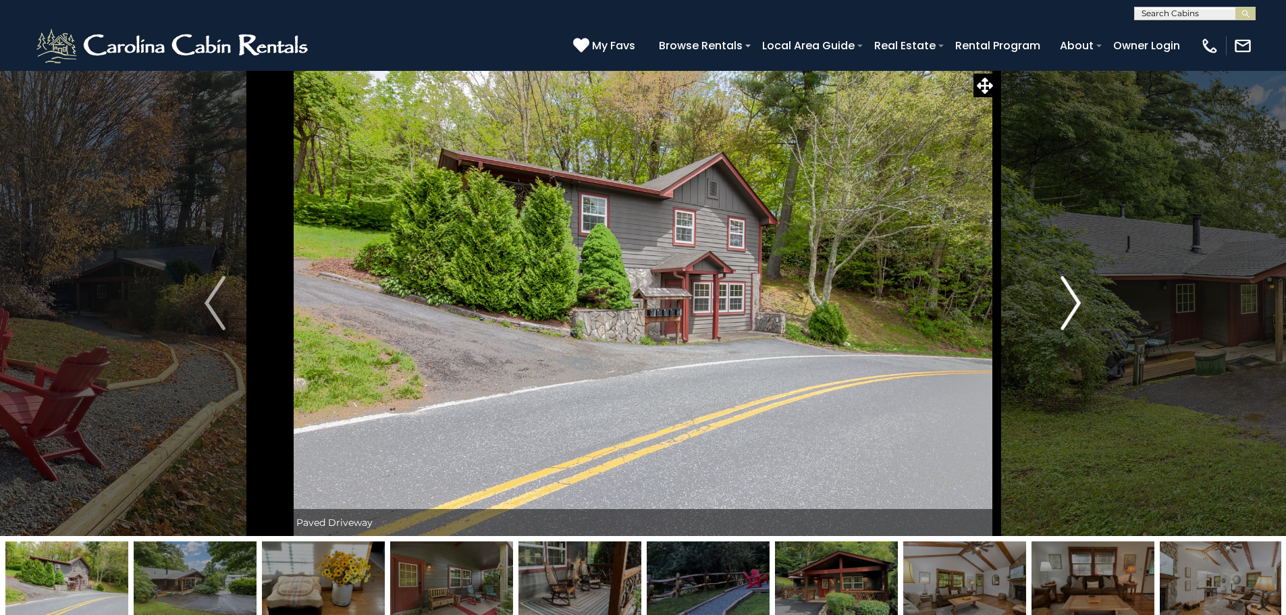
click at [1063, 304] on img "Next" at bounding box center [1071, 303] width 20 height 54
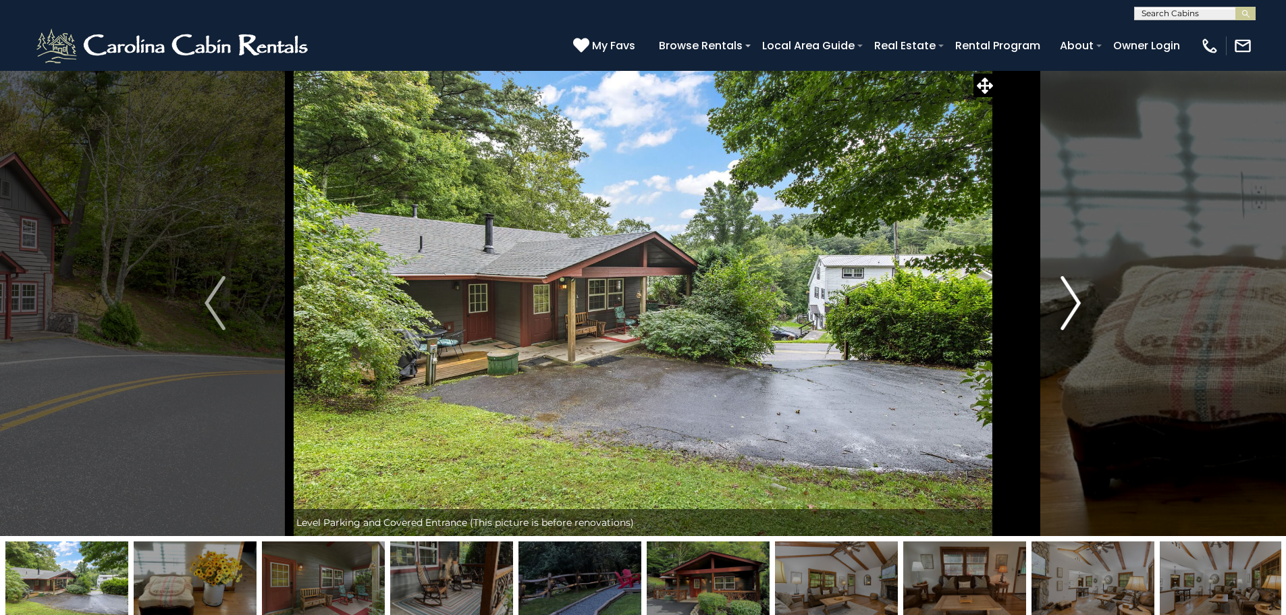
click at [1063, 304] on img "Next" at bounding box center [1071, 303] width 20 height 54
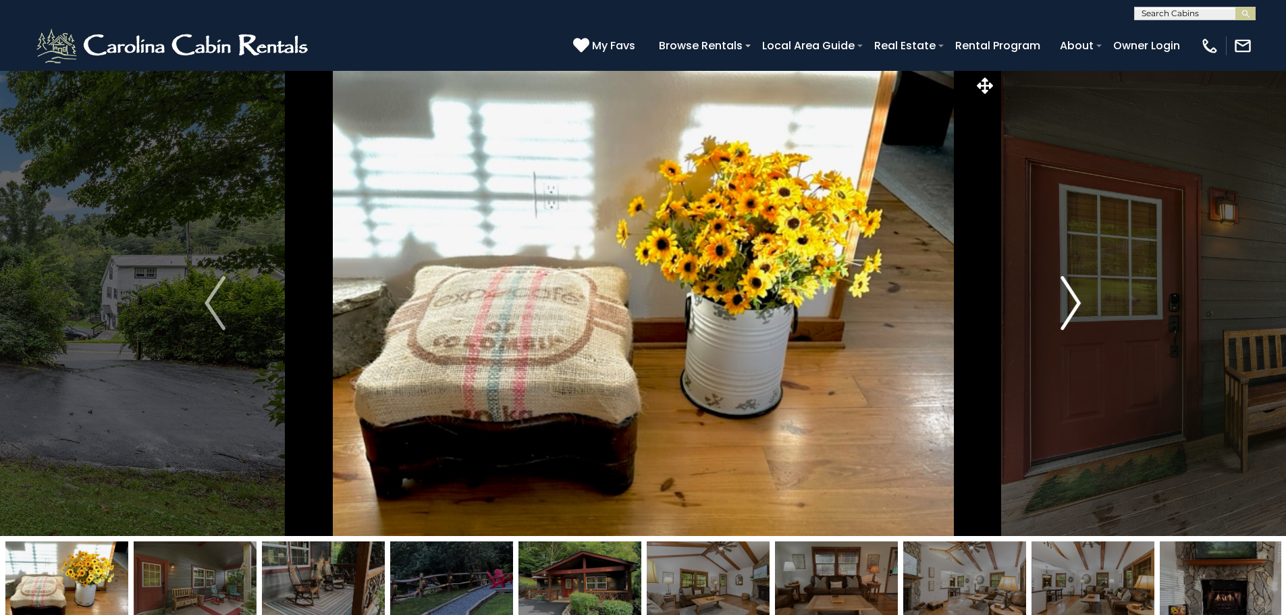
click at [1063, 304] on img "Next" at bounding box center [1071, 303] width 20 height 54
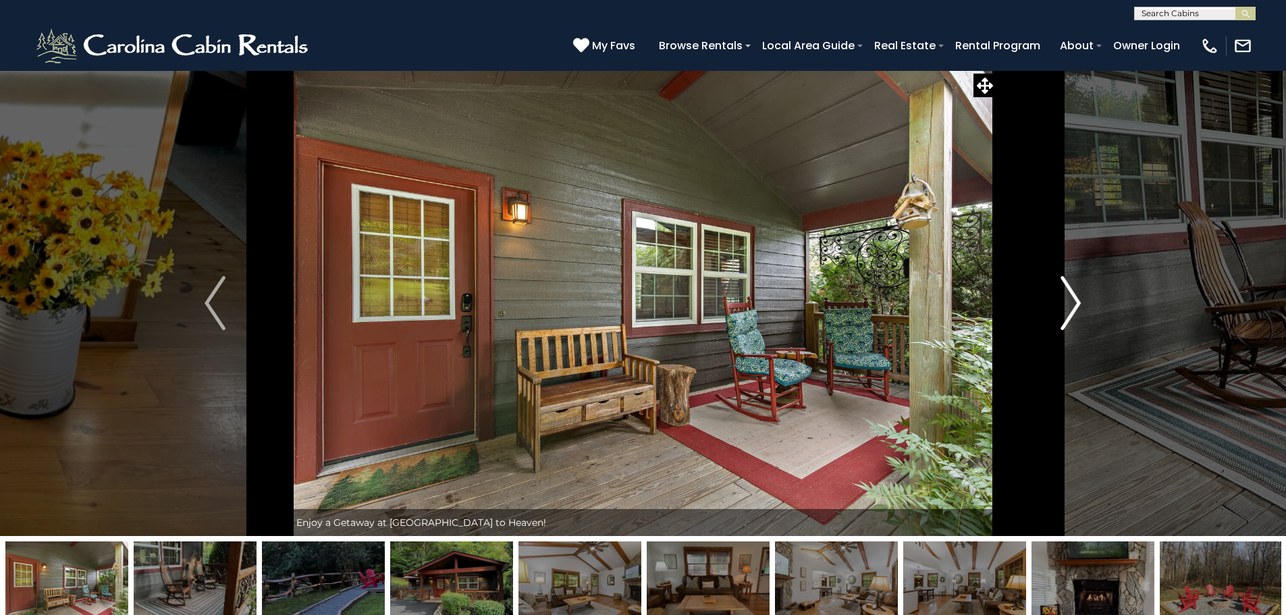
click at [1063, 304] on img "Next" at bounding box center [1071, 303] width 20 height 54
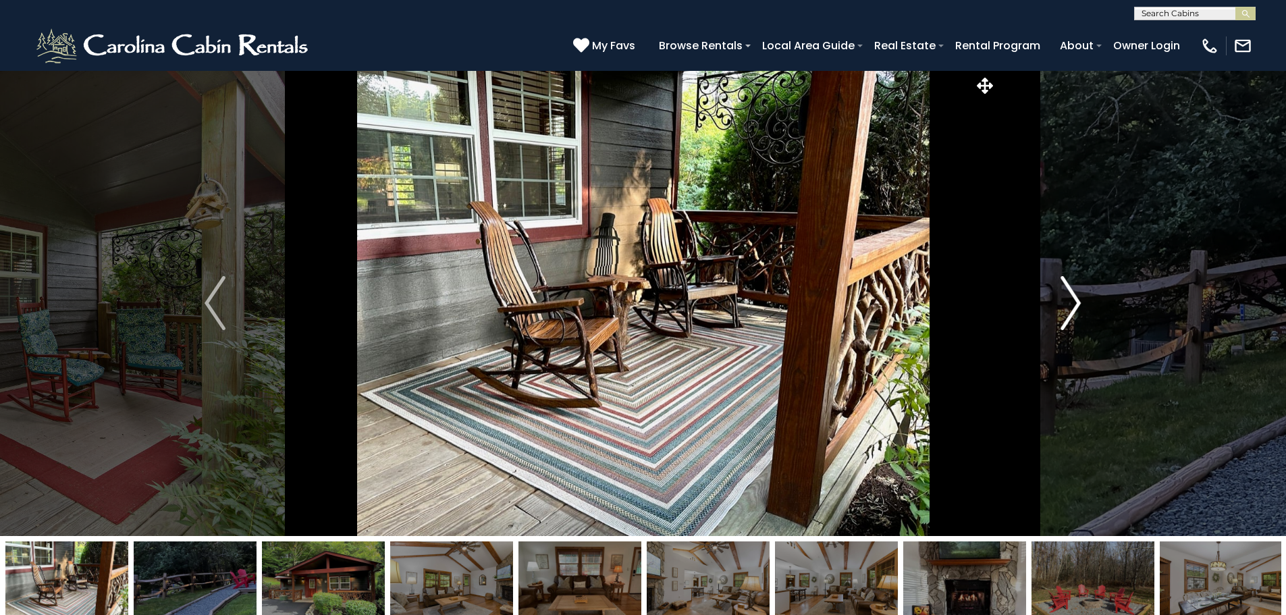
click at [1063, 304] on img "Next" at bounding box center [1071, 303] width 20 height 54
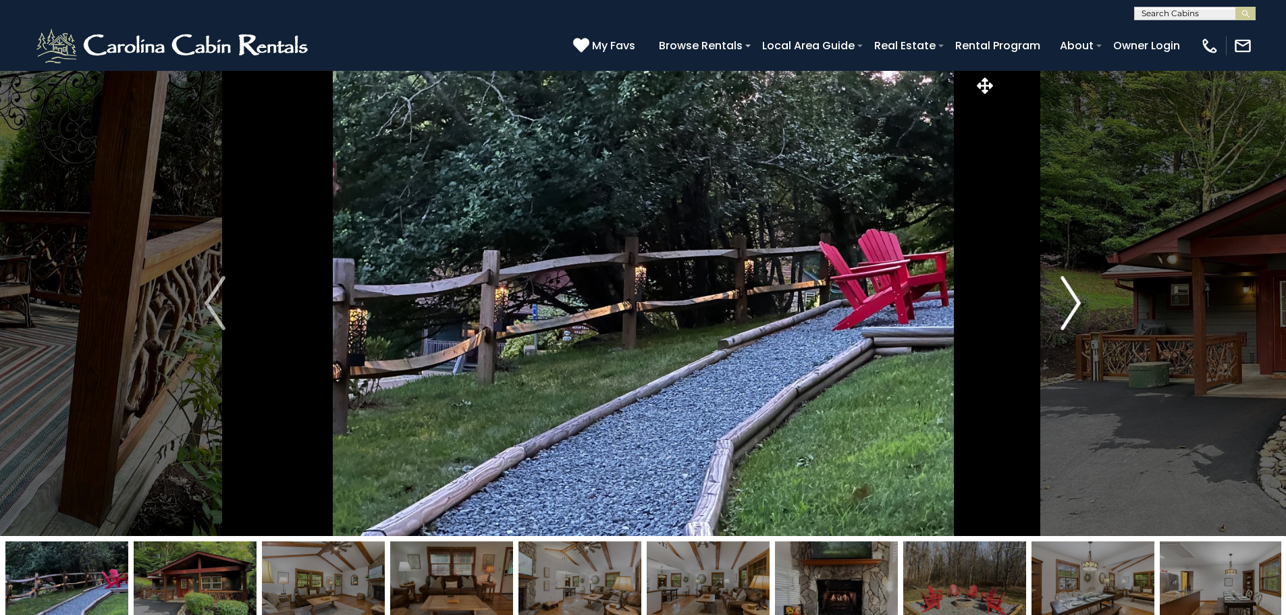
click at [1063, 304] on img "Next" at bounding box center [1071, 303] width 20 height 54
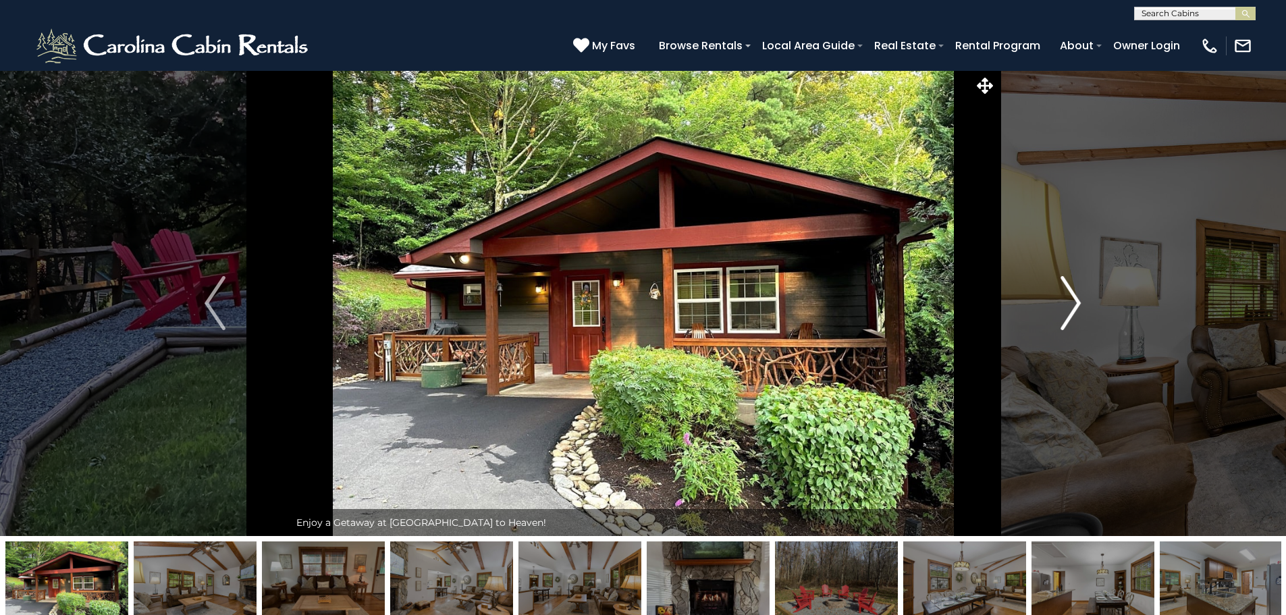
click at [1063, 304] on img "Next" at bounding box center [1071, 303] width 20 height 54
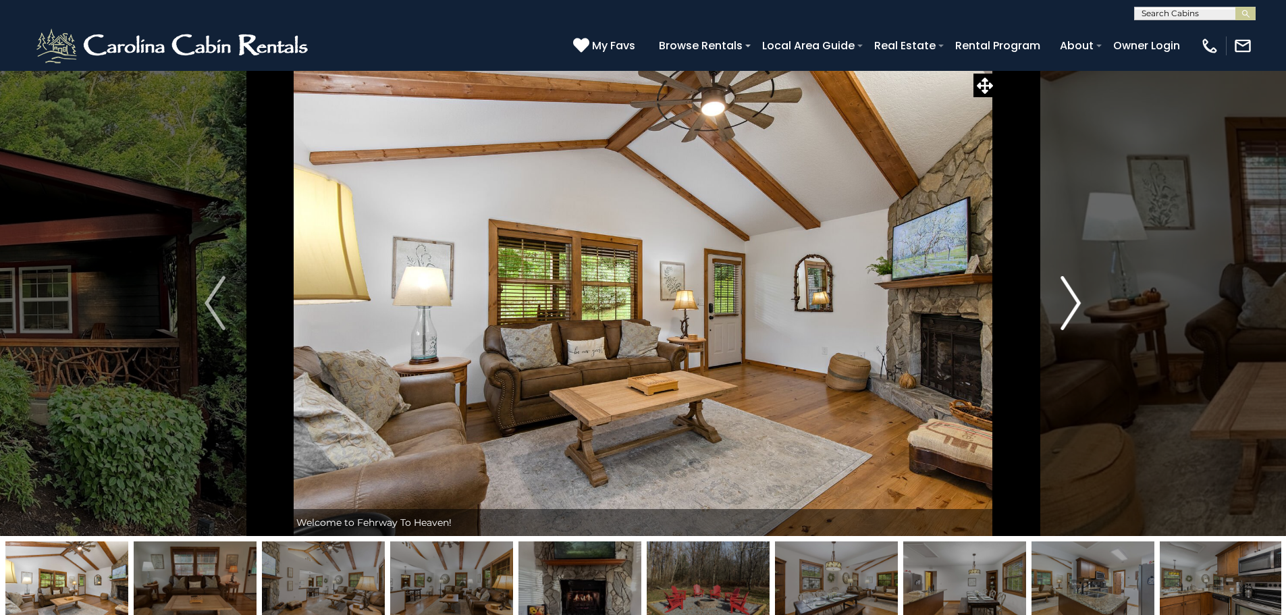
click at [1063, 304] on img "Next" at bounding box center [1071, 303] width 20 height 54
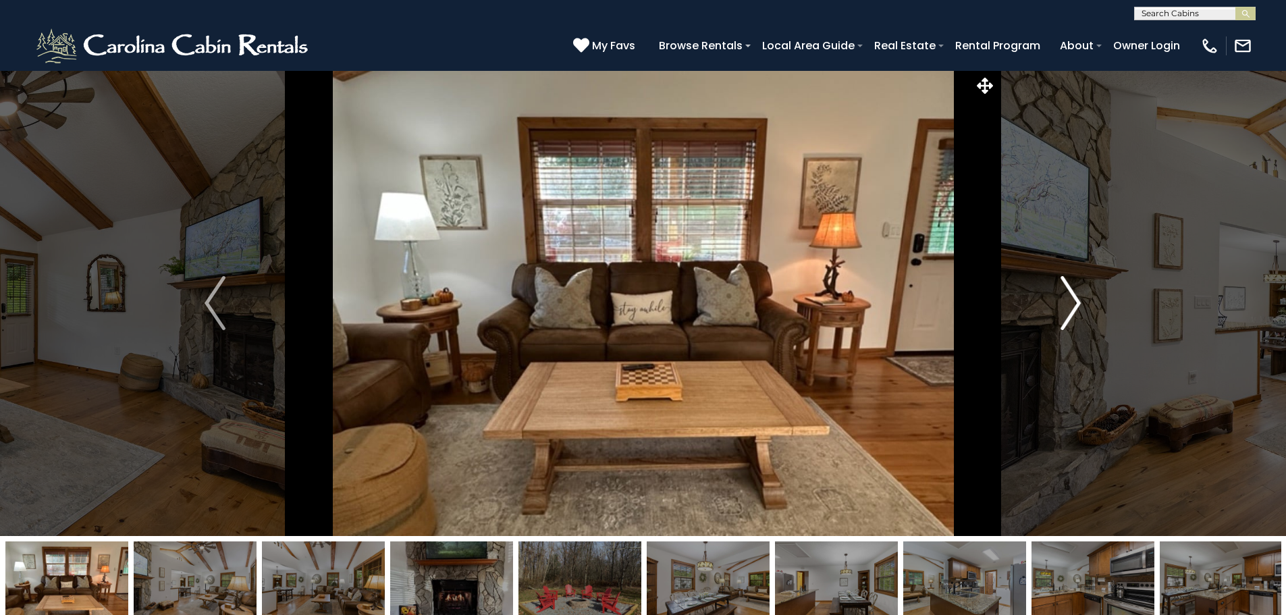
click at [1063, 304] on img "Next" at bounding box center [1071, 303] width 20 height 54
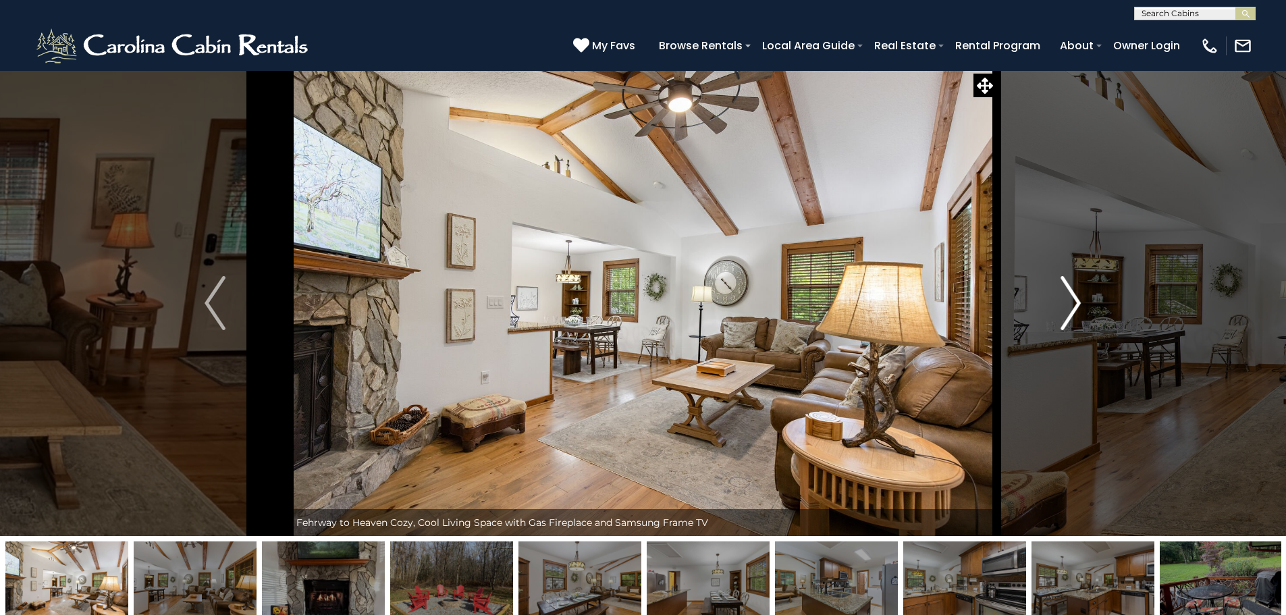
click at [1063, 304] on img "Next" at bounding box center [1071, 303] width 20 height 54
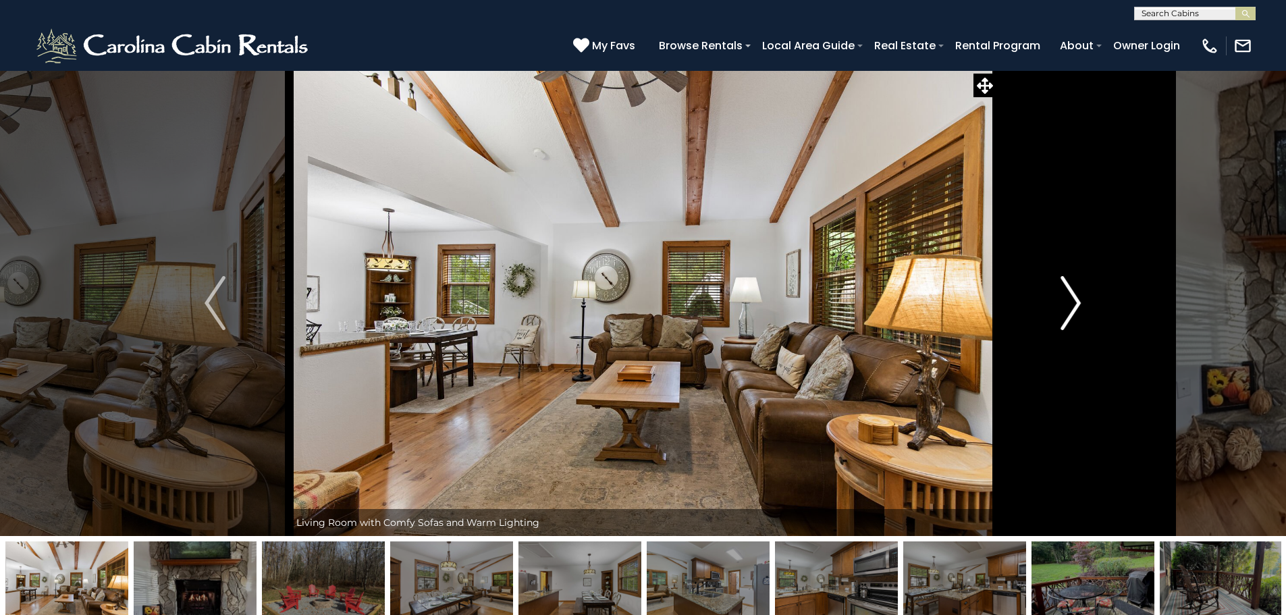
click at [1063, 304] on img "Next" at bounding box center [1071, 303] width 20 height 54
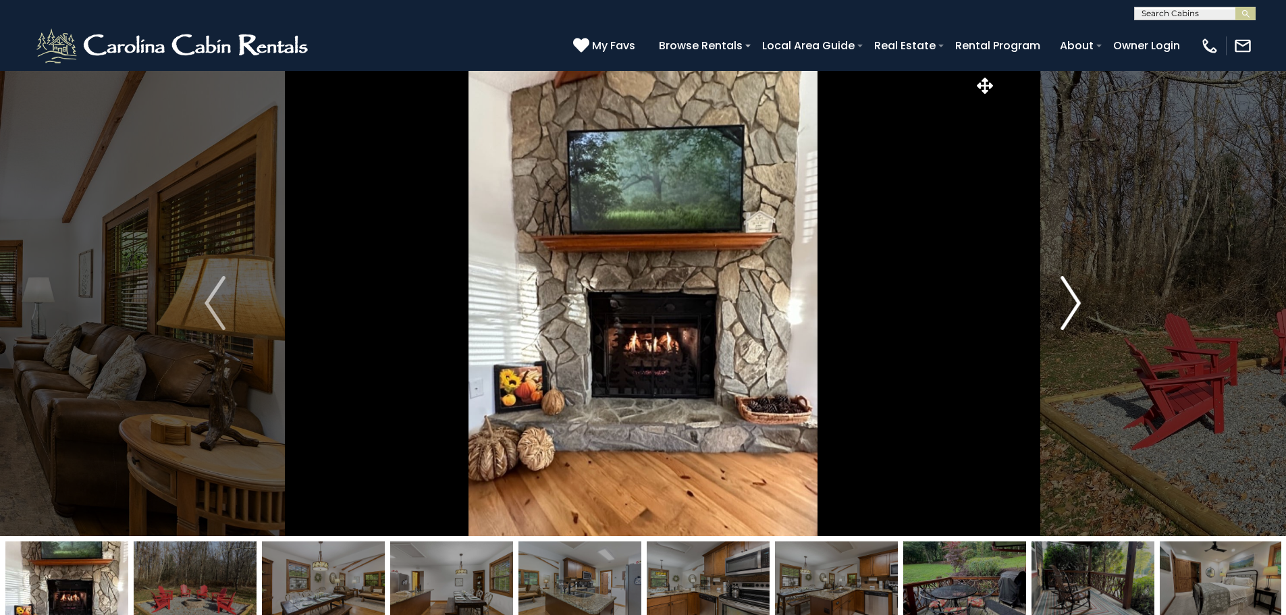
click at [1063, 304] on img "Next" at bounding box center [1071, 303] width 20 height 54
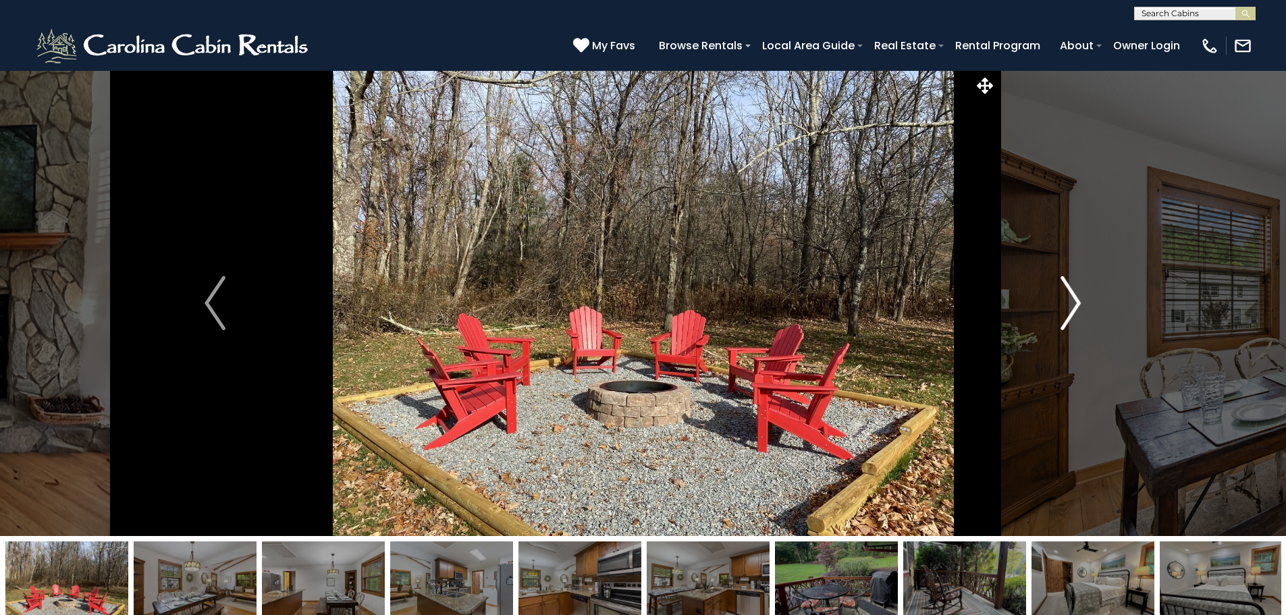
click at [1063, 304] on img "Next" at bounding box center [1071, 303] width 20 height 54
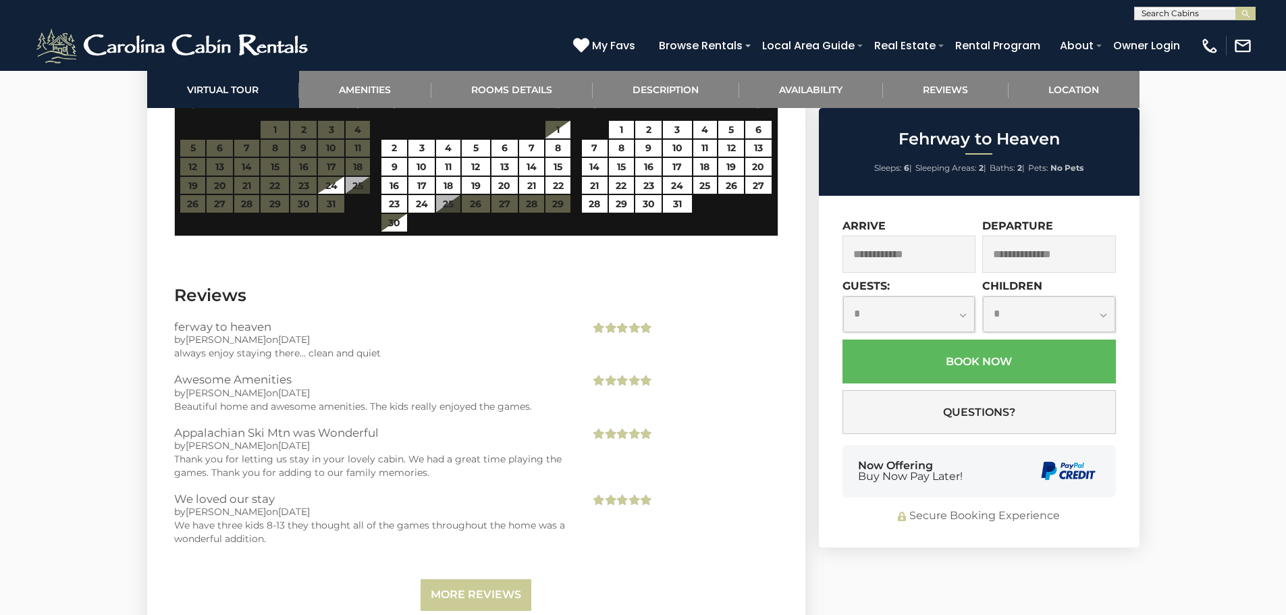
scroll to position [2836, 0]
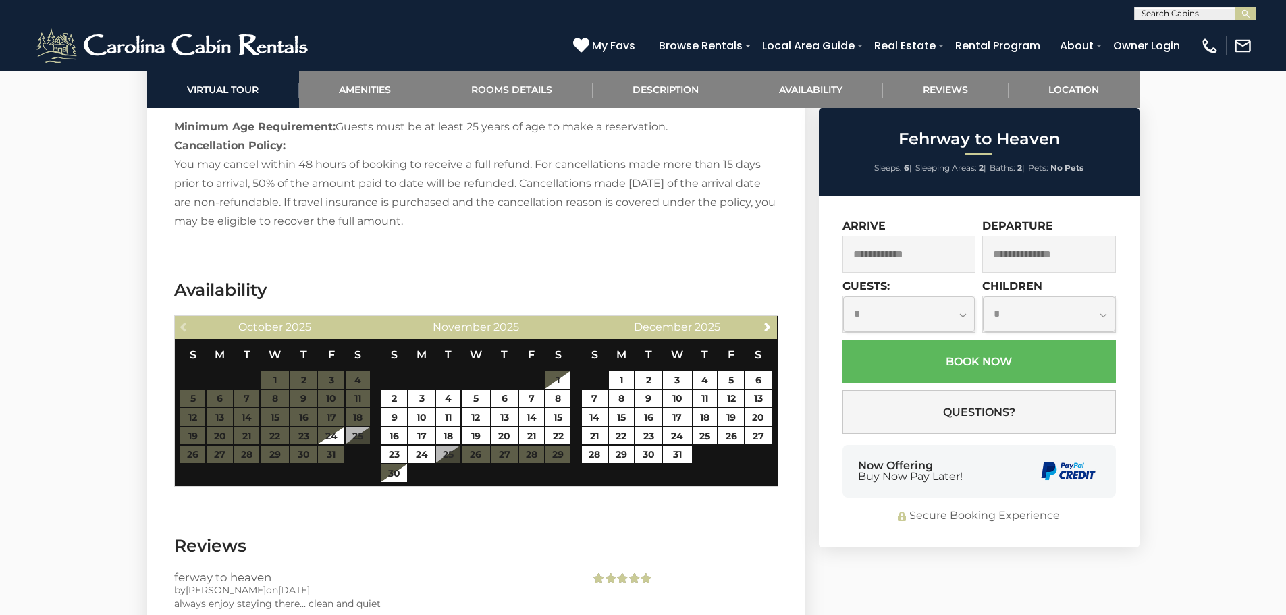
click at [928, 238] on input "text" at bounding box center [910, 254] width 134 height 37
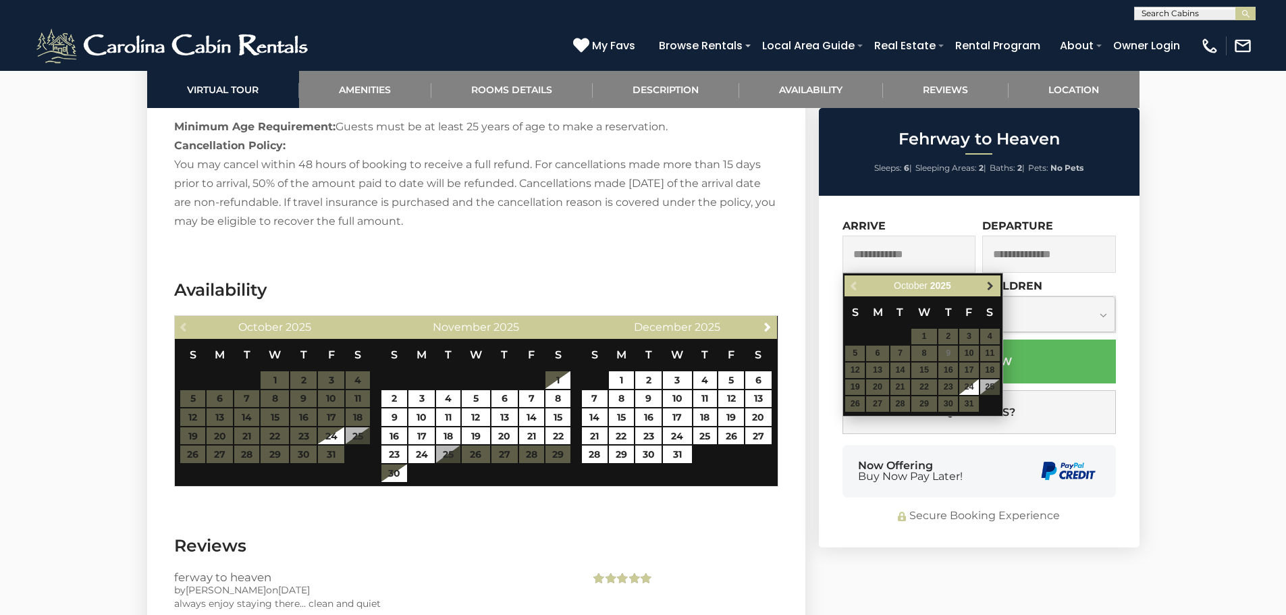
click at [989, 286] on span "Next" at bounding box center [990, 286] width 11 height 11
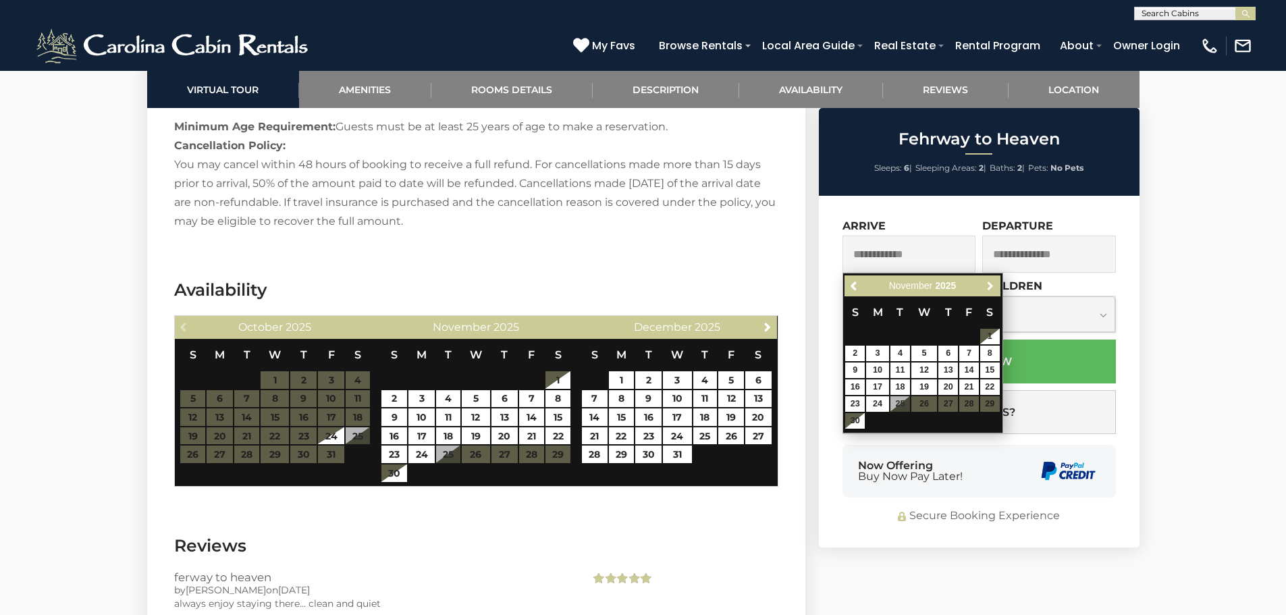
click at [989, 286] on span "Next" at bounding box center [990, 286] width 11 height 11
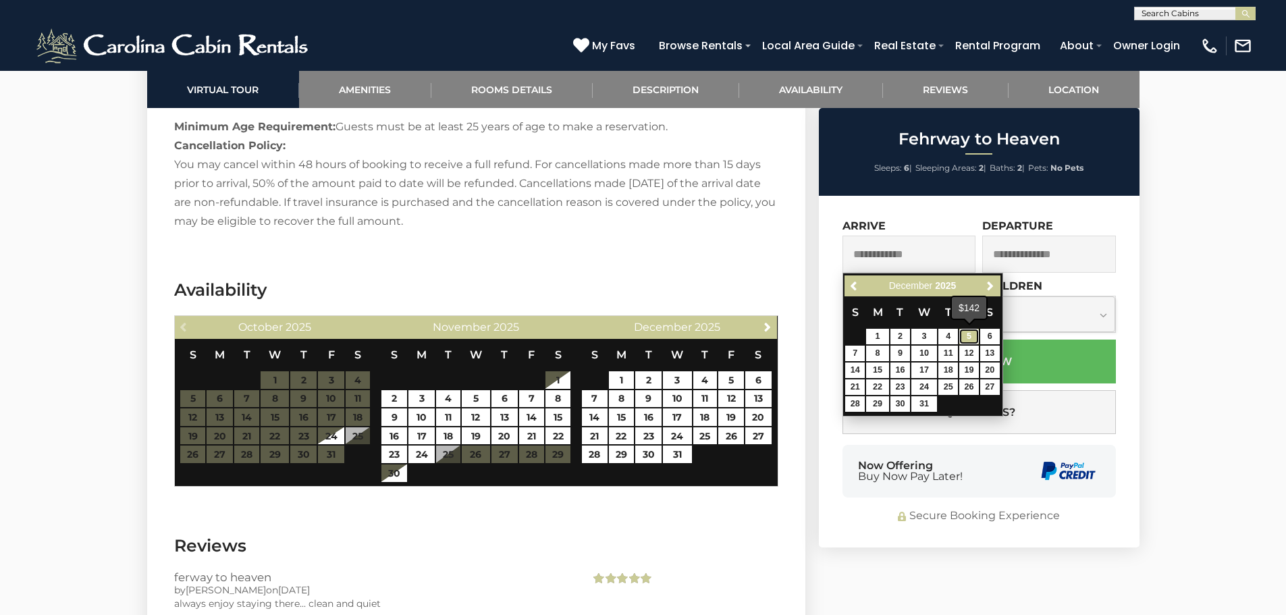
click at [972, 334] on link "5" at bounding box center [970, 337] width 20 height 16
type input "**********"
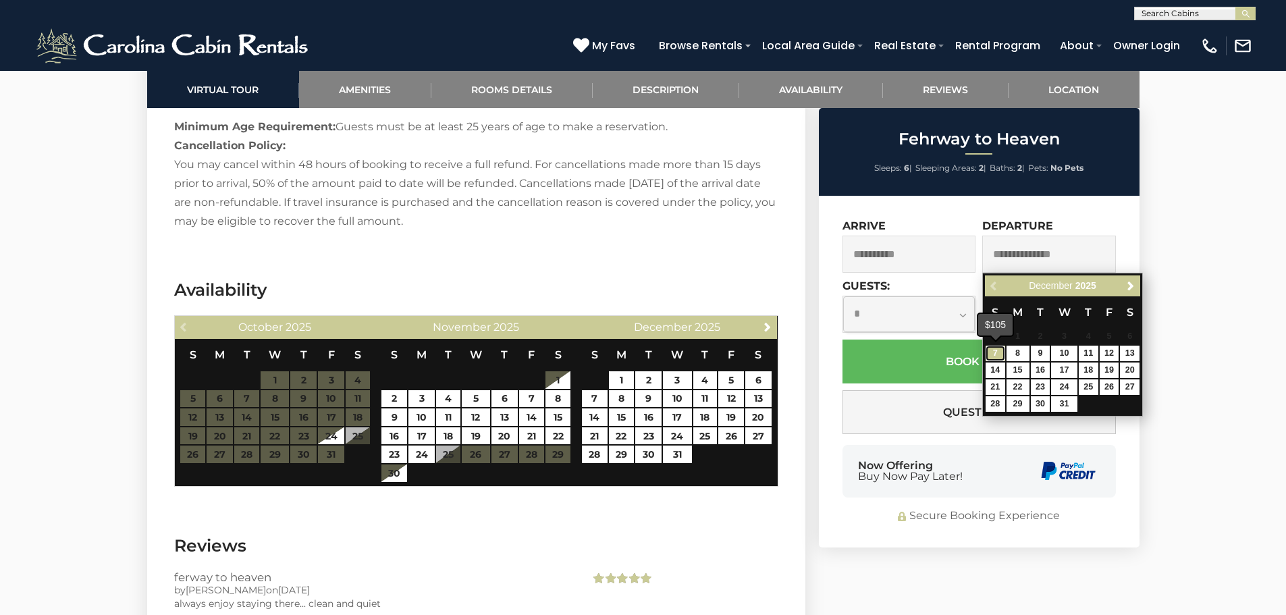
click at [997, 358] on link "7" at bounding box center [996, 354] width 20 height 16
type input "**********"
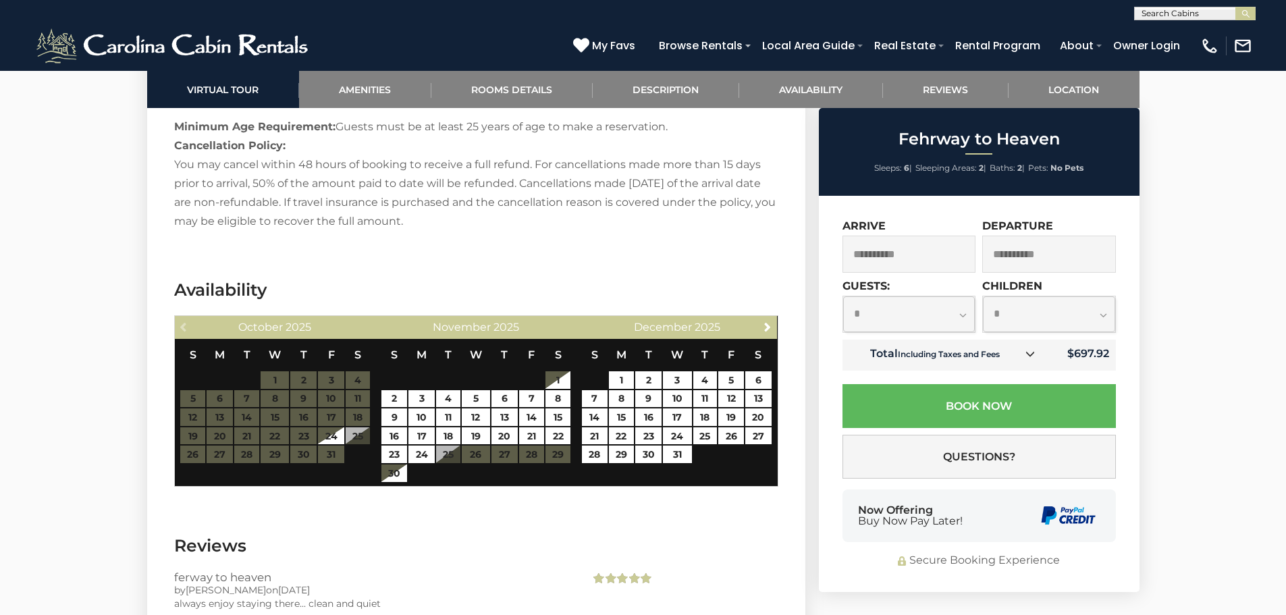
click at [965, 323] on select "**********" at bounding box center [909, 314] width 132 height 36
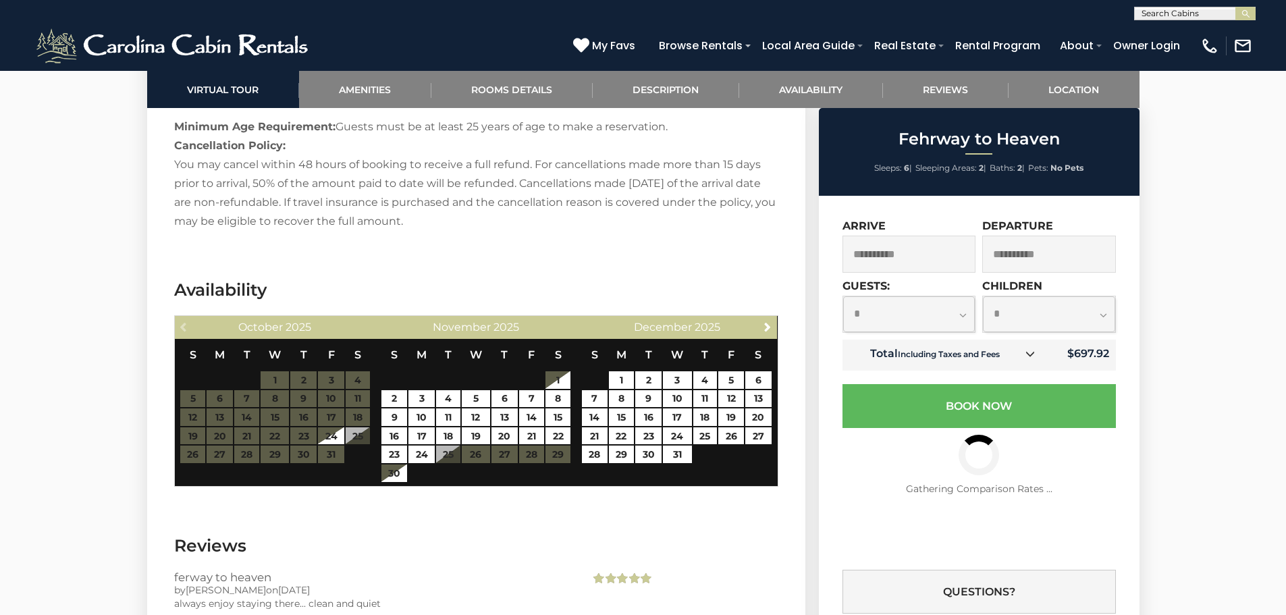
select select "*"
click at [843, 296] on select "**********" at bounding box center [909, 314] width 132 height 36
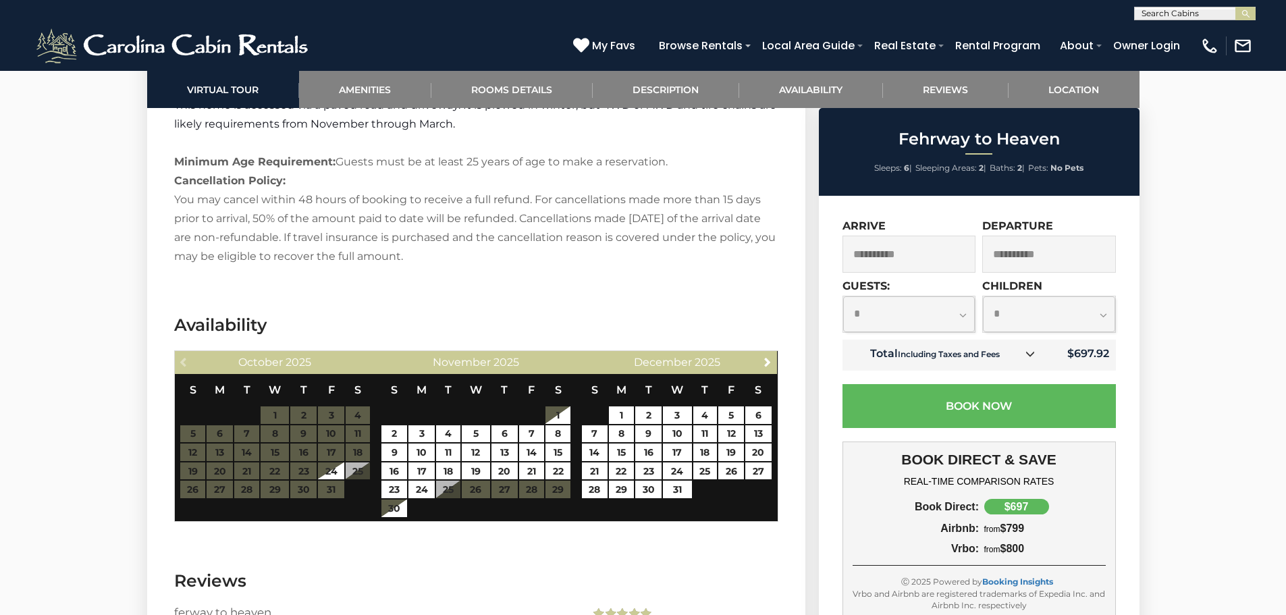
scroll to position [2768, 0]
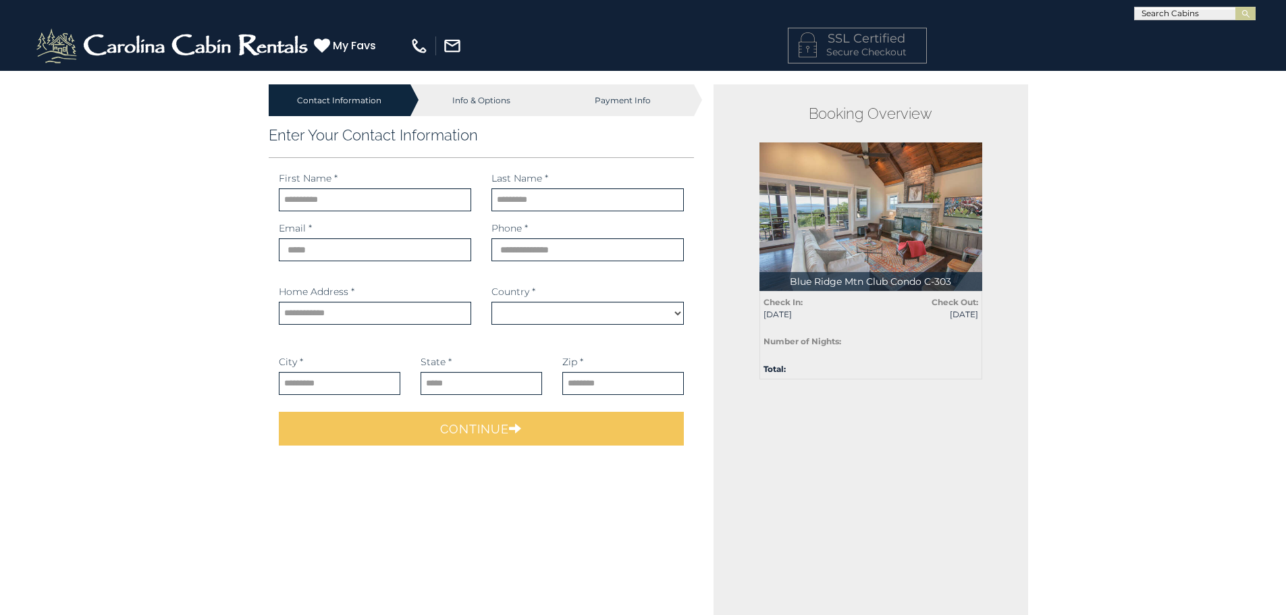
select select "*********"
click at [349, 197] on input "text" at bounding box center [375, 199] width 192 height 23
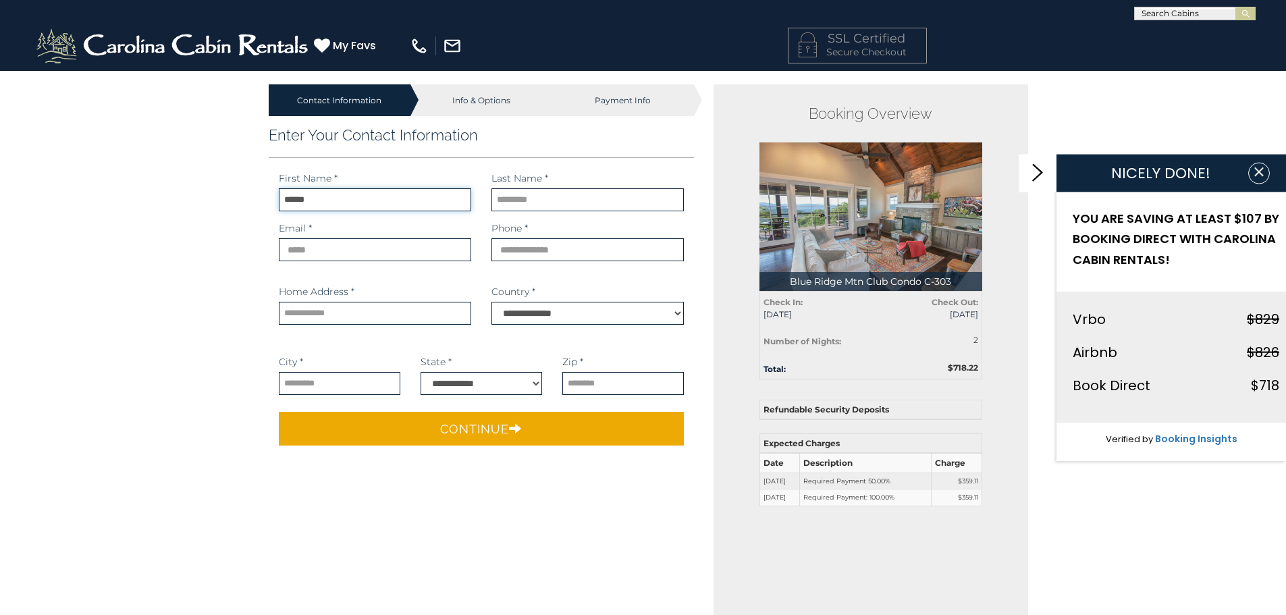
type input "******"
type input "*******"
type input "**********"
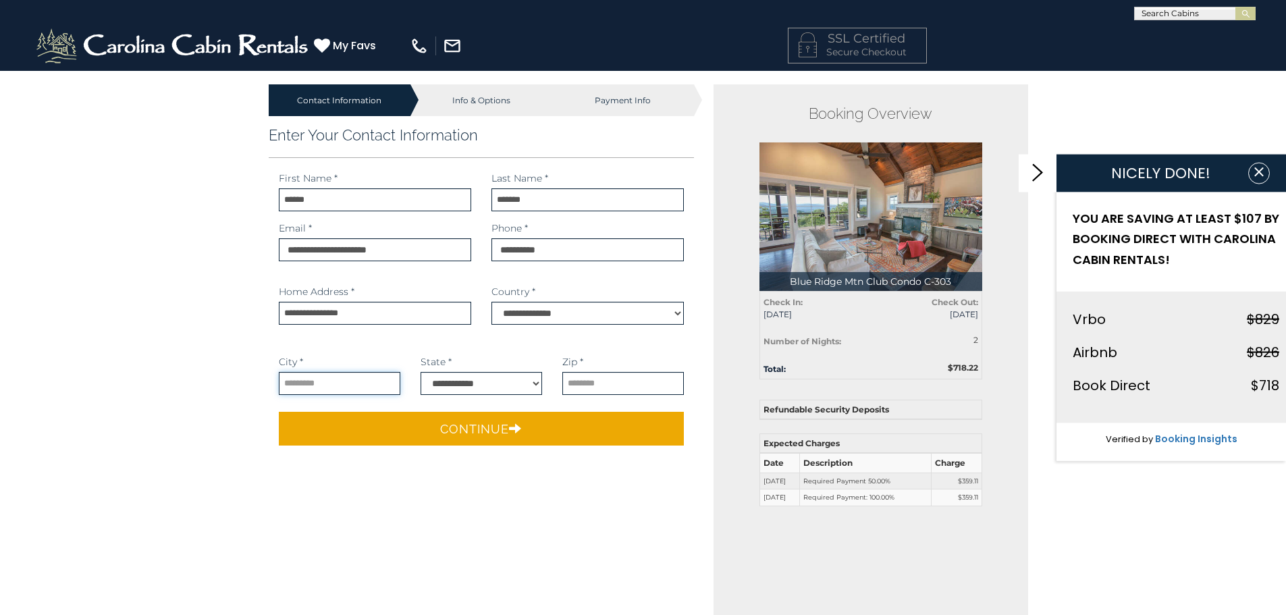
type input "*********"
select select "**"
type input "*****"
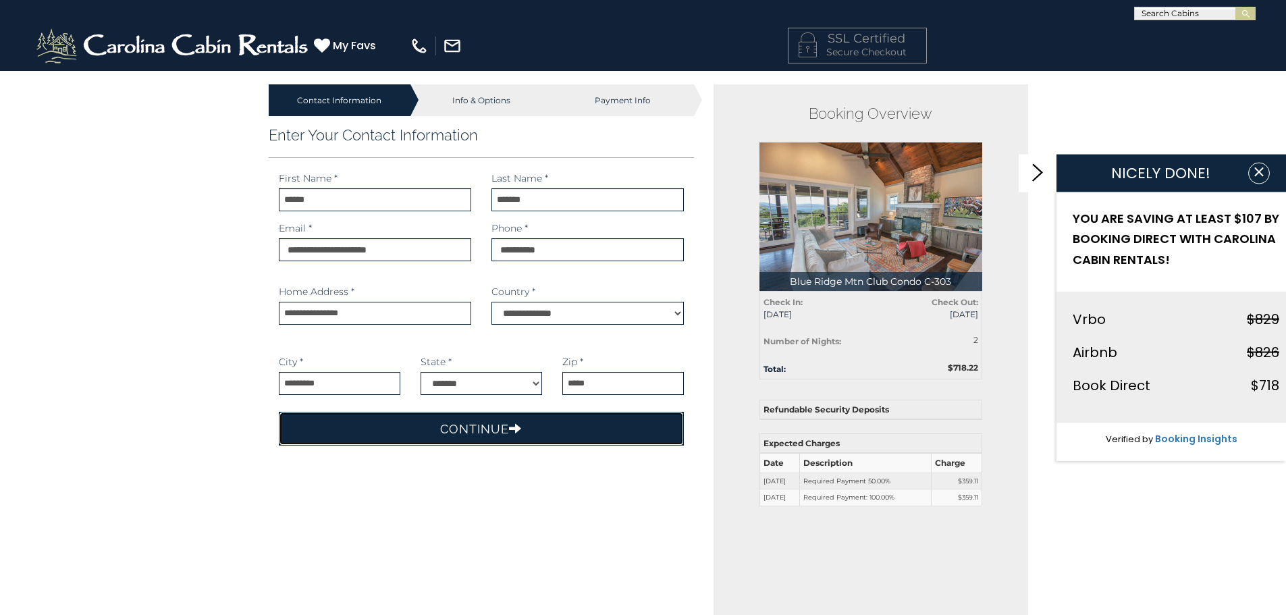
click at [471, 436] on button "Continue" at bounding box center [482, 429] width 406 height 34
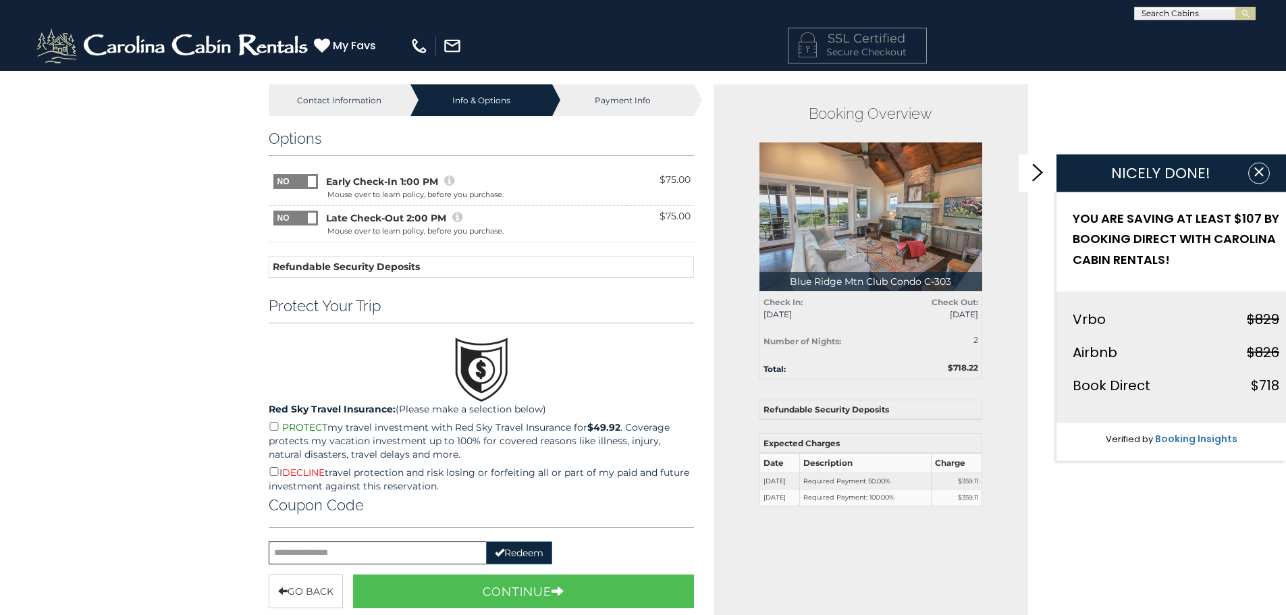
click at [308, 221] on span at bounding box center [312, 218] width 8 height 11
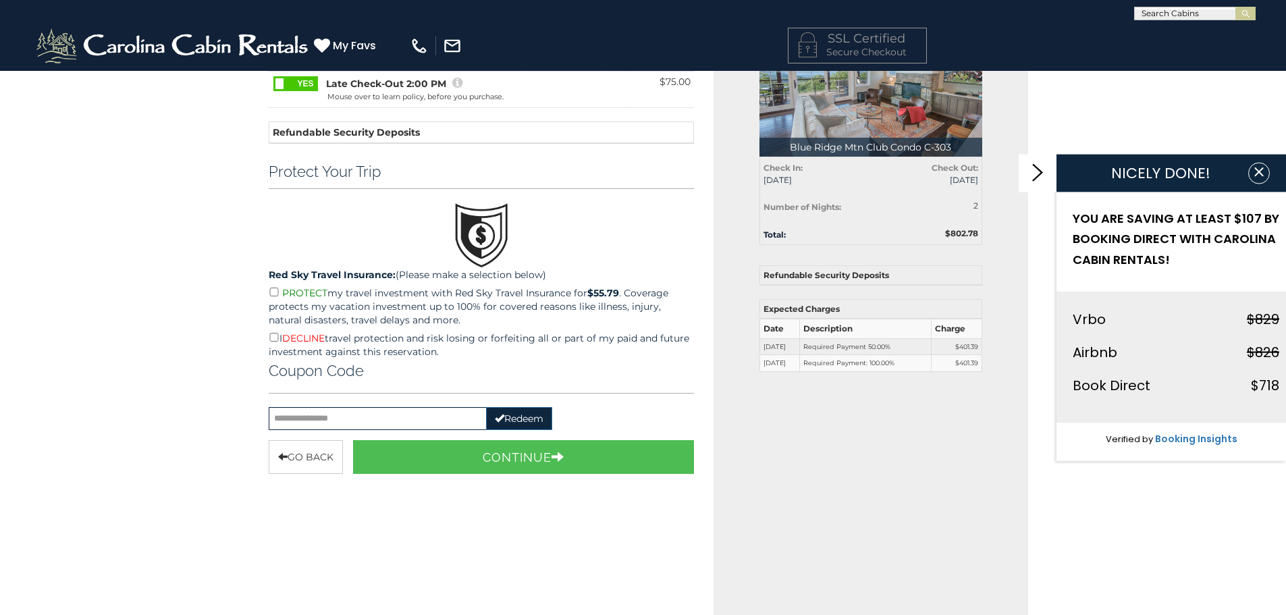
scroll to position [135, 0]
click at [368, 423] on input "text" at bounding box center [378, 417] width 218 height 23
click at [526, 419] on button "Redeem" at bounding box center [519, 417] width 66 height 23
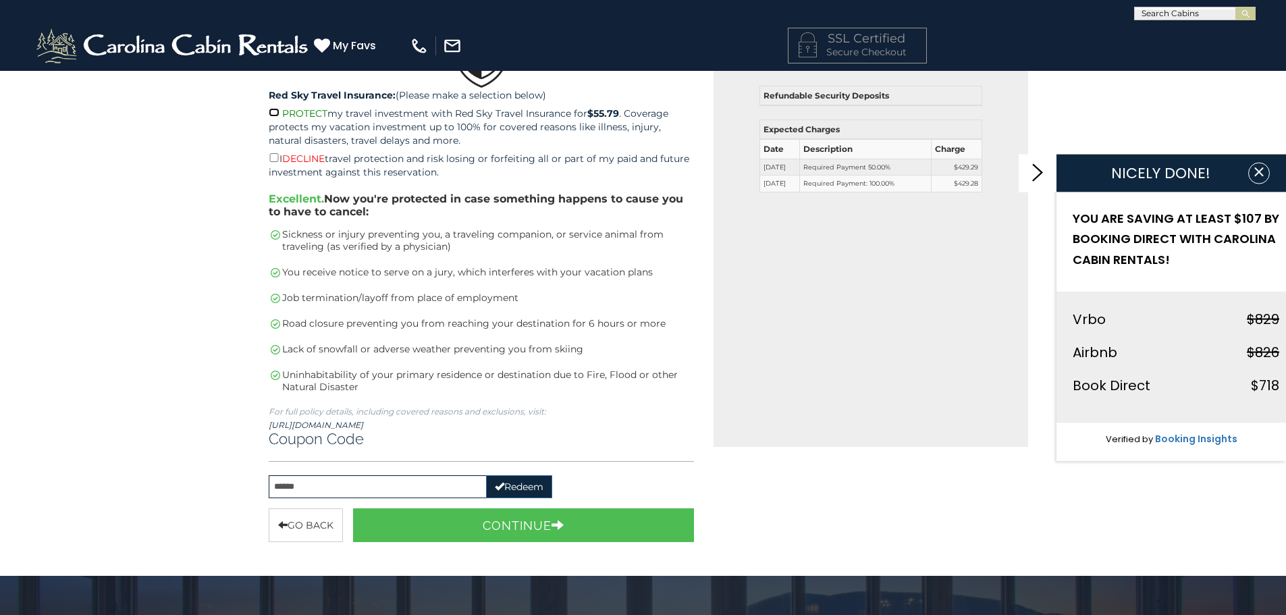
scroll to position [338, 0]
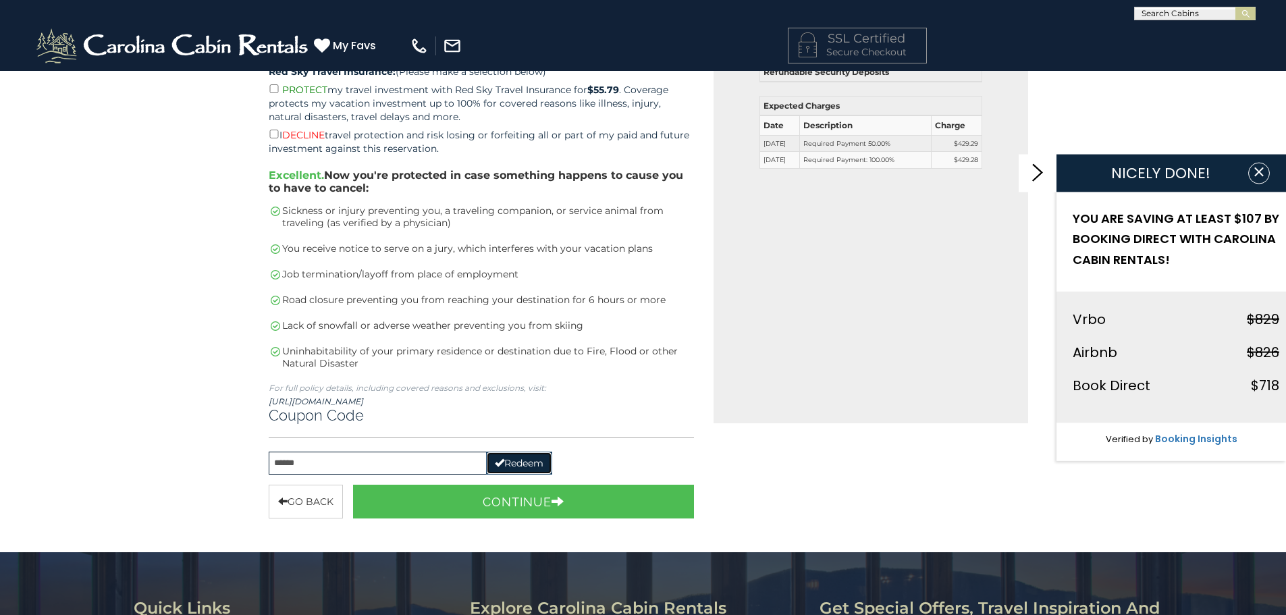
click at [540, 461] on button "Redeem" at bounding box center [519, 463] width 66 height 23
drag, startPoint x: 343, startPoint y: 455, endPoint x: 226, endPoint y: 460, distance: 116.9
click at [220, 460] on div "Contact Information Info & Options Payment Info 1. Guest Information Enter Your…" at bounding box center [643, 284] width 1286 height 1103
click at [519, 460] on button "Redeem" at bounding box center [519, 463] width 66 height 23
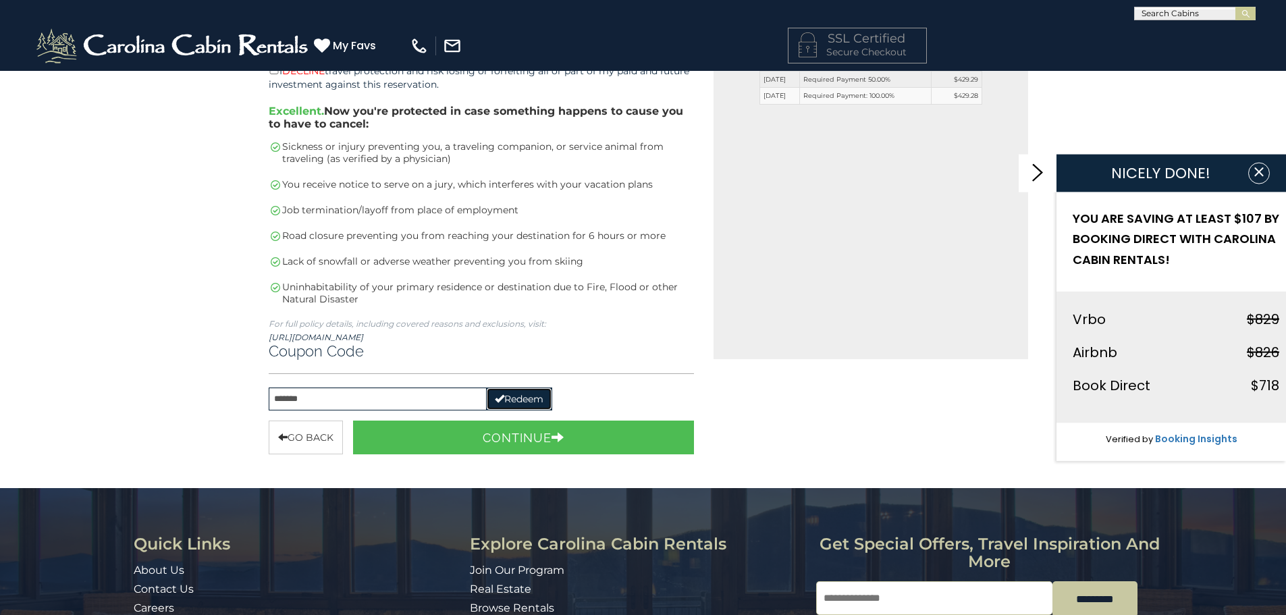
scroll to position [405, 0]
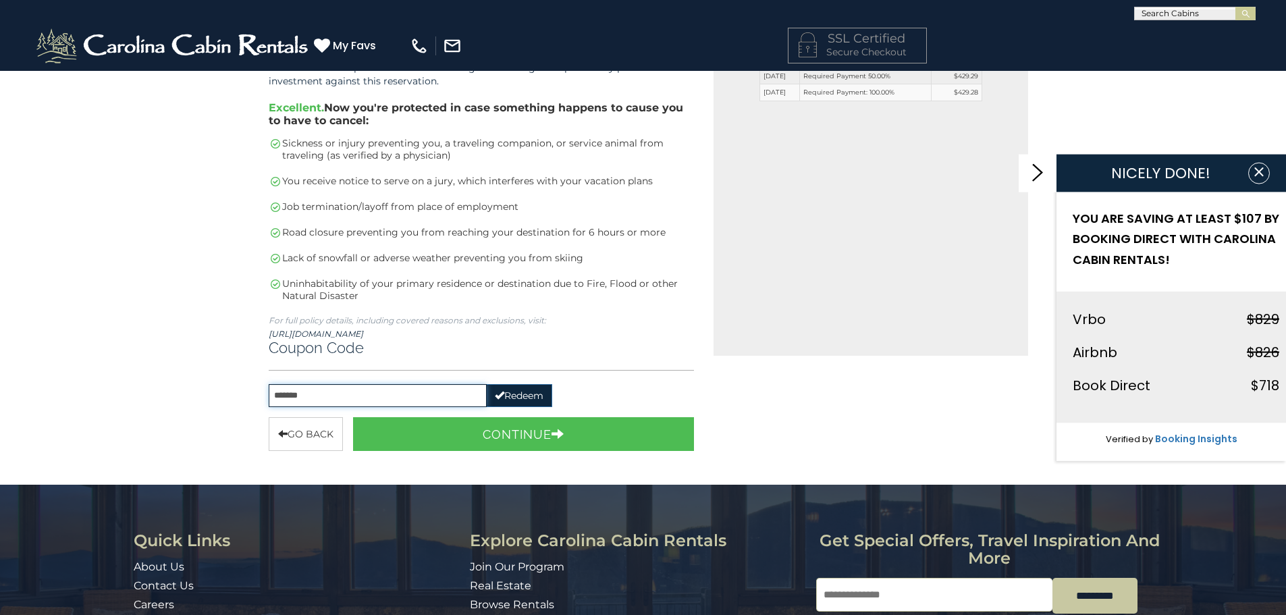
drag, startPoint x: 338, startPoint y: 391, endPoint x: 201, endPoint y: 392, distance: 136.4
click at [201, 392] on div "Contact Information Info & Options Payment Info 1. Guest Information Enter Your…" at bounding box center [643, 216] width 1286 height 1103
type input "******"
click at [530, 399] on button "Redeem" at bounding box center [519, 395] width 66 height 23
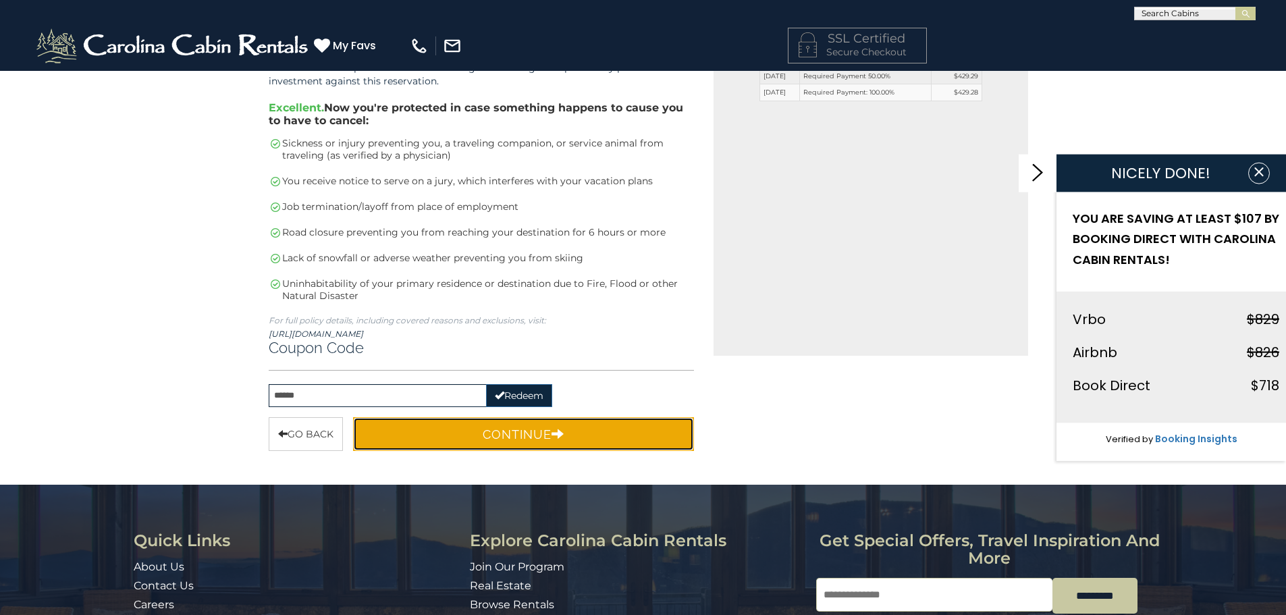
click at [510, 442] on button "Continue" at bounding box center [524, 434] width 342 height 34
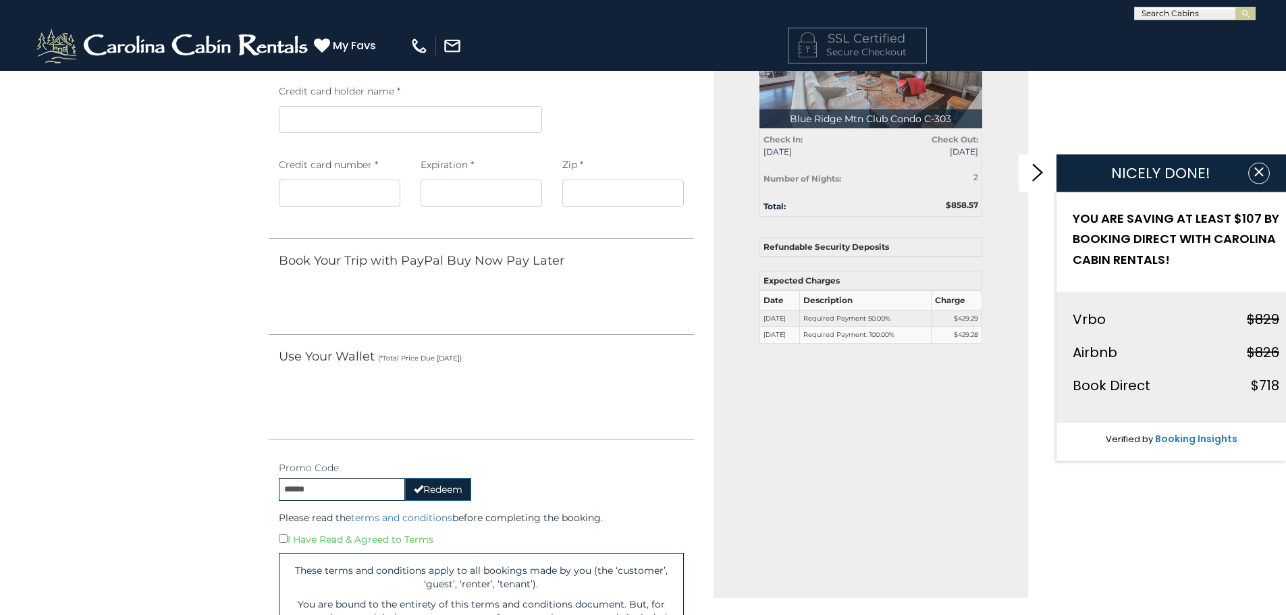
scroll to position [270, 0]
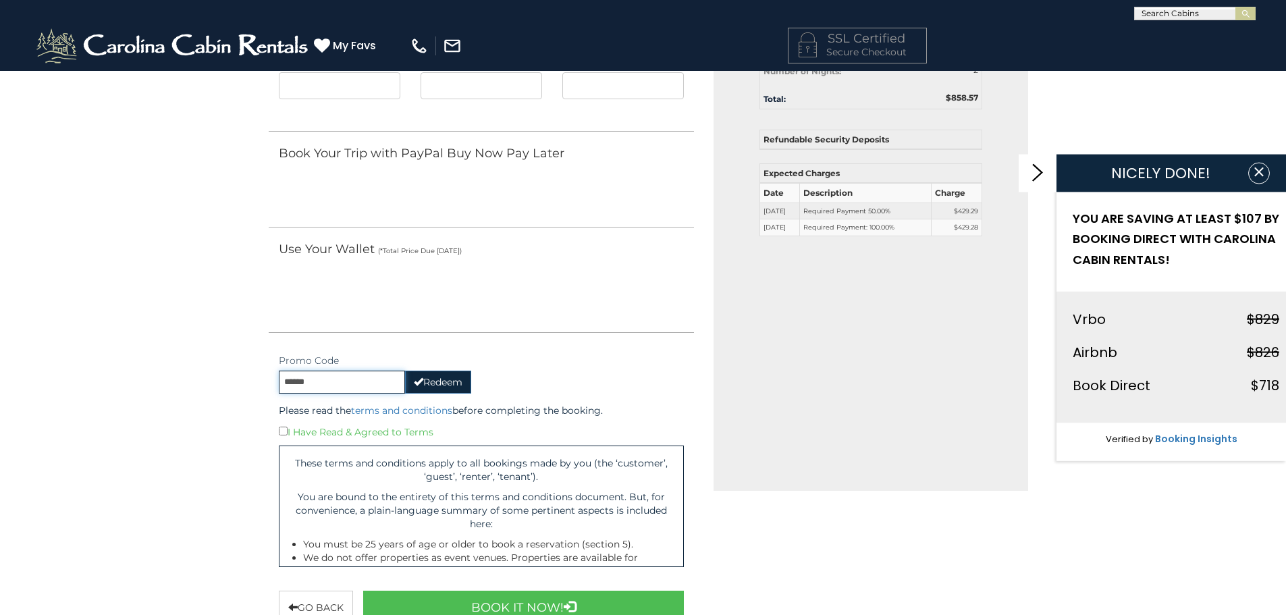
drag, startPoint x: 305, startPoint y: 382, endPoint x: 251, endPoint y: 388, distance: 54.3
click at [251, 388] on div "Contact Information Info & Options Payment Info 1. Guest Information Enter Your…" at bounding box center [478, 231] width 461 height 835
click at [444, 382] on button "Redeem" at bounding box center [438, 382] width 66 height 23
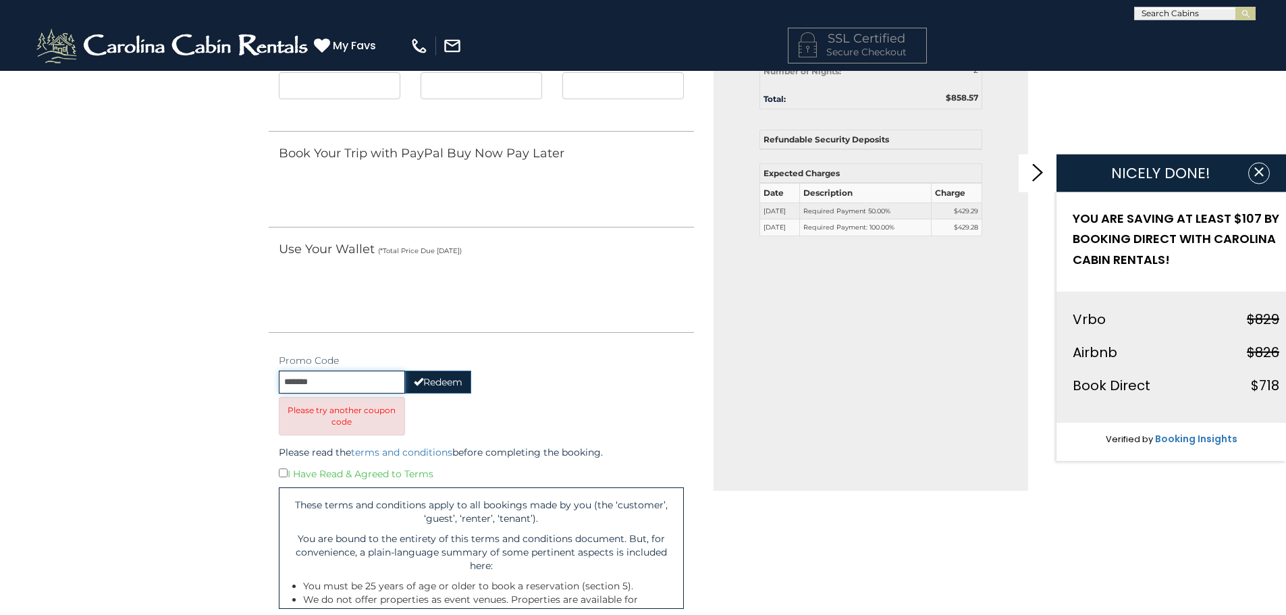
drag, startPoint x: 332, startPoint y: 380, endPoint x: 165, endPoint y: 386, distance: 166.9
click at [165, 386] on div "Contact Information Info & Options Payment Info 1. Guest Information Enter Your…" at bounding box center [643, 387] width 1286 height 1174
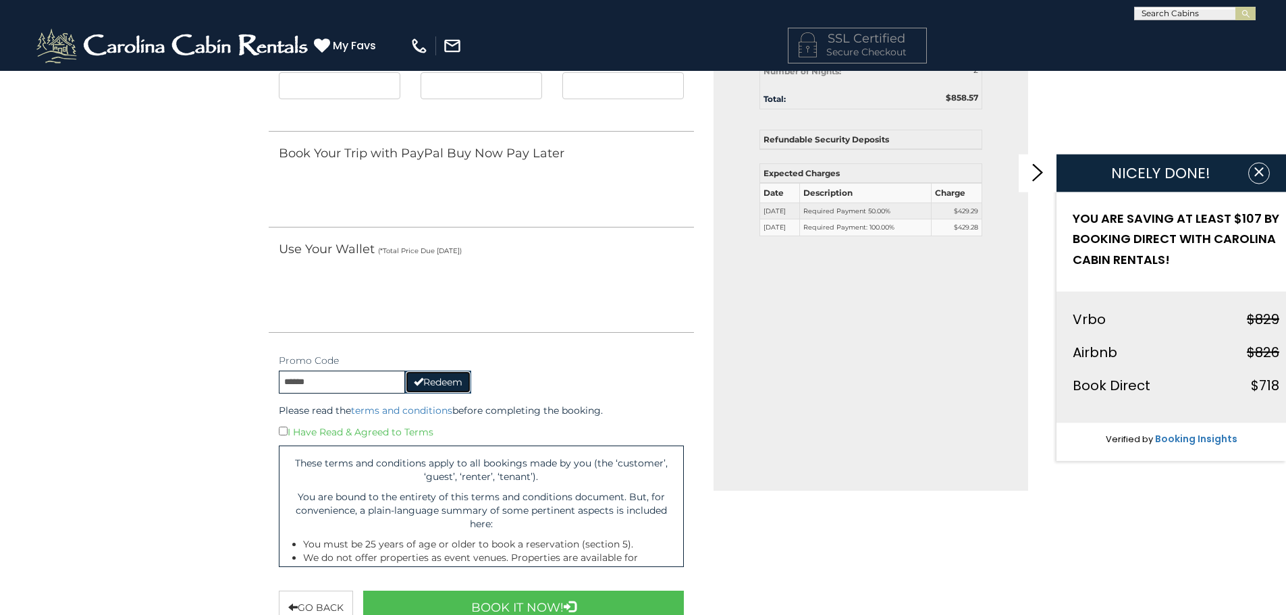
click at [431, 384] on button "Redeem" at bounding box center [438, 382] width 66 height 23
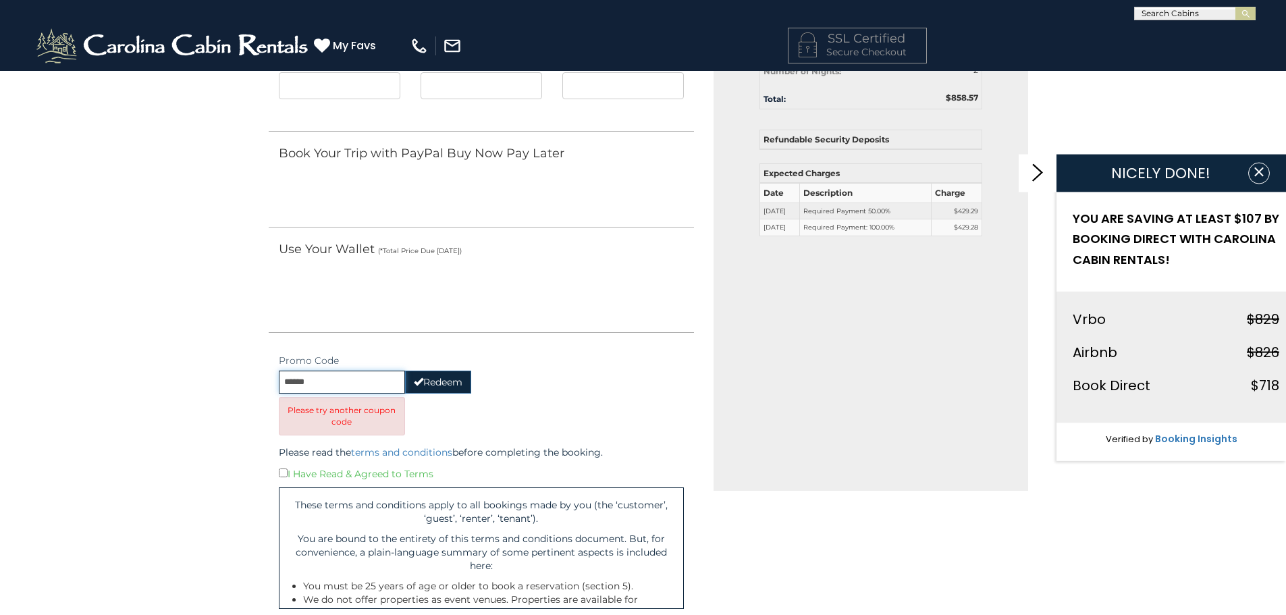
drag, startPoint x: 281, startPoint y: 386, endPoint x: 201, endPoint y: 382, distance: 80.4
click at [201, 382] on div "Contact Information Info & Options Payment Info 1. Guest Information Enter Your…" at bounding box center [643, 387] width 1286 height 1174
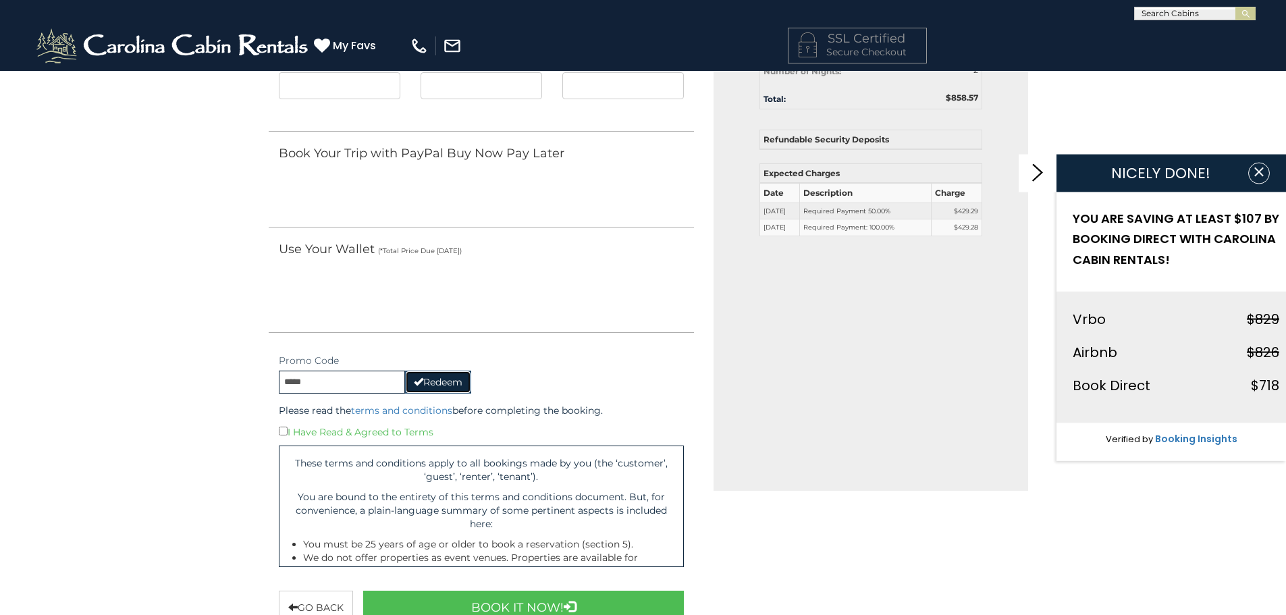
click at [425, 384] on button "Redeem" at bounding box center [438, 382] width 66 height 23
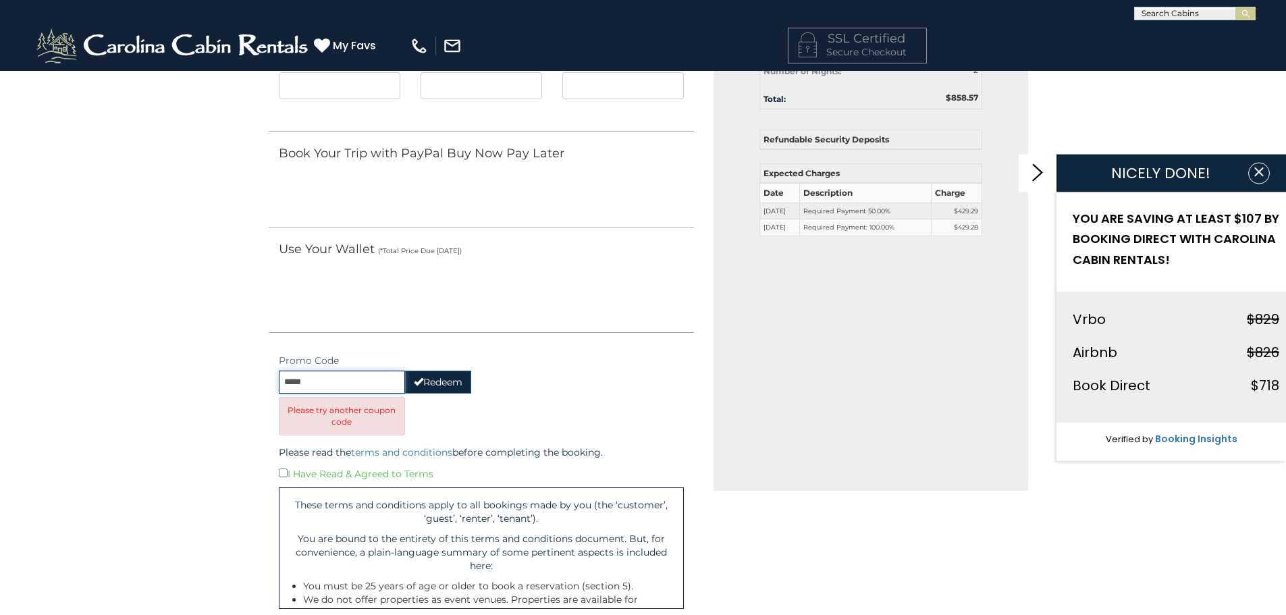
drag, startPoint x: 362, startPoint y: 388, endPoint x: 175, endPoint y: 384, distance: 187.1
click at [175, 384] on div "Contact Information Info & Options Payment Info 1. Guest Information Enter Your…" at bounding box center [643, 387] width 1286 height 1174
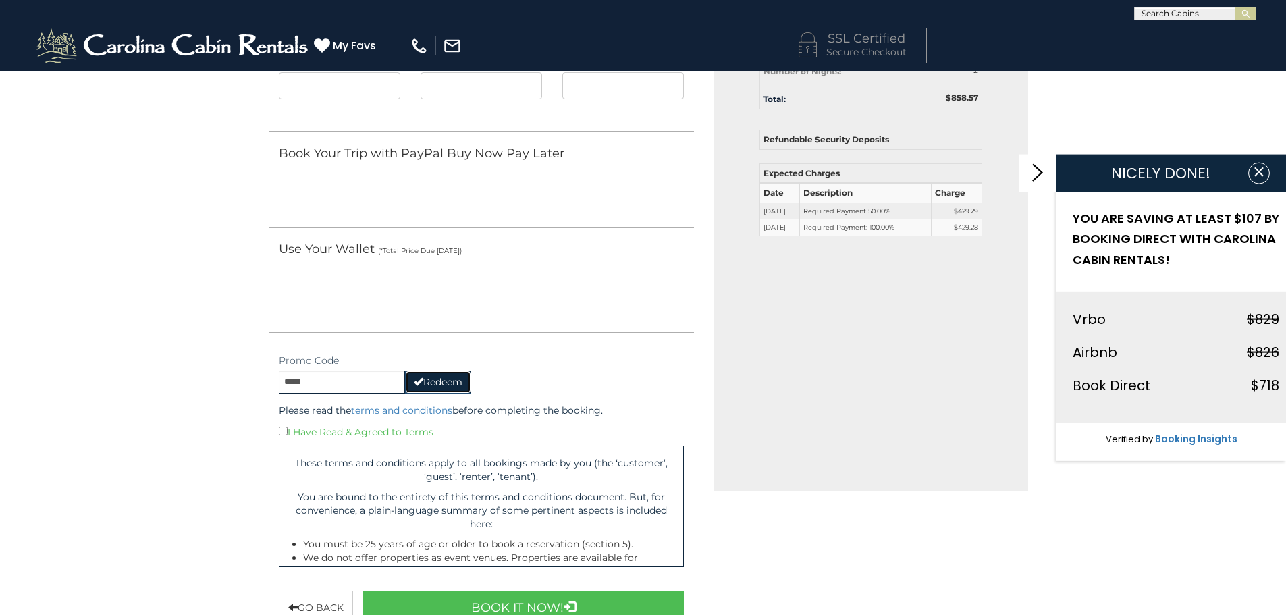
click at [422, 373] on button "Redeem" at bounding box center [438, 382] width 66 height 23
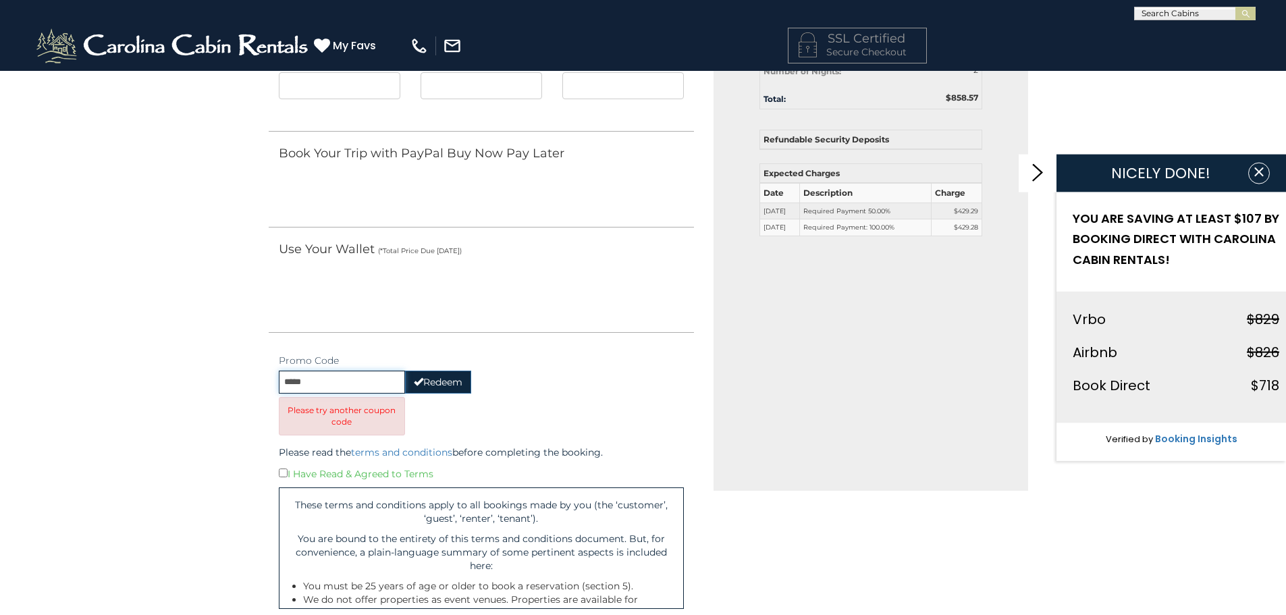
drag, startPoint x: 266, startPoint y: 394, endPoint x: 225, endPoint y: 397, distance: 41.3
click at [225, 397] on div "Contact Information Info & Options Payment Info 1. Guest Information Enter Your…" at bounding box center [643, 387] width 1286 height 1174
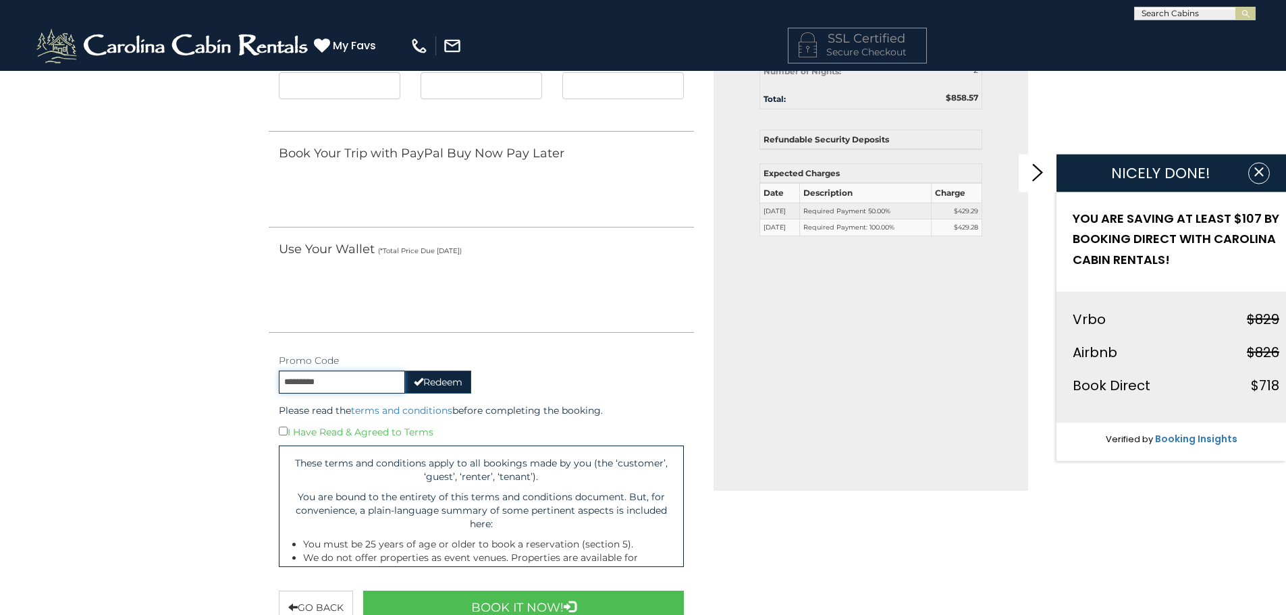
type input "*********"
click at [429, 371] on button "Redeem" at bounding box center [438, 382] width 66 height 23
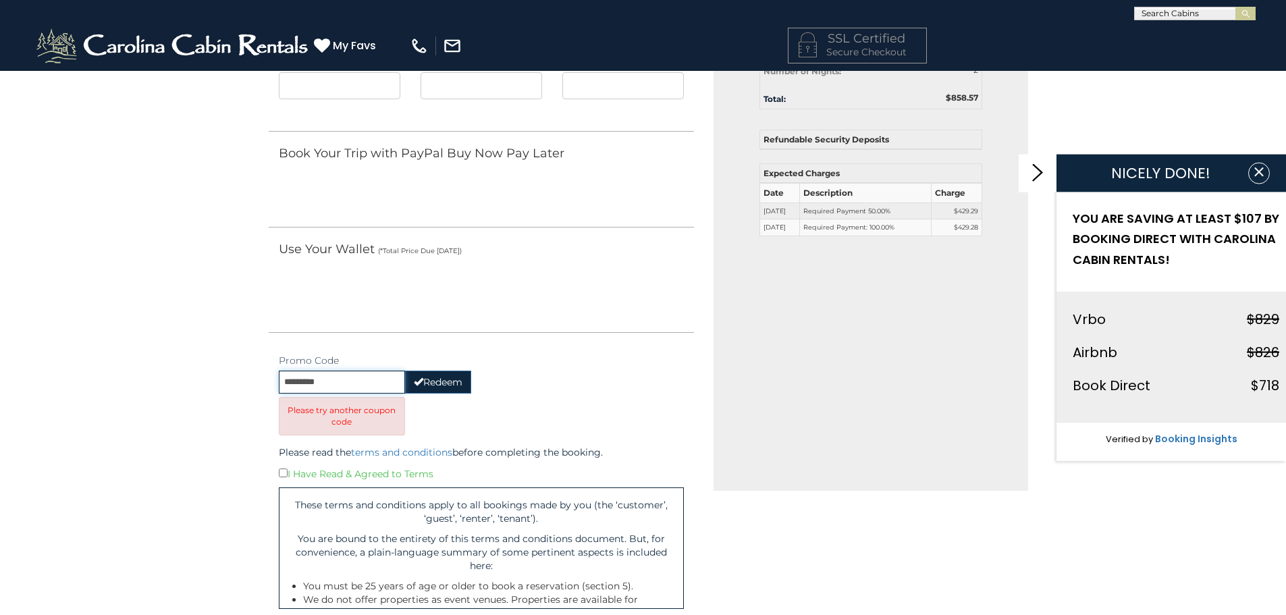
drag, startPoint x: 295, startPoint y: 382, endPoint x: 230, endPoint y: 378, distance: 65.6
click at [230, 378] on div "Contact Information Info & Options Payment Info 1. Guest Information Enter Your…" at bounding box center [643, 387] width 1286 height 1174
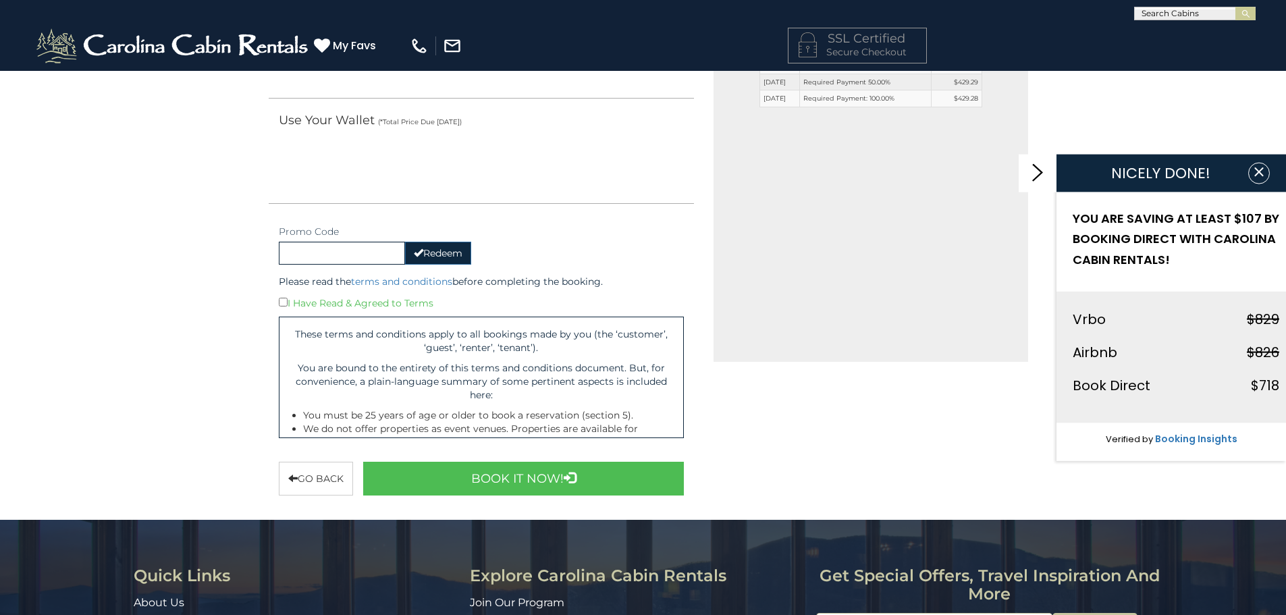
scroll to position [405, 0]
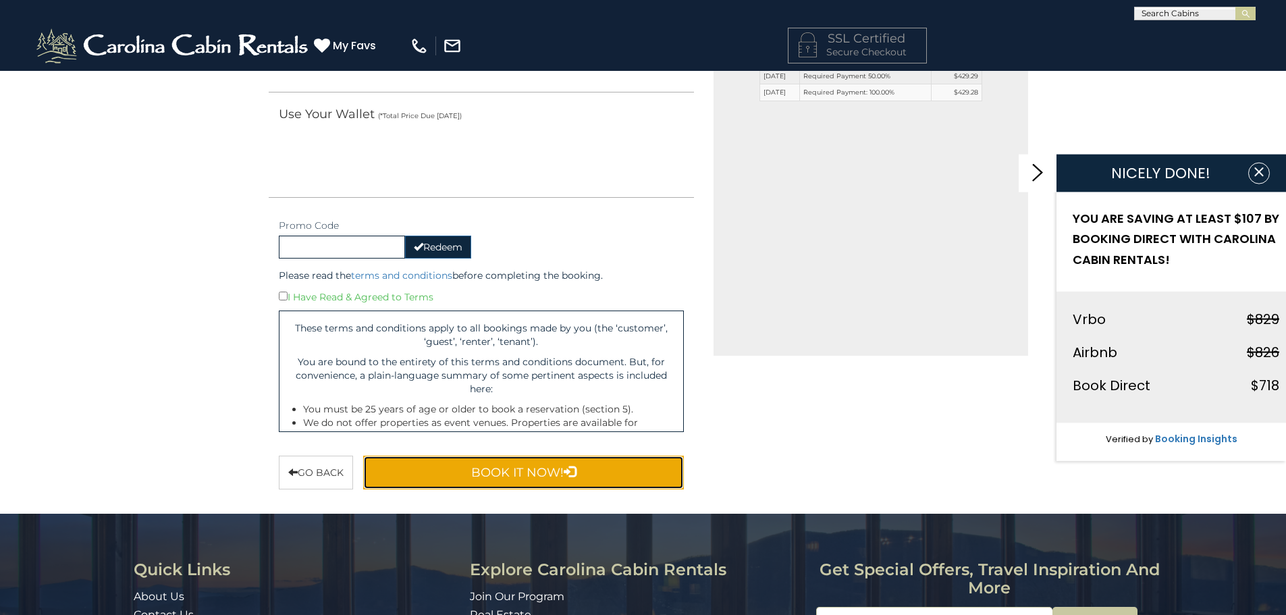
click at [485, 479] on button "Book It Now!" at bounding box center [523, 473] width 321 height 34
